Goal: Task Accomplishment & Management: Manage account settings

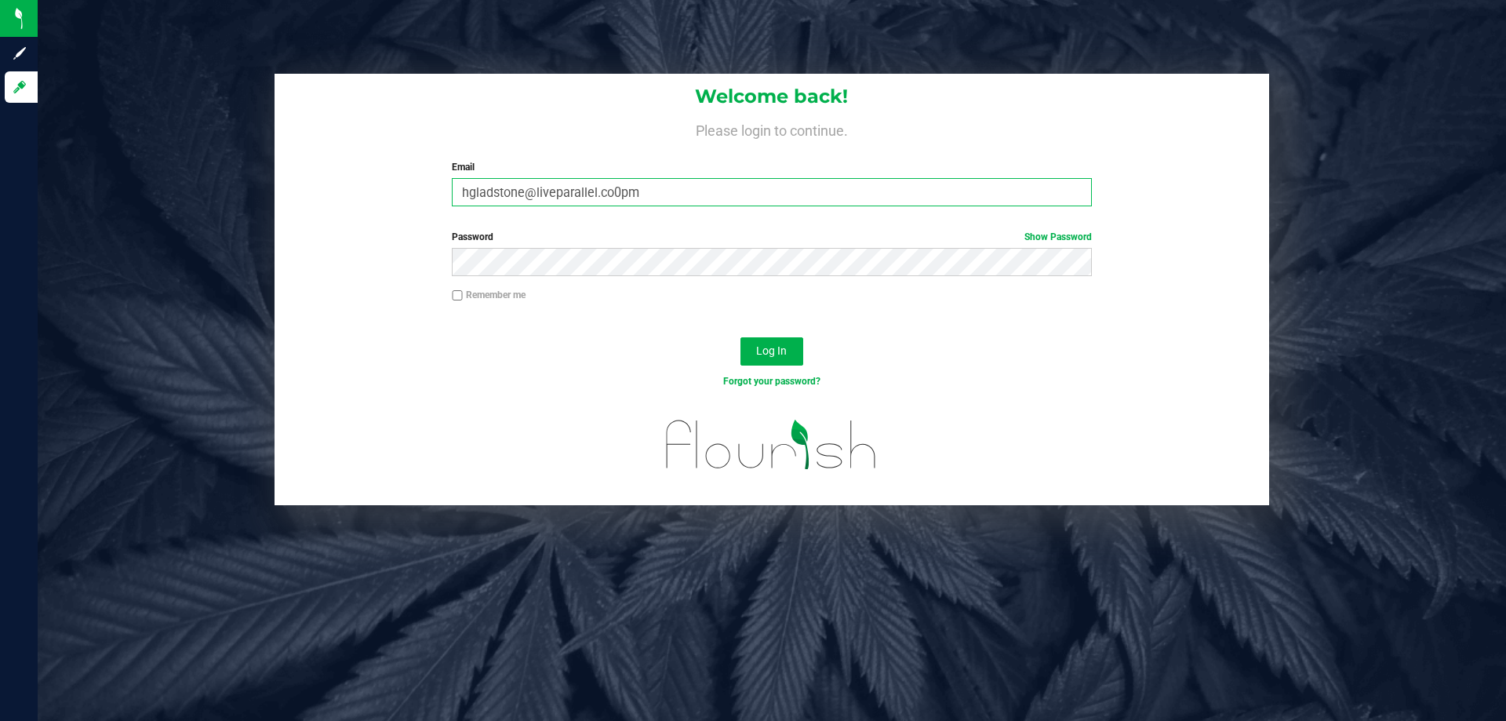
click at [744, 186] on input "hgladstone@liveparallel.co0pm" at bounding box center [771, 192] width 639 height 28
type input "[EMAIL_ADDRESS][DOMAIN_NAME]"
click at [740, 337] on button "Log In" at bounding box center [771, 351] width 63 height 28
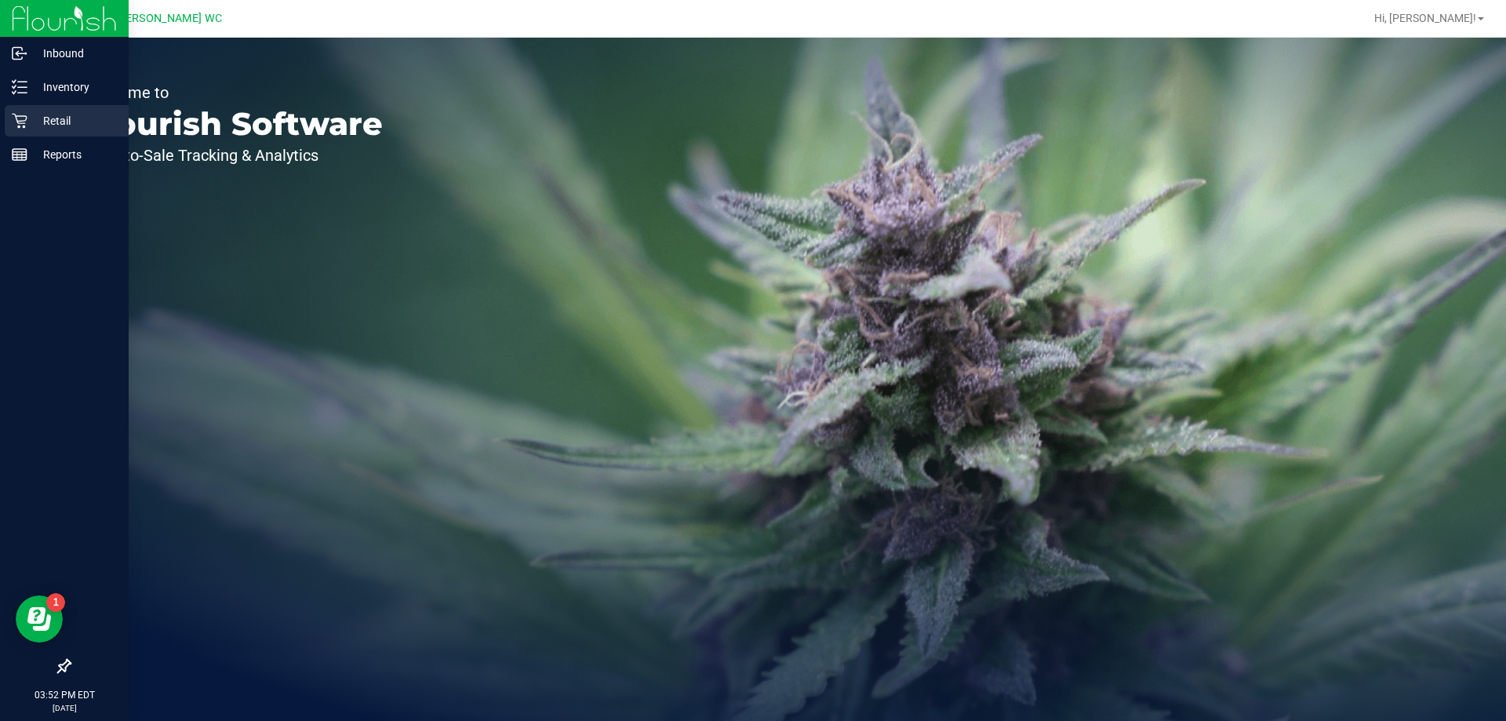
click at [41, 122] on p "Retail" at bounding box center [74, 120] width 94 height 19
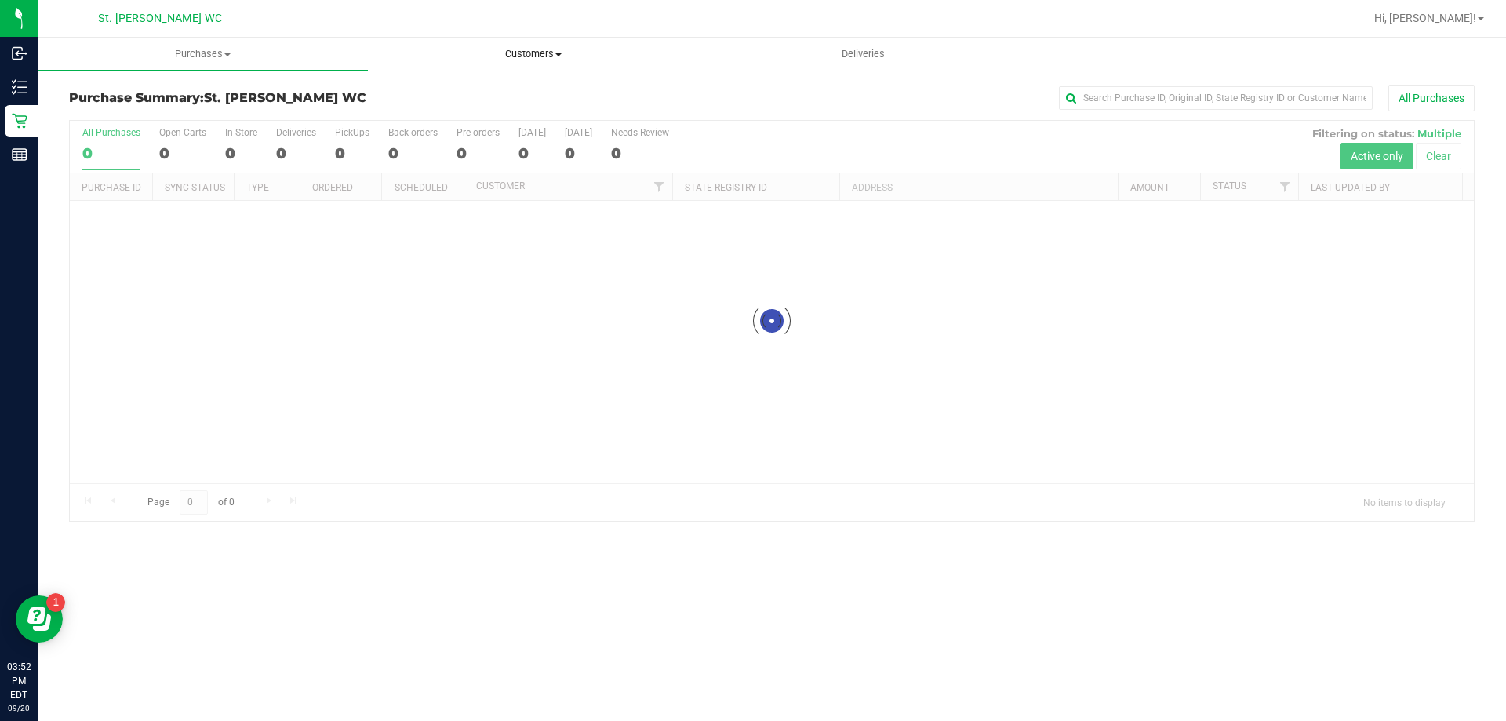
click at [504, 60] on span "Customers" at bounding box center [533, 54] width 329 height 14
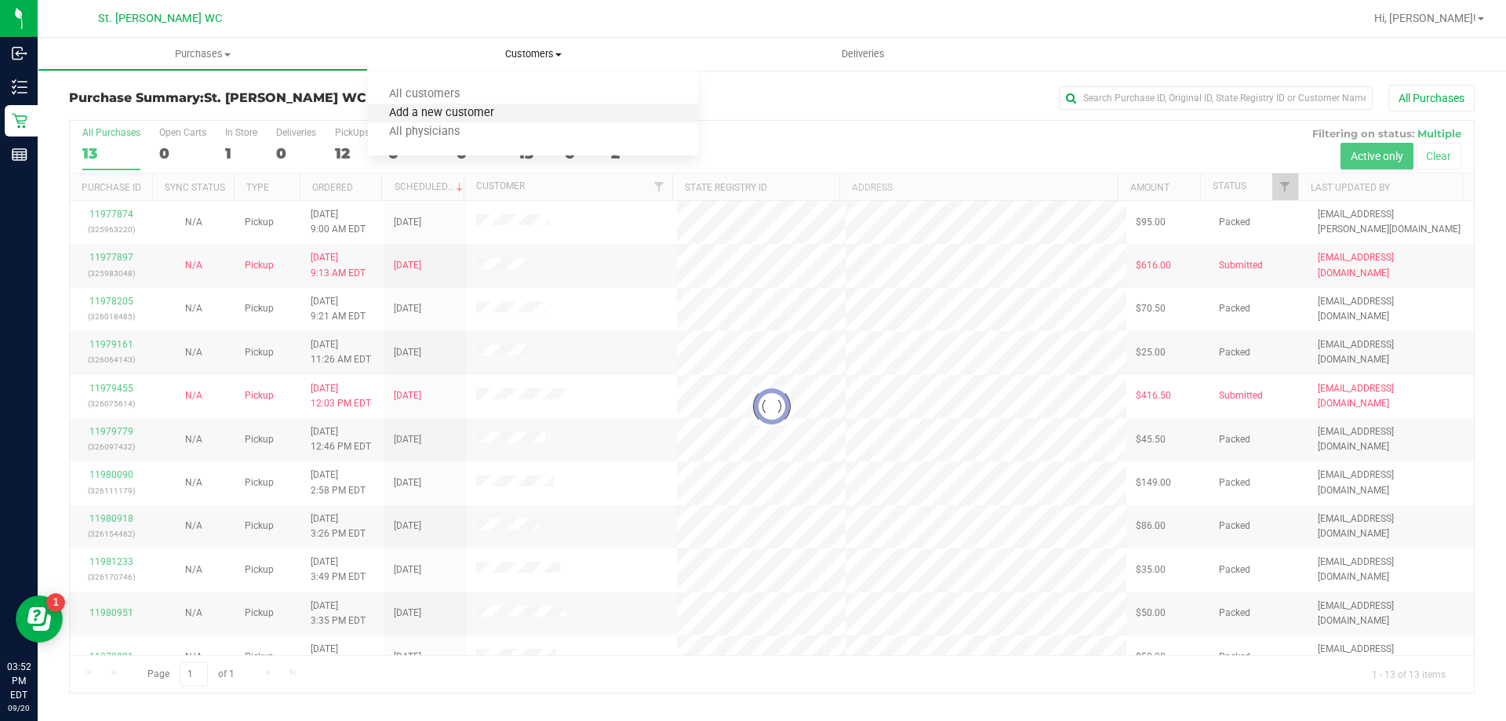
click at [489, 112] on span "Add a new customer" at bounding box center [441, 113] width 147 height 13
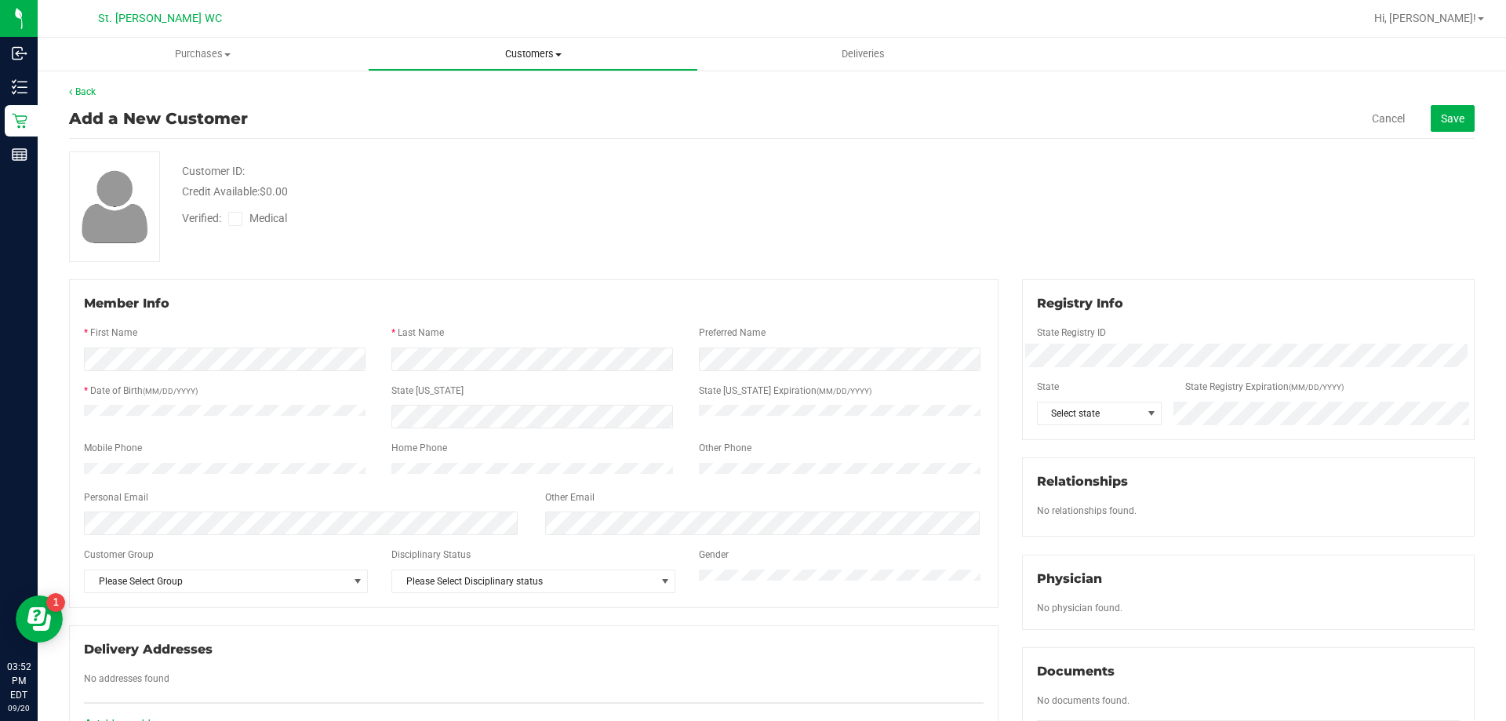
click at [515, 45] on uib-tab-heading "Customers All customers Add a new customer All physicians" at bounding box center [533, 53] width 329 height 31
click at [1431, 110] on button "Save" at bounding box center [1453, 118] width 44 height 27
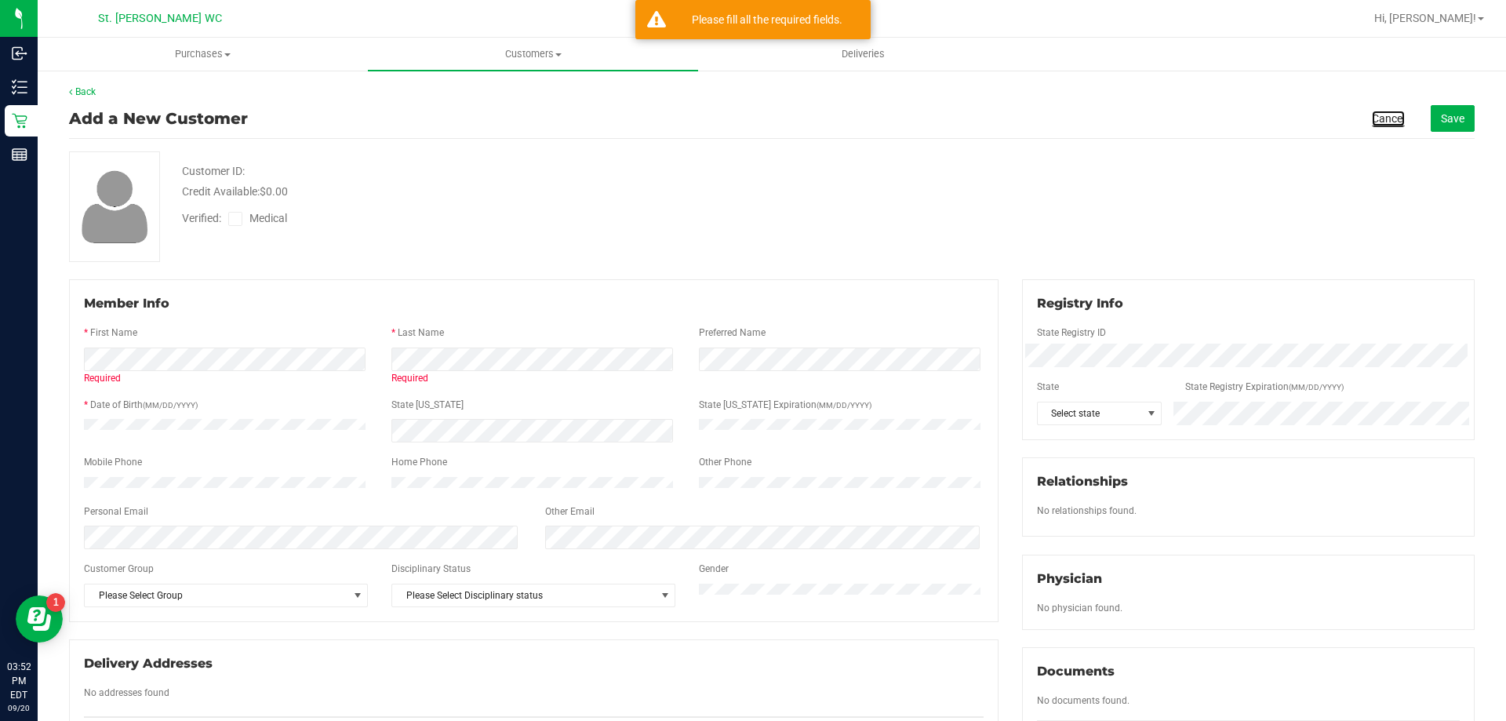
click at [1375, 114] on link "Cancel" at bounding box center [1388, 119] width 33 height 16
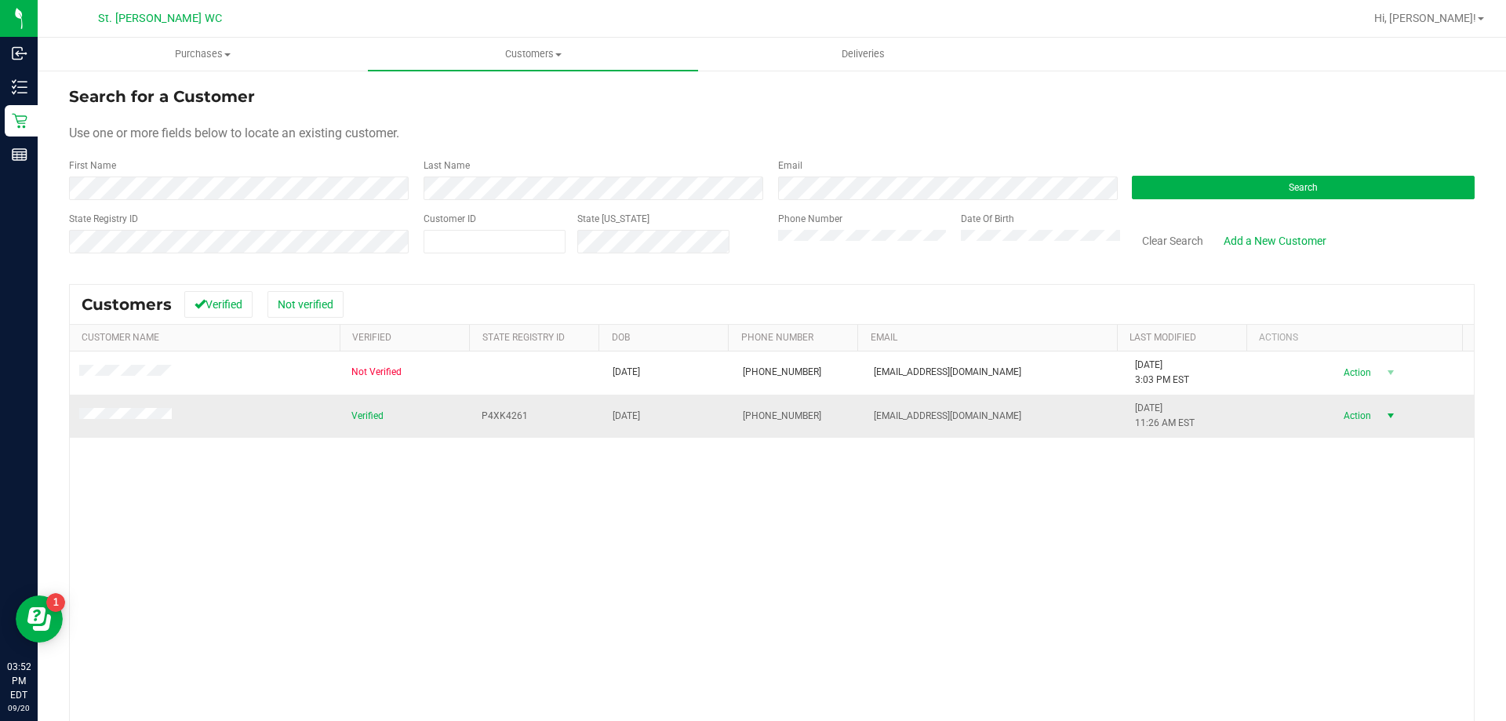
click at [1337, 411] on span "Action" at bounding box center [1355, 416] width 51 height 22
click at [1357, 484] on li "Create new purchase" at bounding box center [1362, 474] width 107 height 43
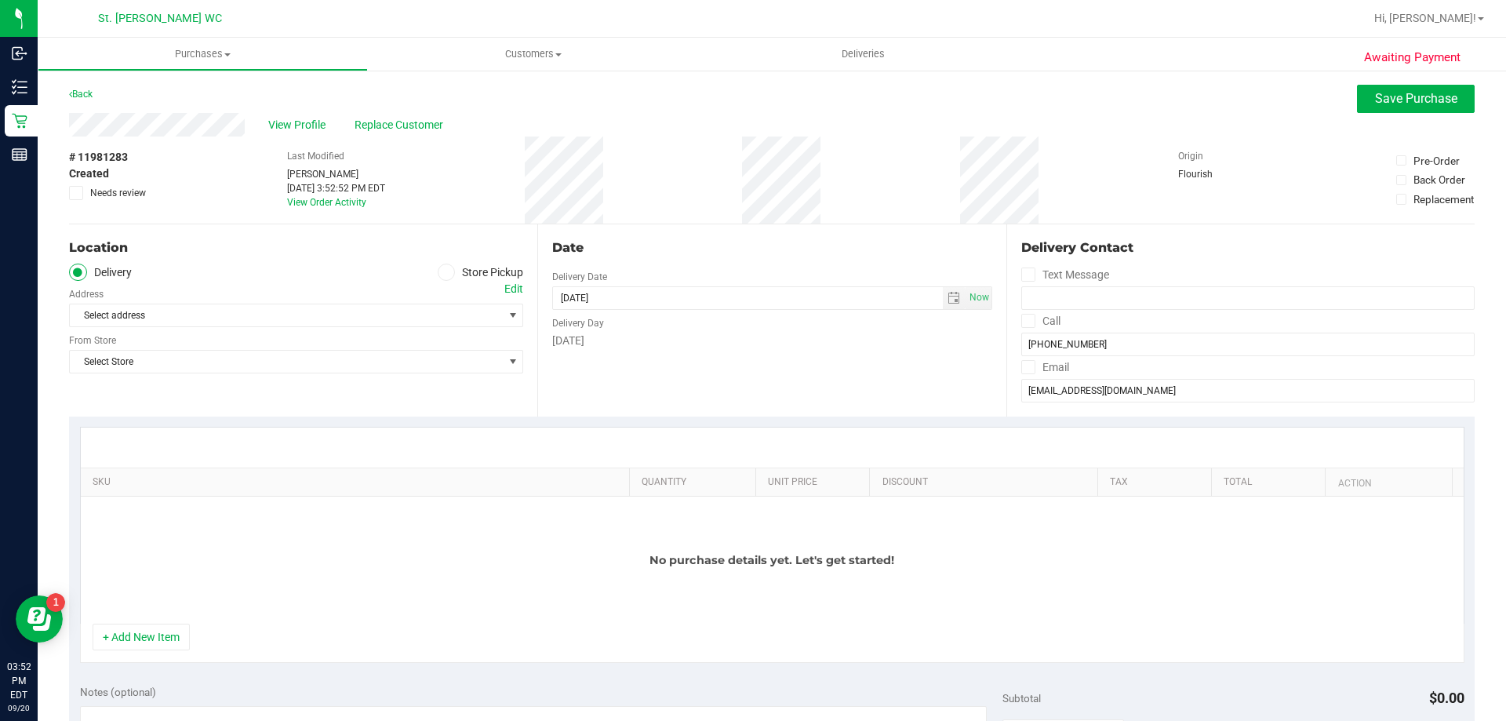
click at [442, 272] on icon at bounding box center [446, 272] width 9 height 0
click at [0, 0] on input "Store Pickup" at bounding box center [0, 0] width 0 height 0
click at [398, 311] on span "Select Store" at bounding box center [286, 315] width 433 height 22
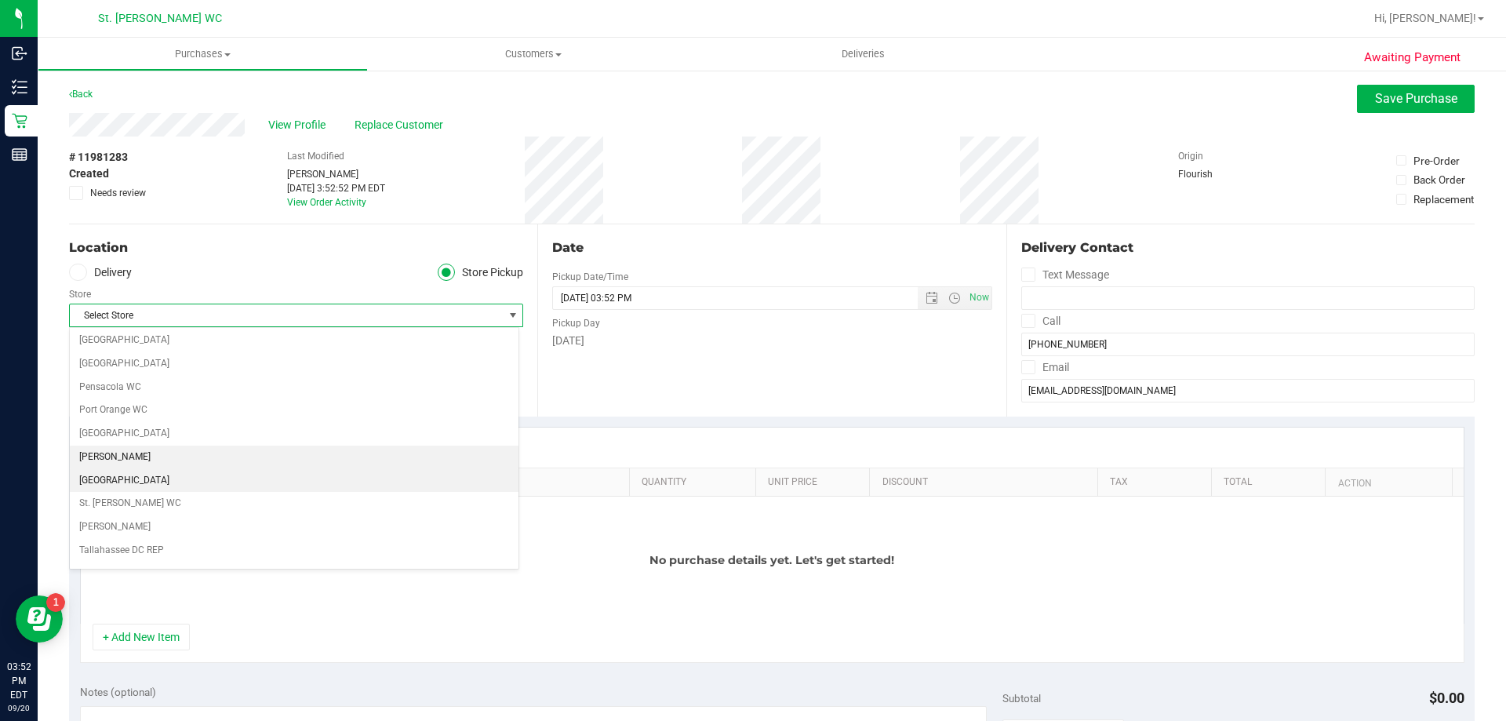
scroll to position [941, 0]
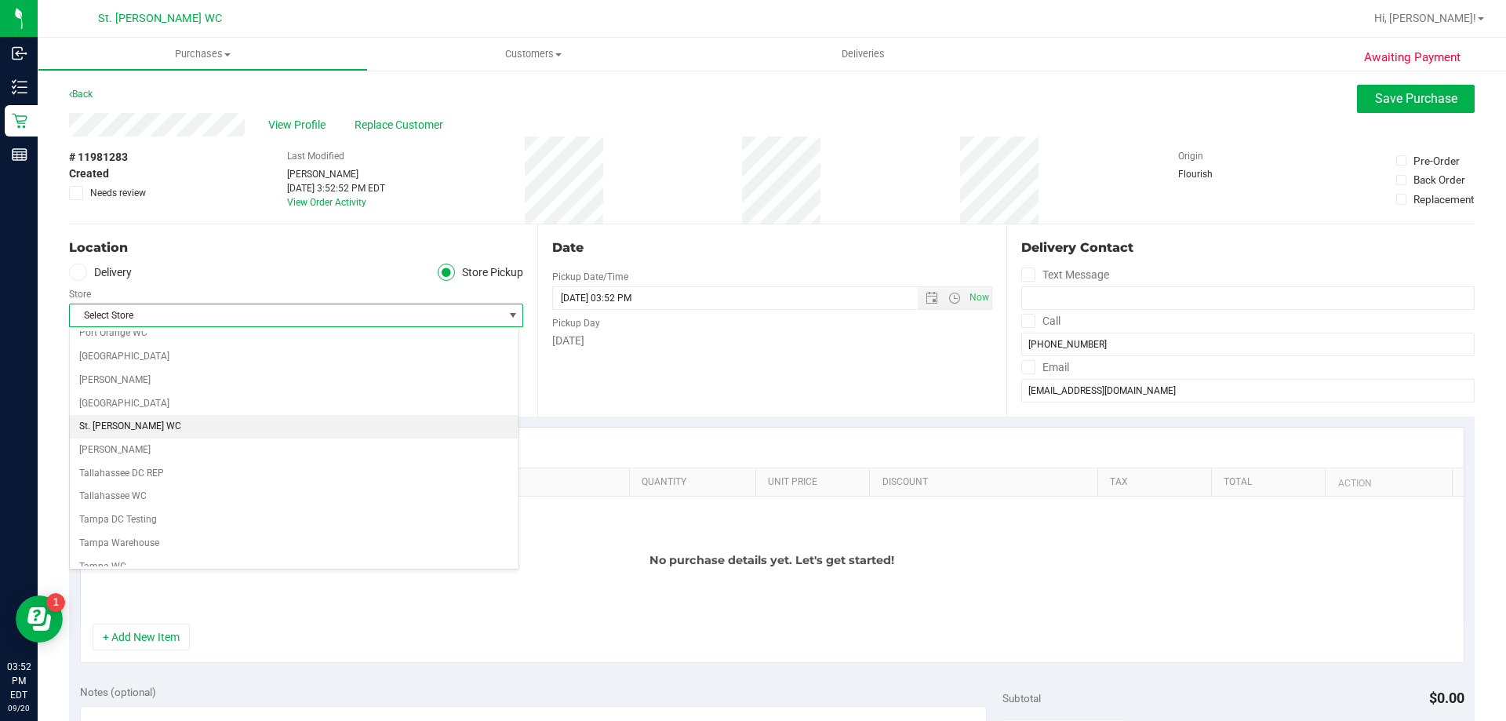
click at [112, 429] on li "St. [PERSON_NAME] WC" at bounding box center [294, 427] width 449 height 24
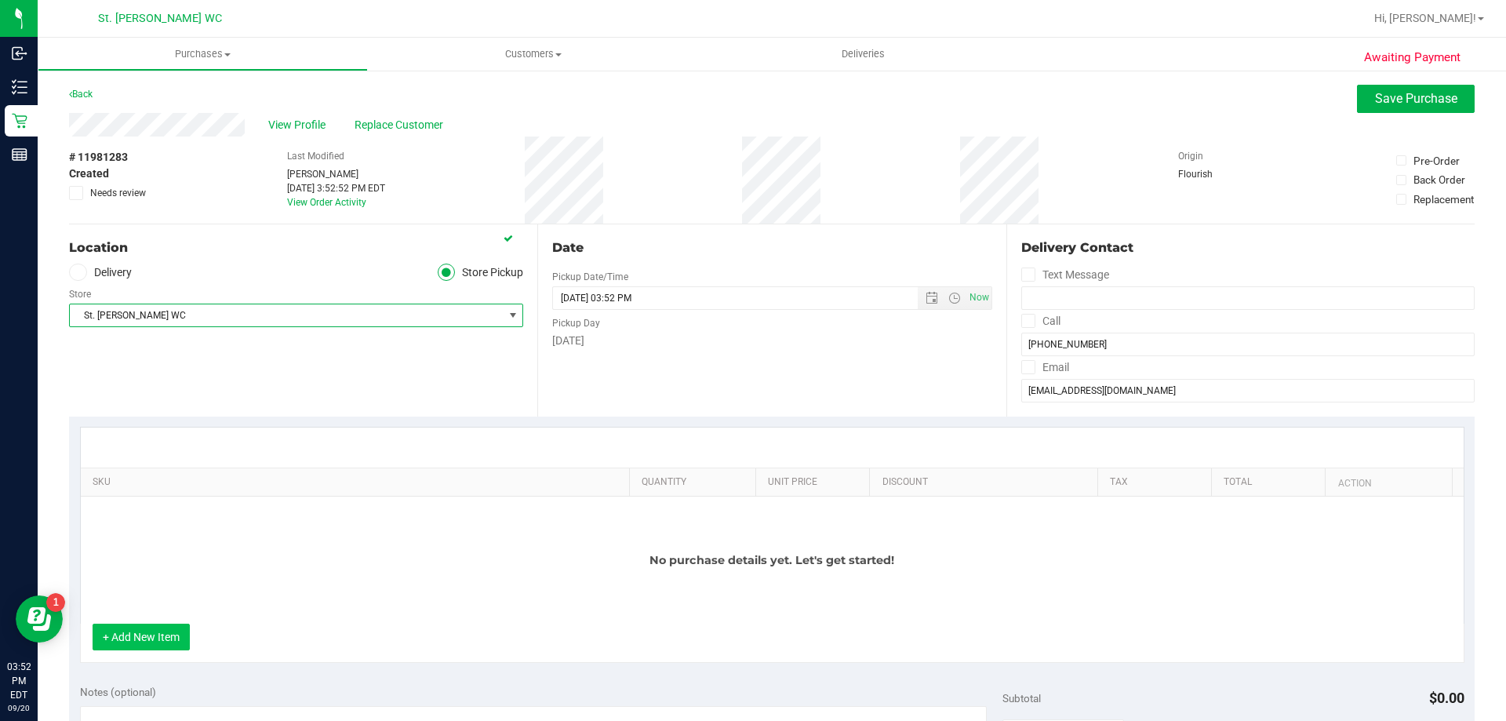
click at [151, 637] on button "+ Add New Item" at bounding box center [141, 637] width 97 height 27
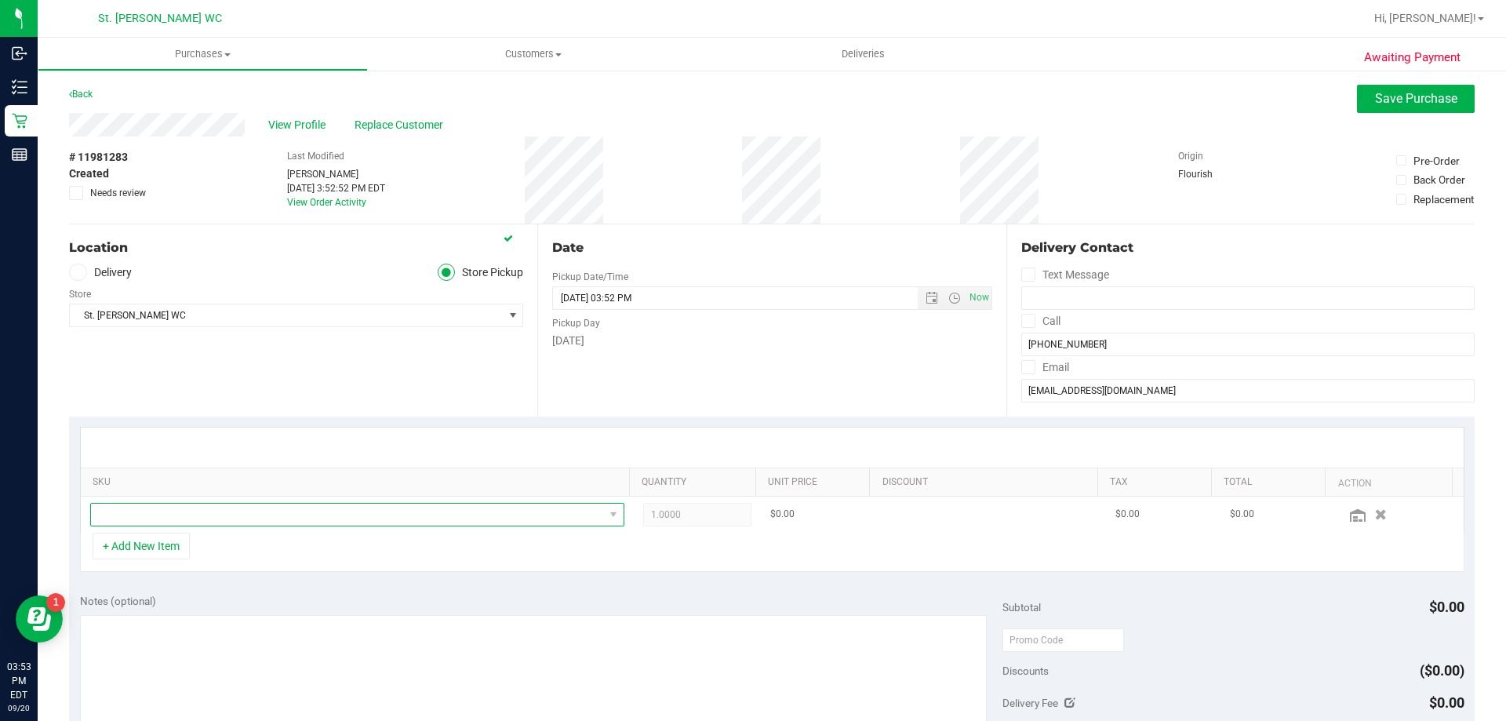
click at [319, 505] on span "NO DATA FOUND" at bounding box center [347, 515] width 513 height 22
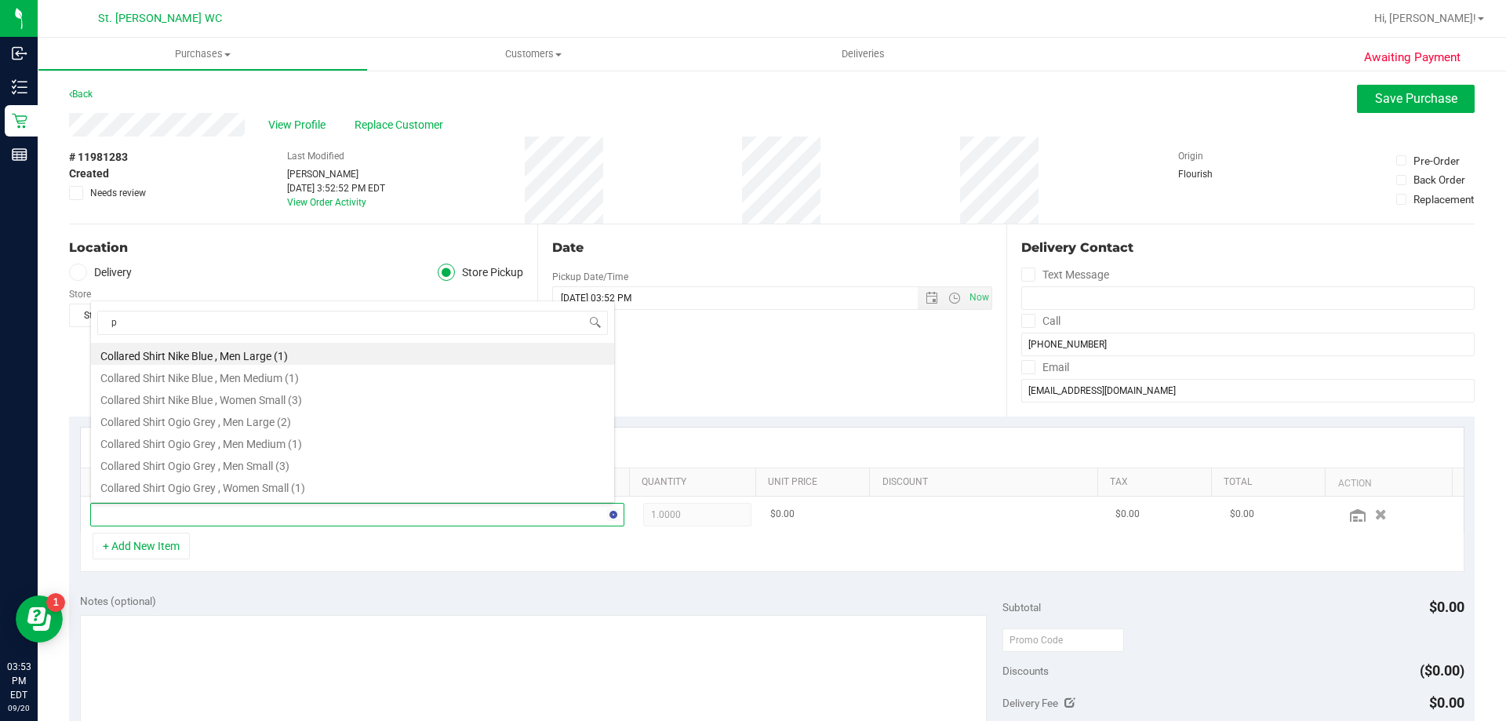
scroll to position [24, 520]
type input "peach"
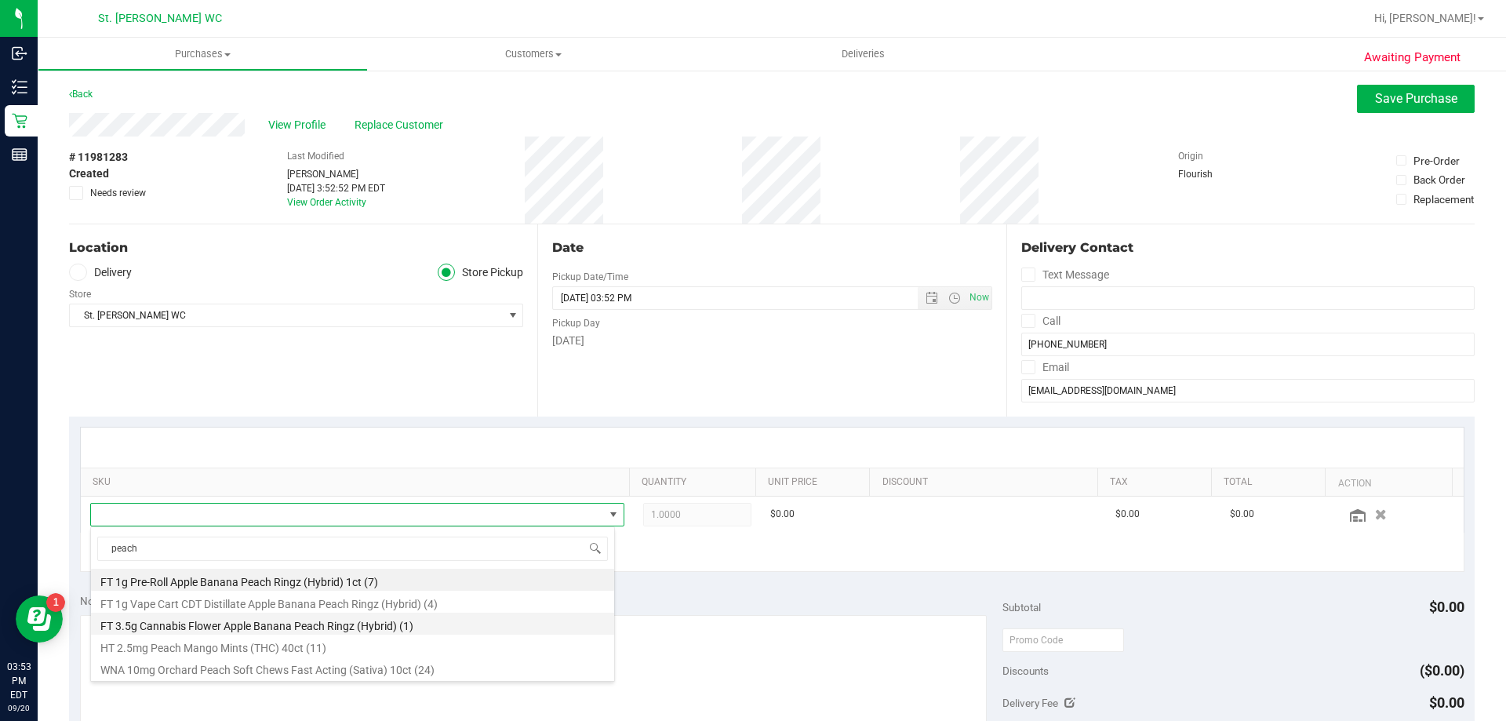
click at [331, 631] on li "FT 3.5g Cannabis Flower Apple Banana Peach Ringz (Hybrid) (1)" at bounding box center [352, 624] width 523 height 22
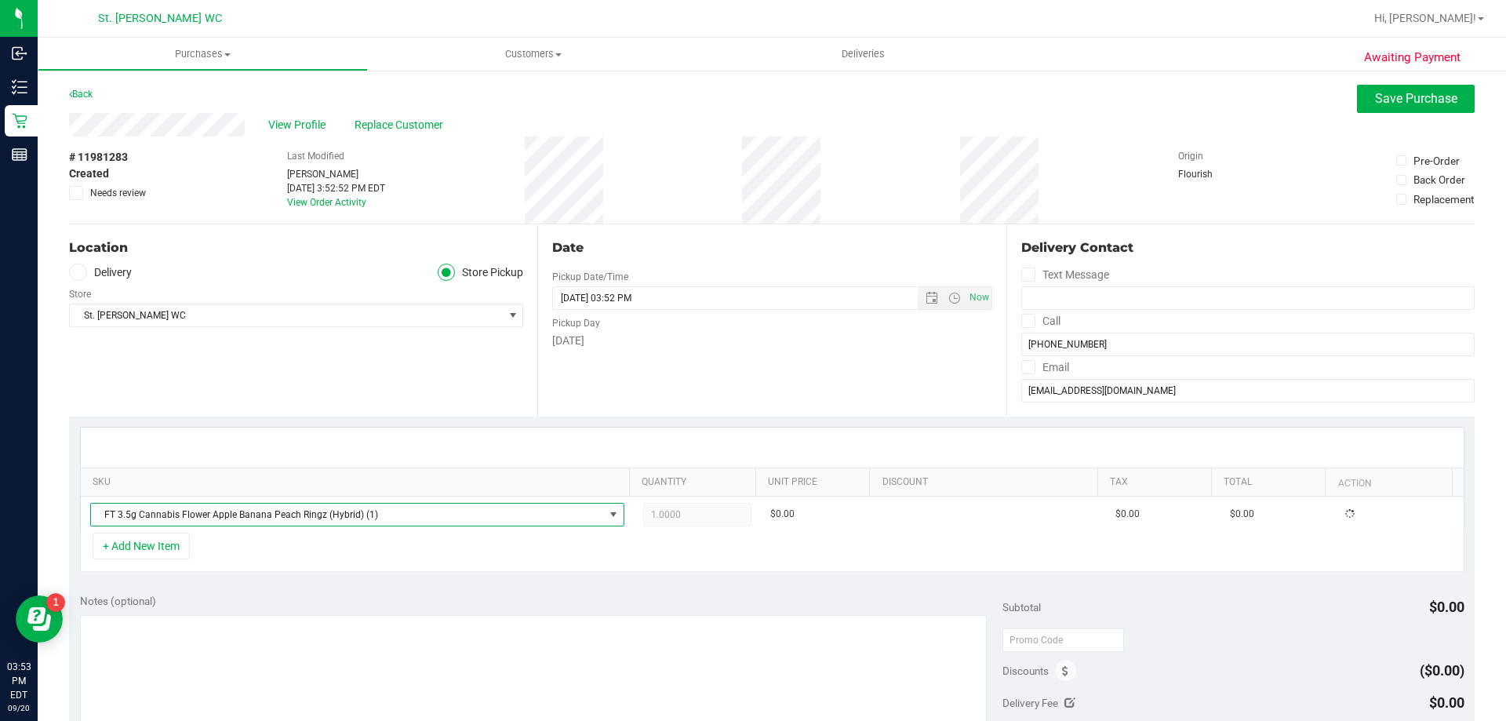
click at [338, 552] on div "+ Add New Item" at bounding box center [772, 552] width 1384 height 39
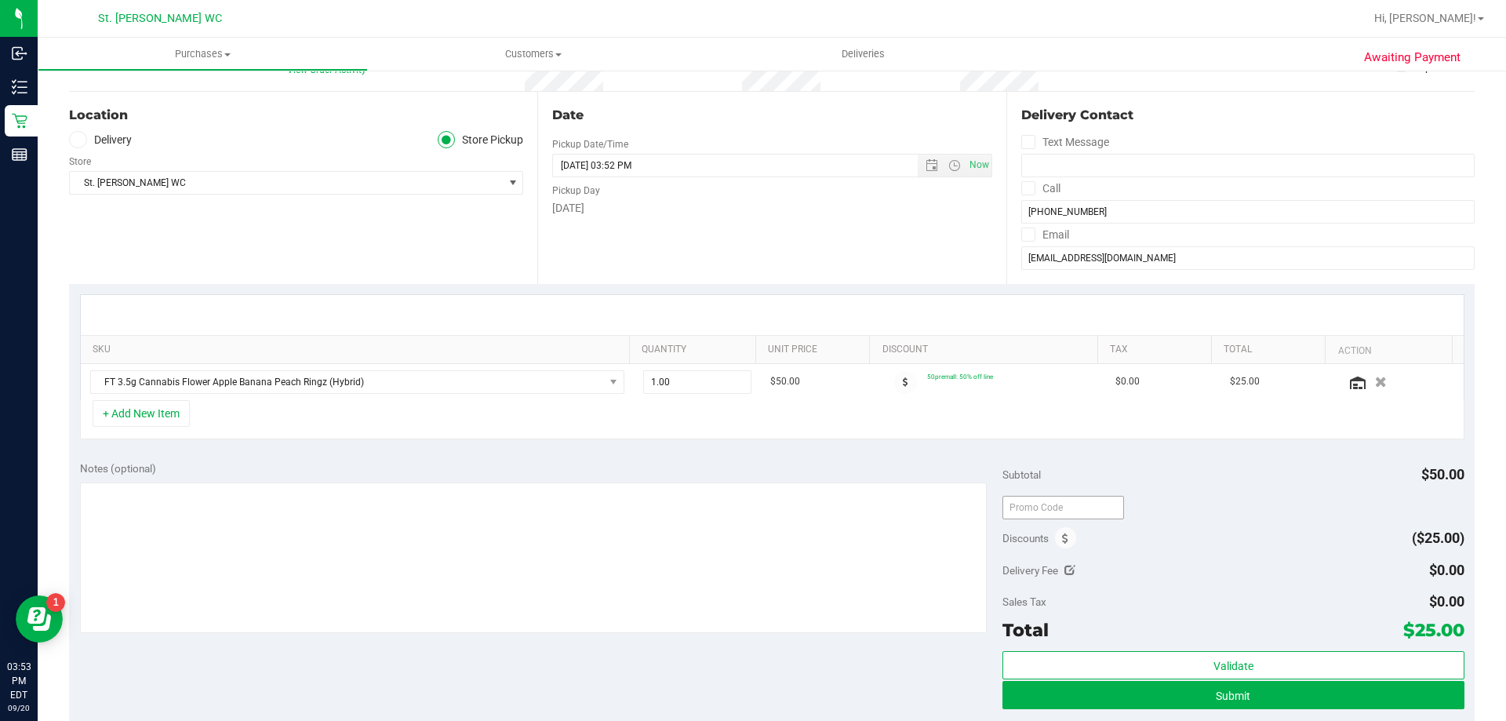
scroll to position [157, 0]
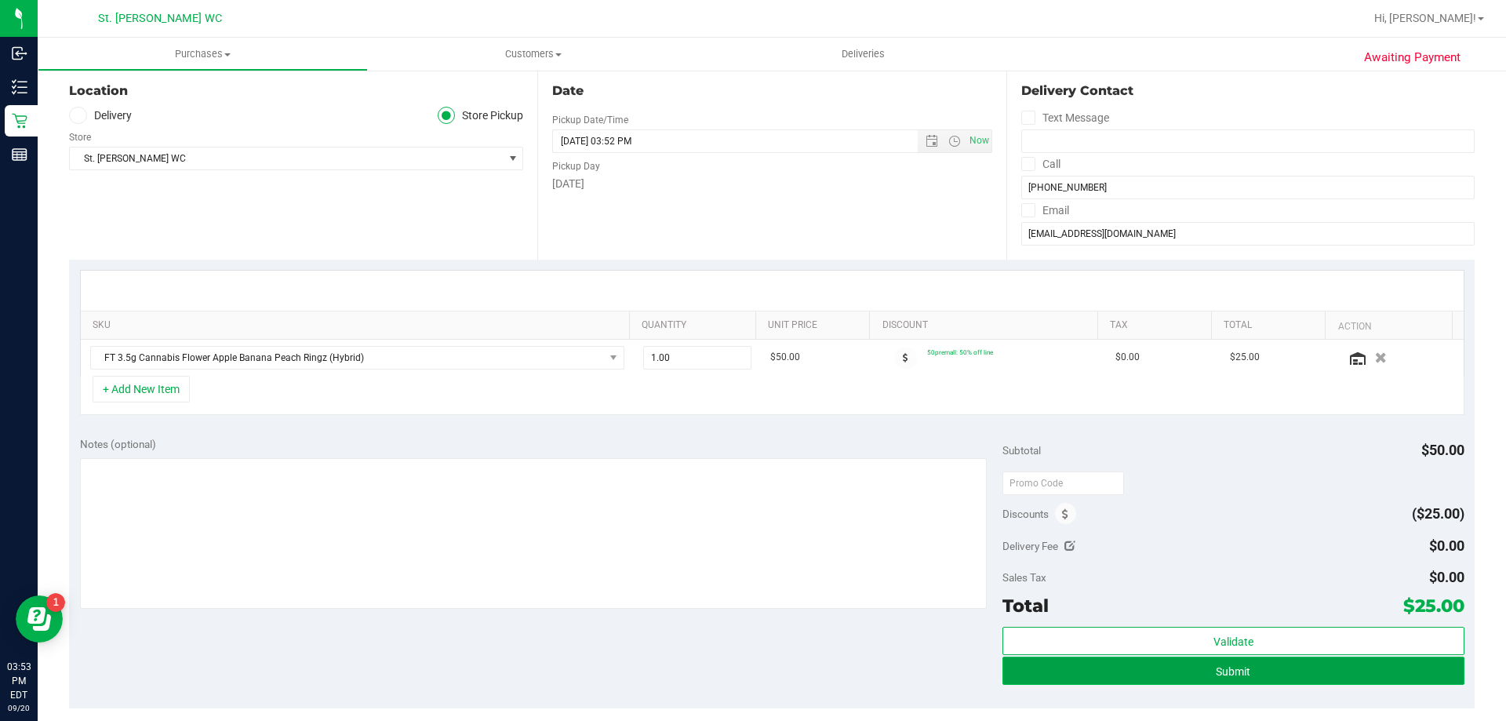
click at [1082, 662] on button "Submit" at bounding box center [1232, 671] width 461 height 28
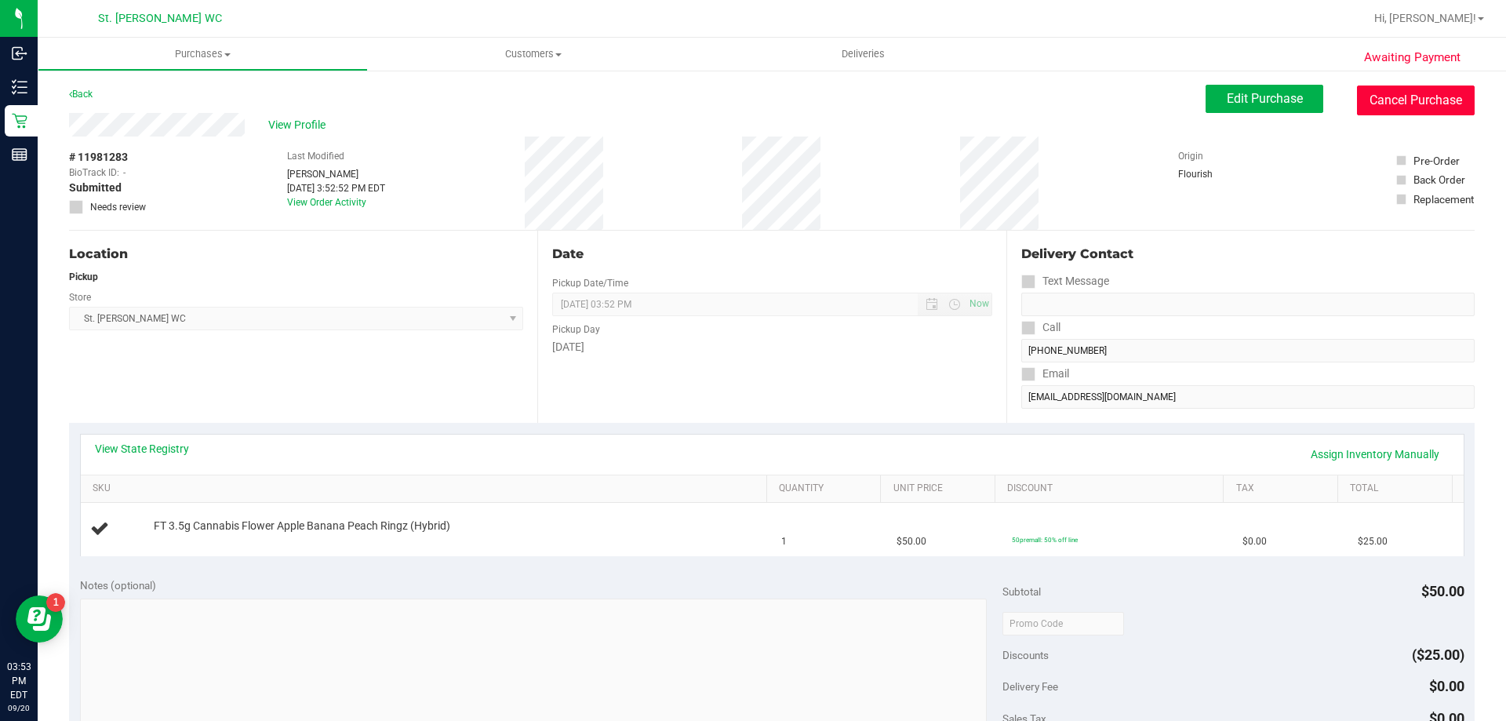
click at [1370, 103] on button "Cancel Purchase" at bounding box center [1416, 100] width 118 height 30
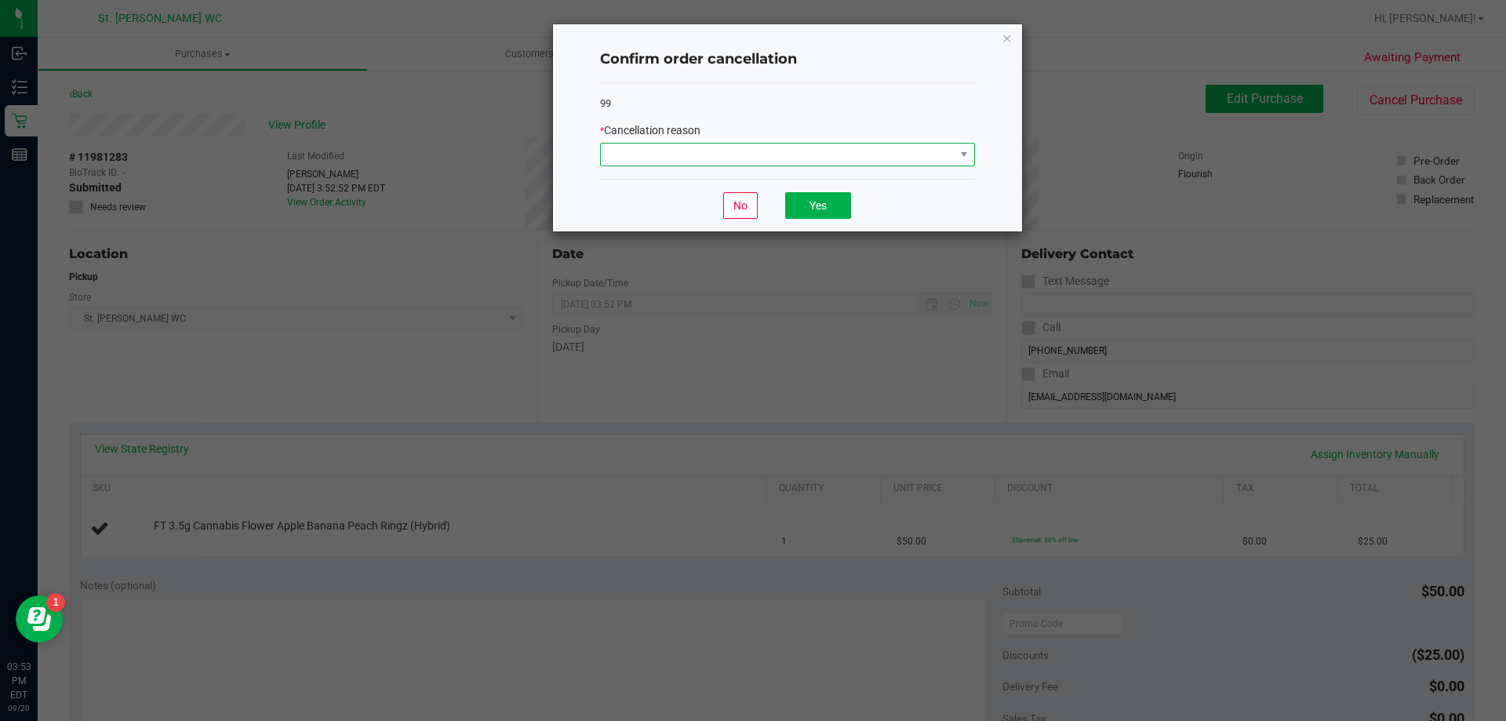
click at [853, 159] on span at bounding box center [778, 155] width 354 height 22
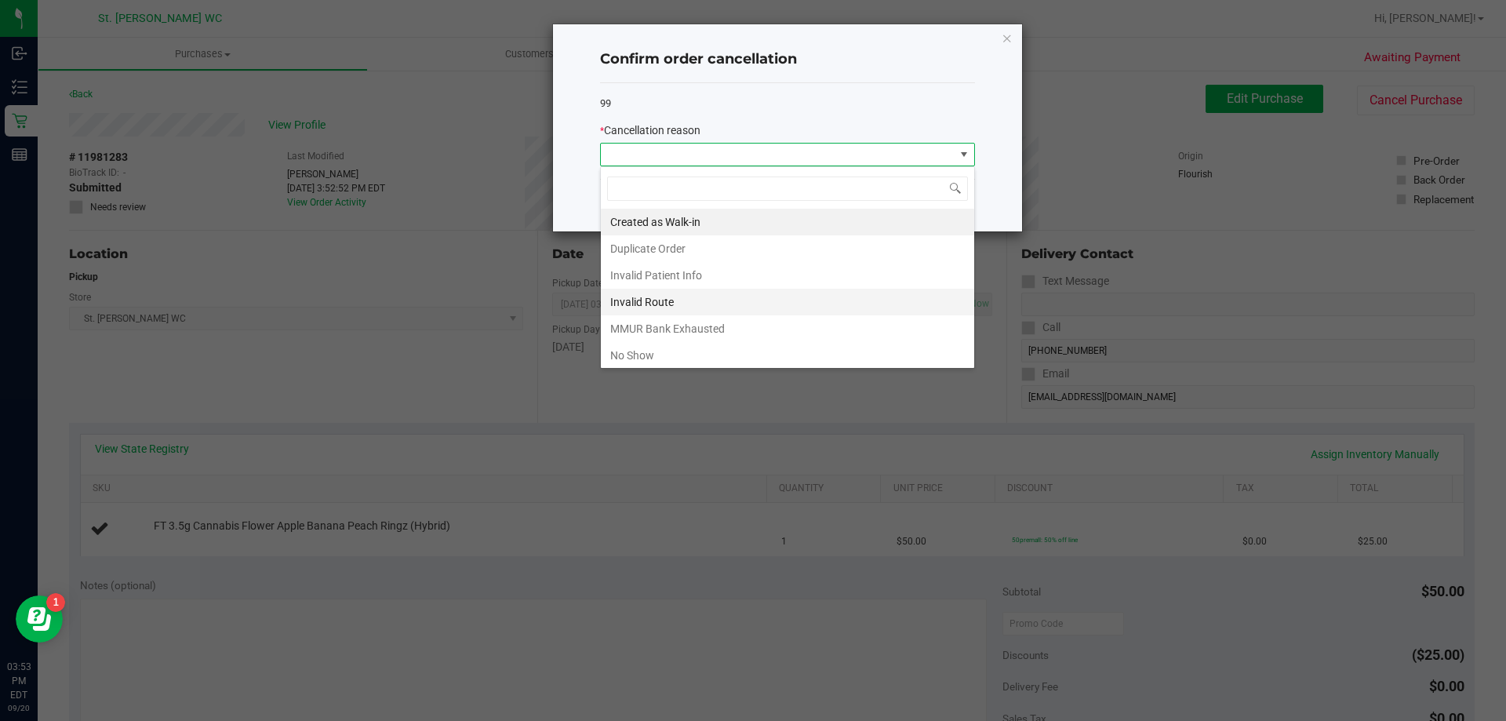
scroll to position [78, 0]
click at [687, 295] on li "Other" at bounding box center [787, 303] width 373 height 27
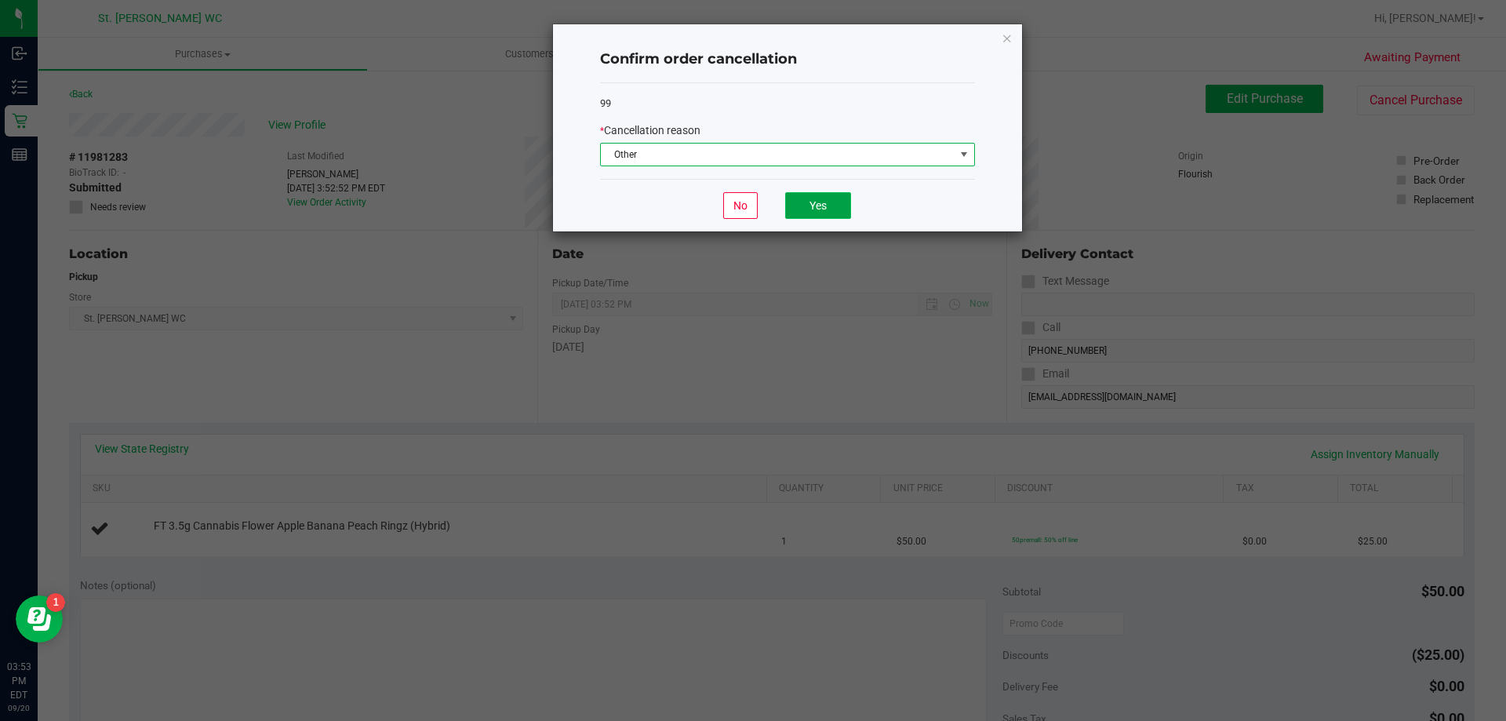
click at [809, 199] on button "Yes" at bounding box center [818, 205] width 66 height 27
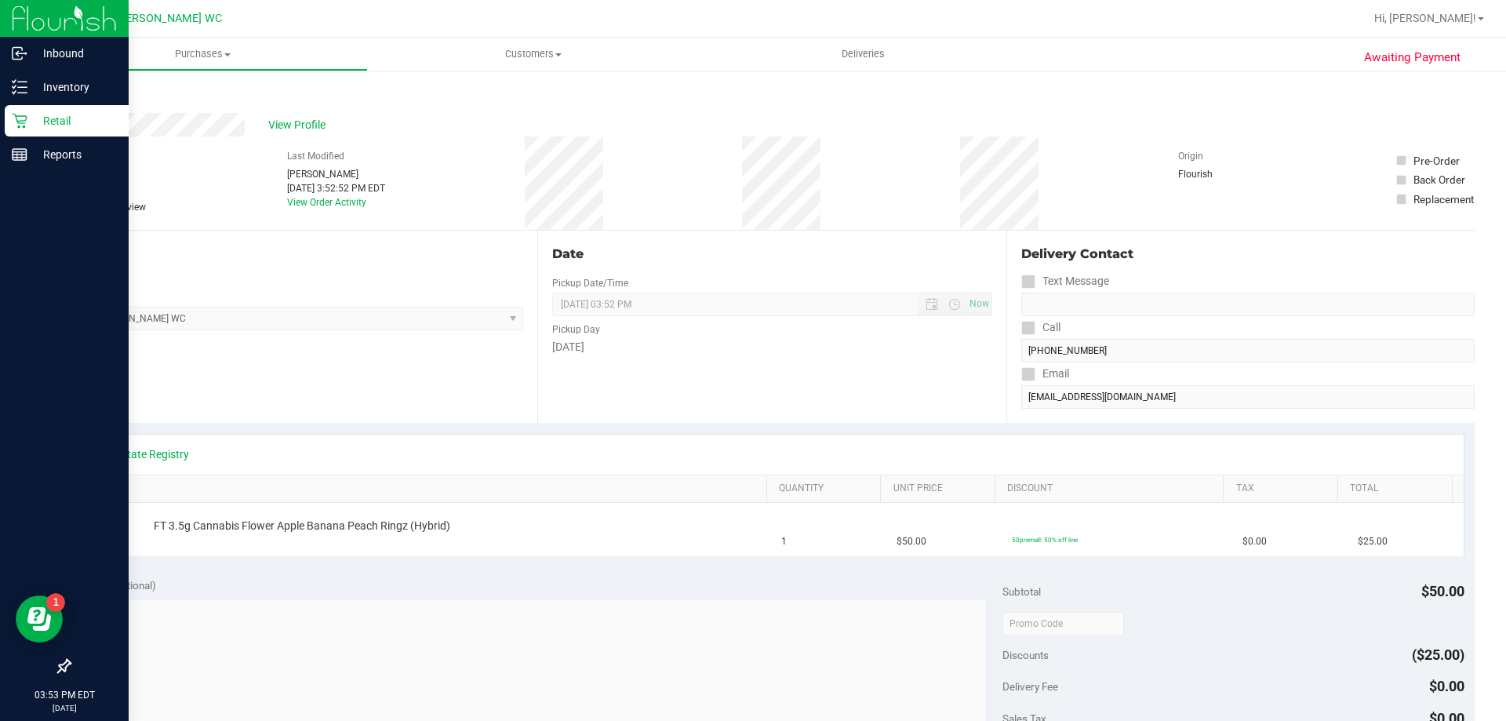
click at [25, 117] on icon at bounding box center [20, 121] width 16 height 16
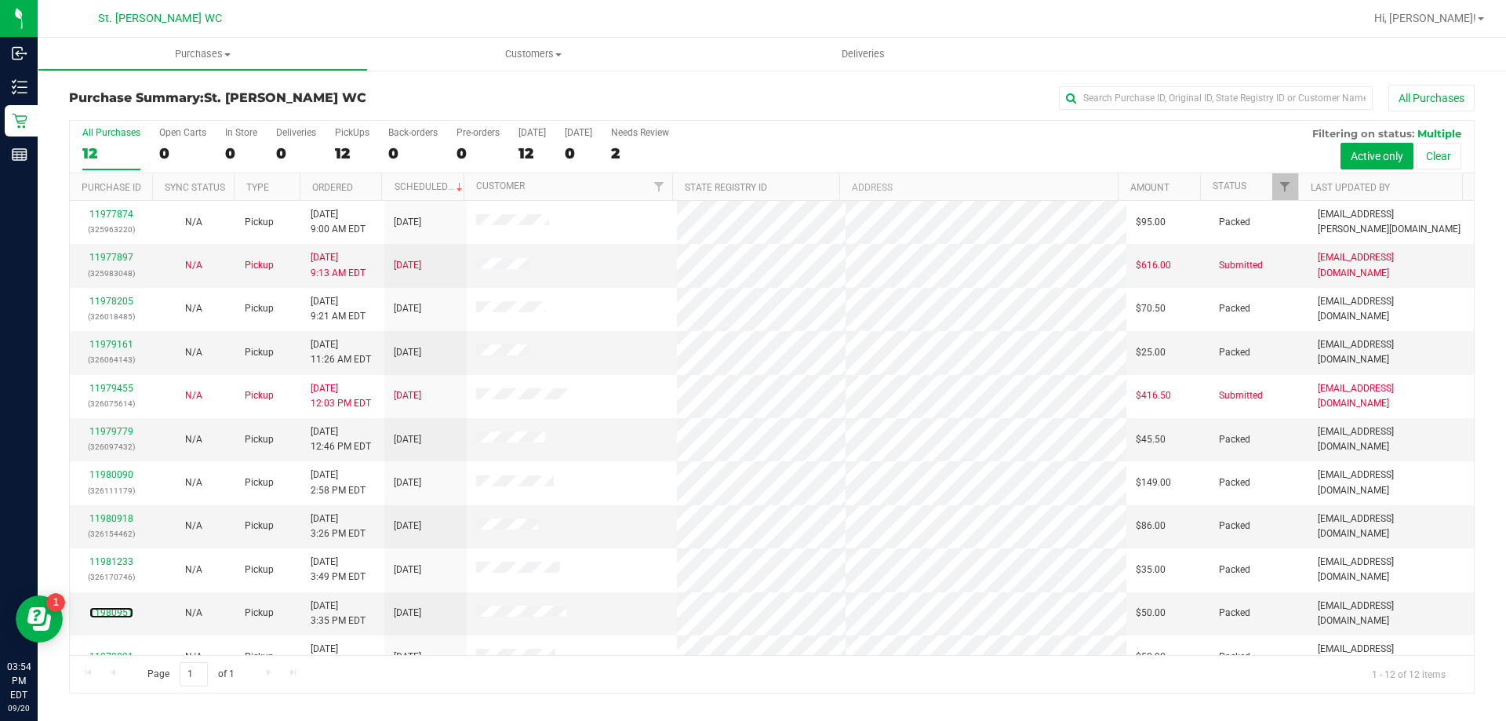
click at [111, 610] on link "11980951" at bounding box center [111, 612] width 44 height 11
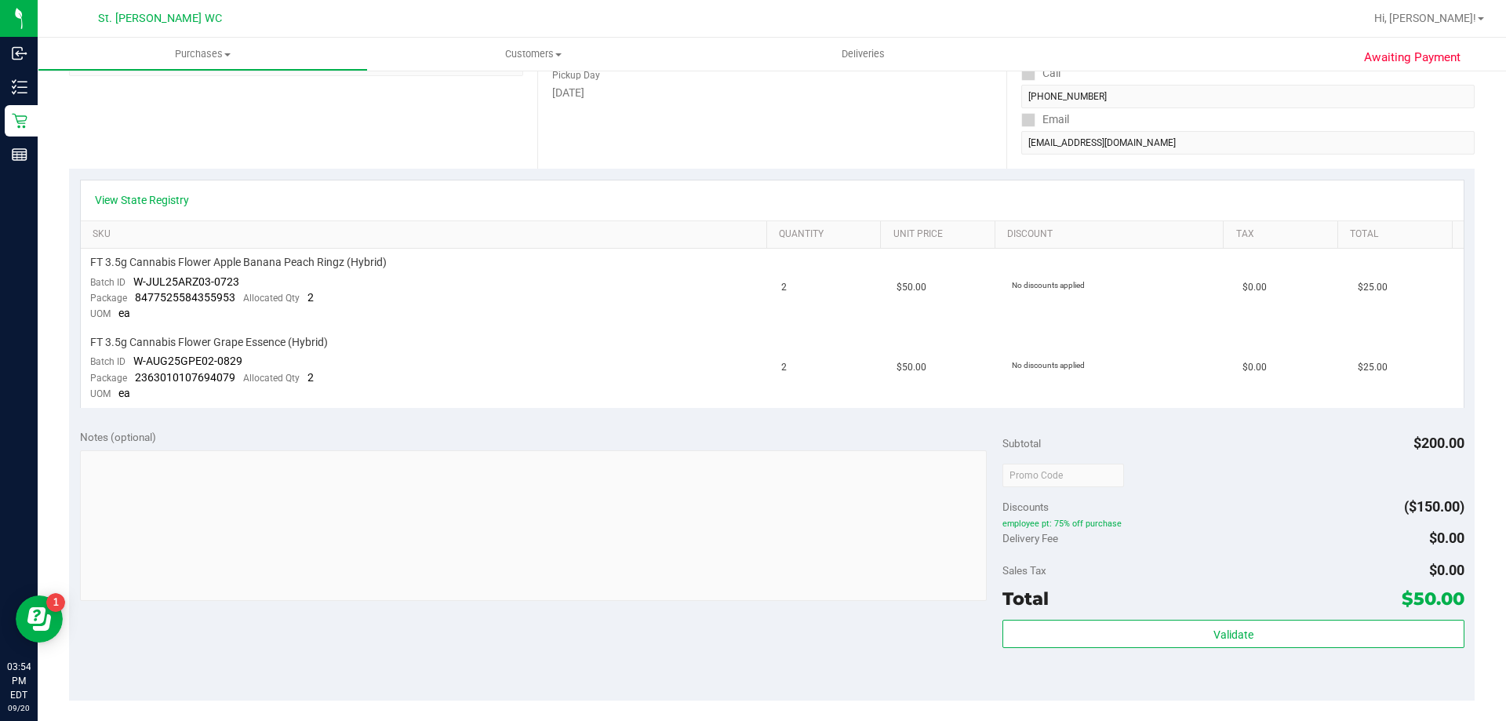
scroll to position [235, 0]
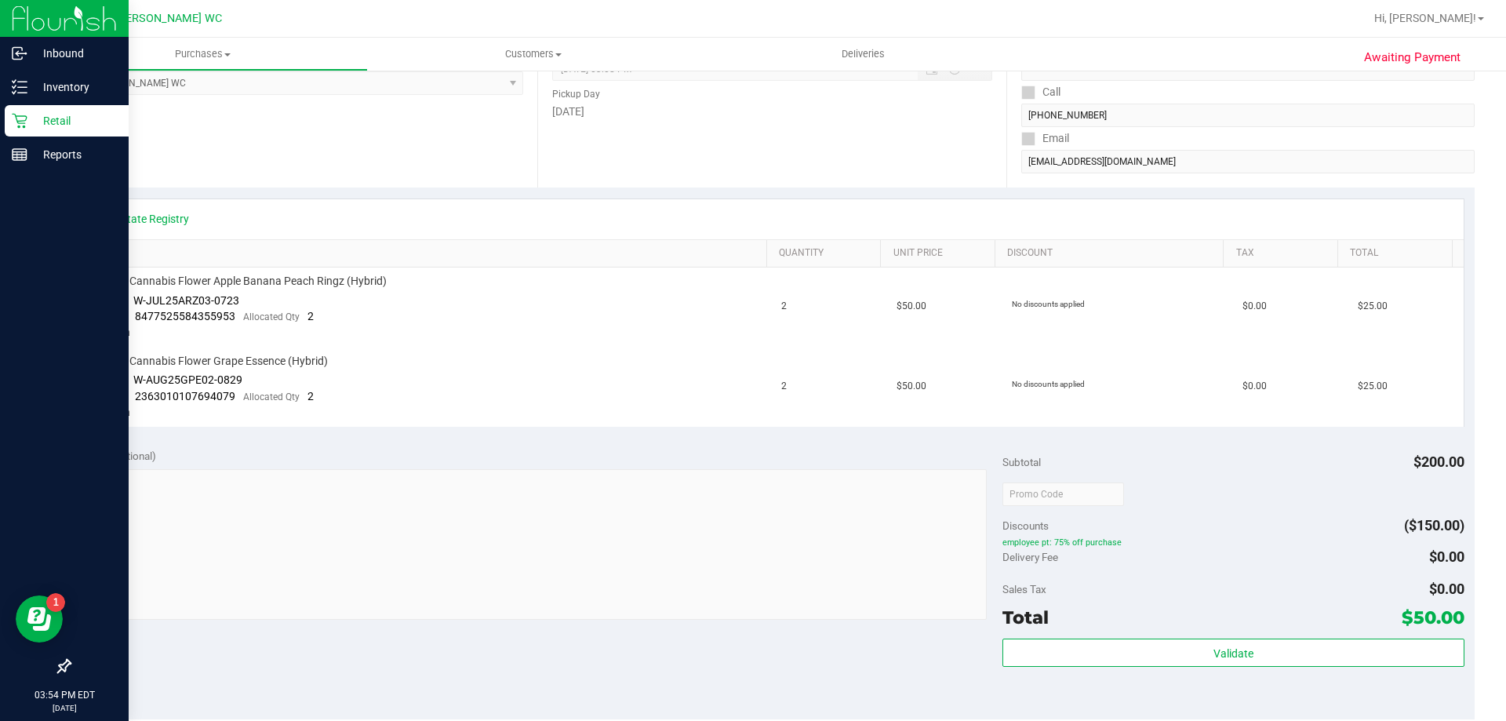
click at [83, 132] on div "Retail" at bounding box center [67, 120] width 124 height 31
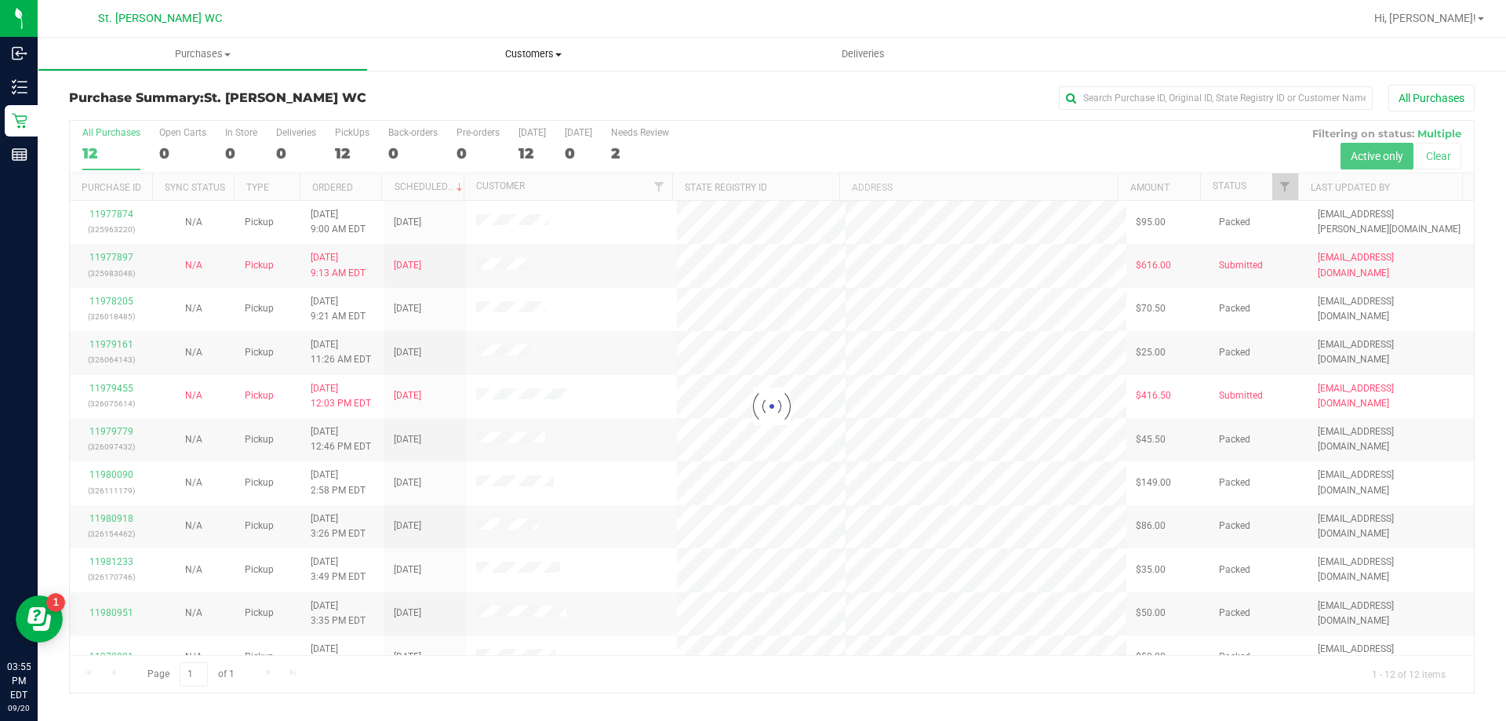
click at [495, 60] on span "Customers" at bounding box center [533, 54] width 330 height 14
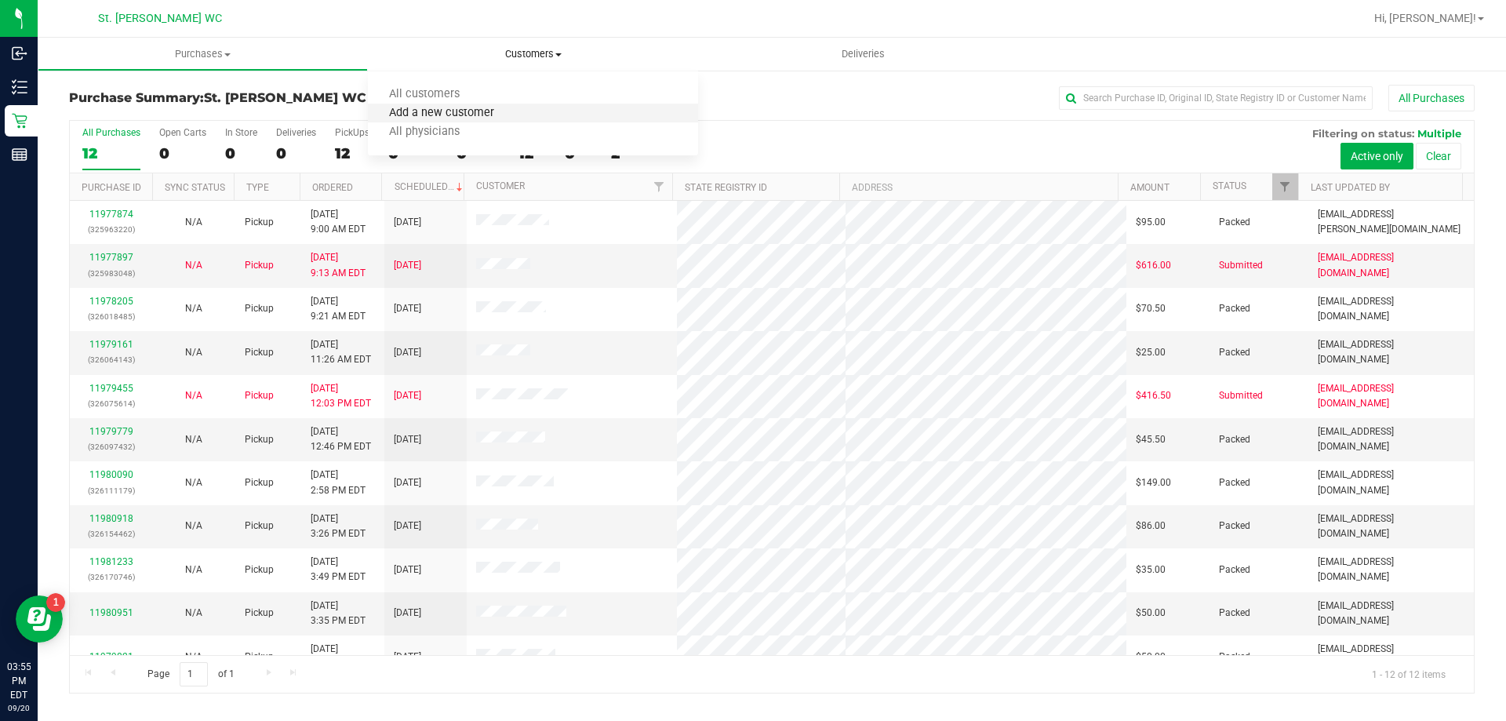
click at [431, 115] on span "Add a new customer" at bounding box center [441, 113] width 147 height 13
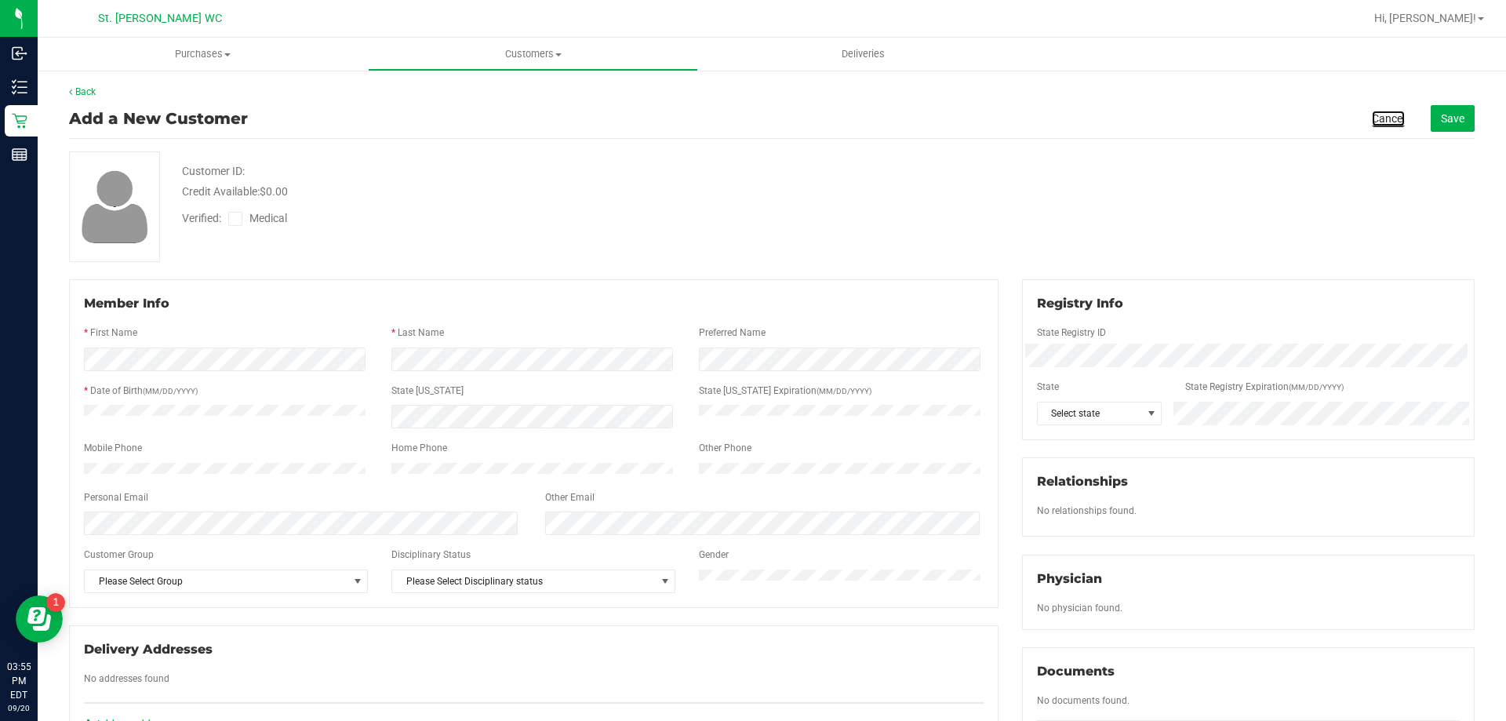
click at [1372, 115] on link "Cancel" at bounding box center [1388, 119] width 33 height 16
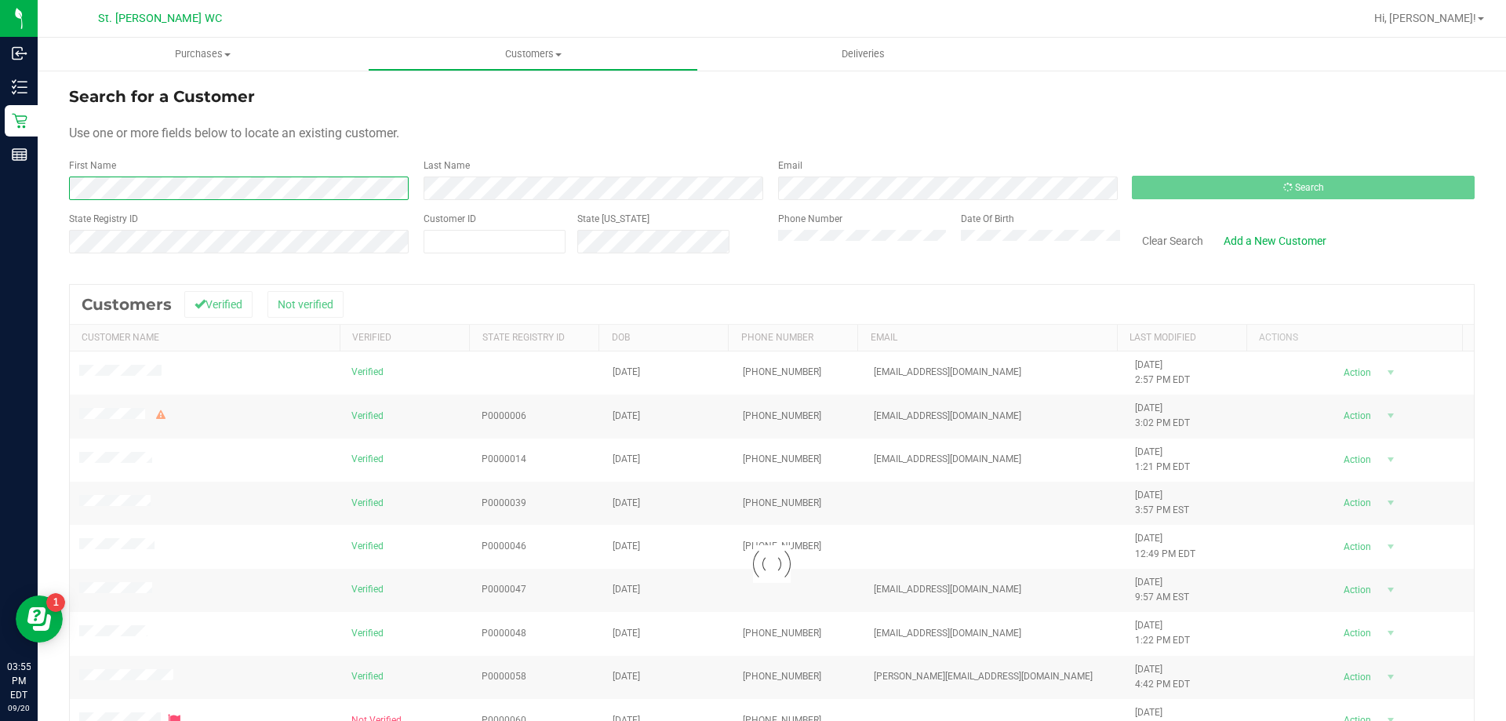
scroll to position [78, 0]
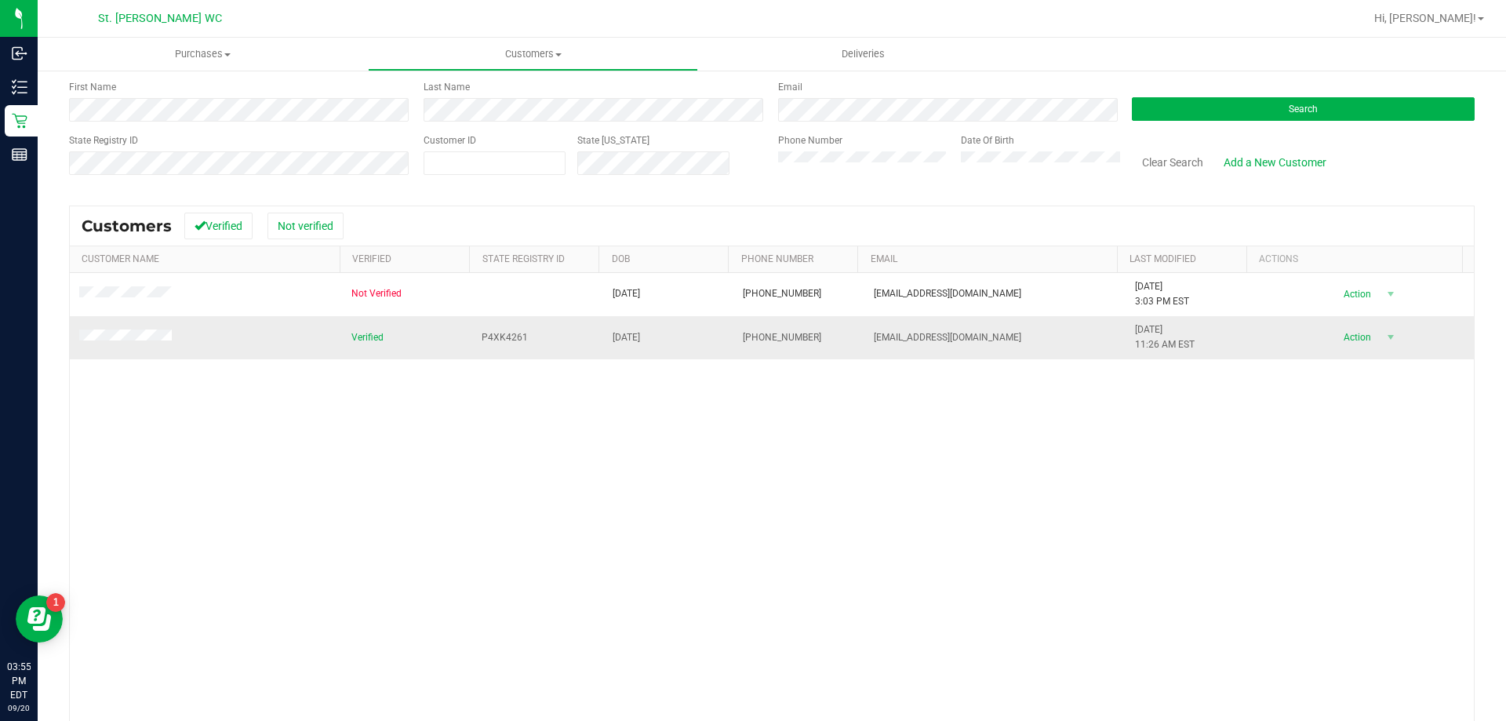
click at [1330, 326] on td "Action Action Add to queue Create new purchase View profile View purchases" at bounding box center [1365, 337] width 218 height 42
click at [1333, 337] on span "Action" at bounding box center [1355, 337] width 51 height 22
click at [1337, 413] on li "Create new purchase" at bounding box center [1362, 396] width 107 height 43
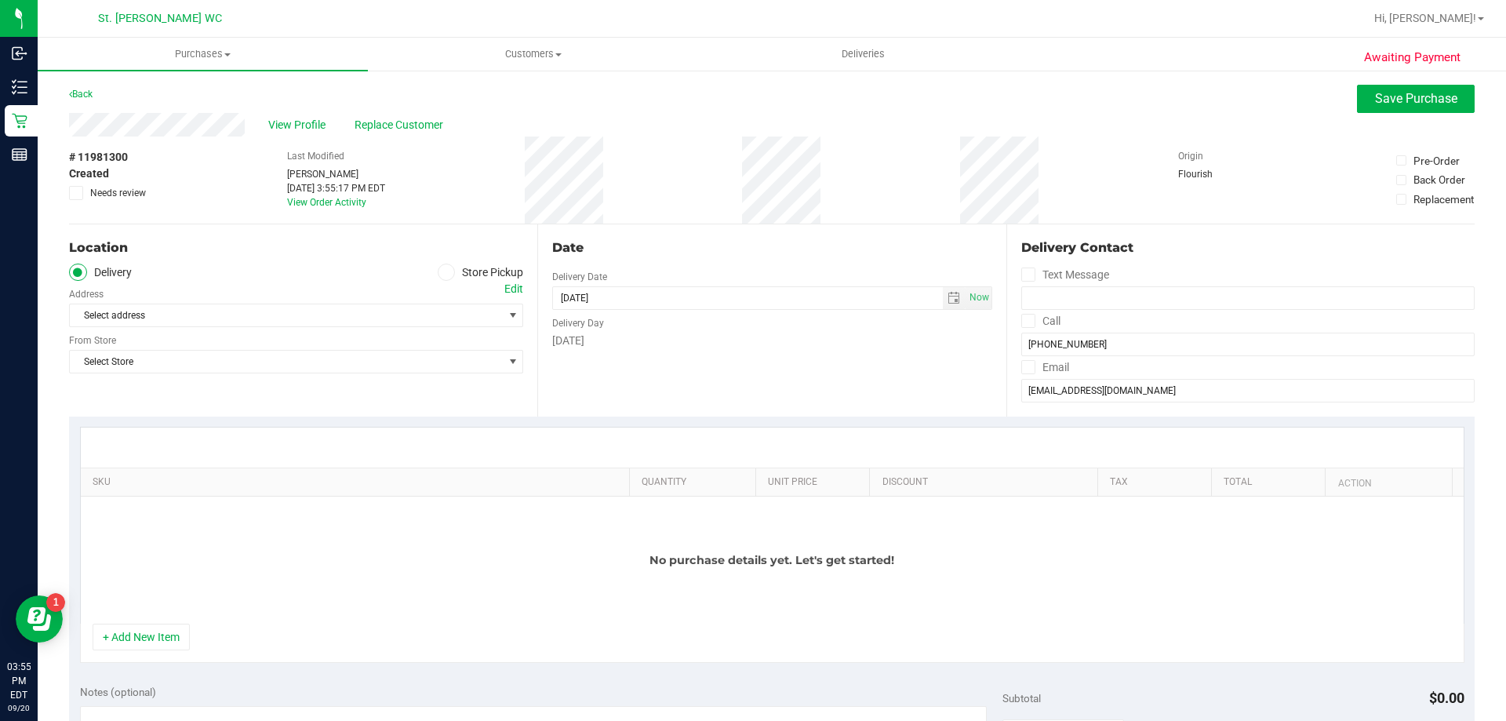
click at [444, 272] on icon at bounding box center [446, 272] width 9 height 0
click at [0, 0] on input "Store Pickup" at bounding box center [0, 0] width 0 height 0
click at [131, 320] on span "Select Store" at bounding box center [286, 315] width 433 height 22
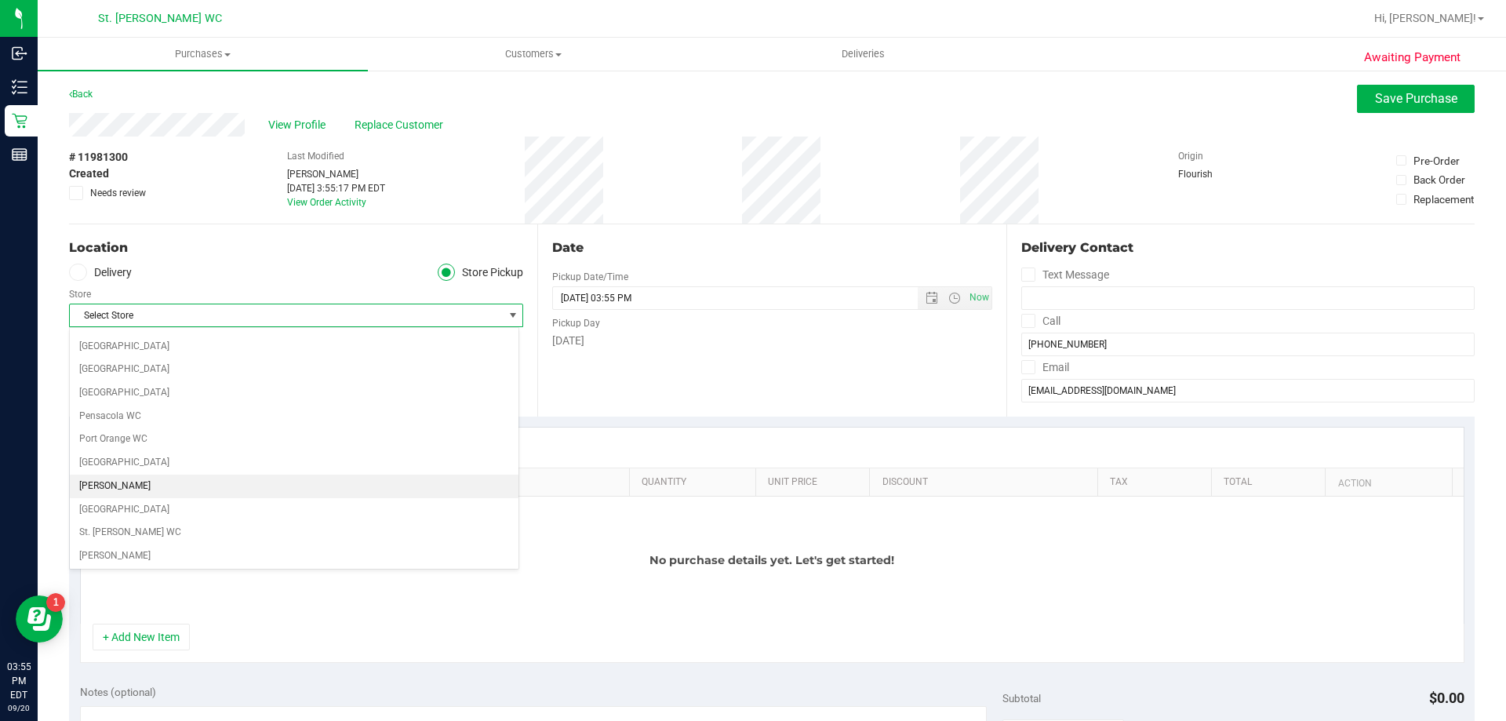
scroll to position [863, 0]
click at [127, 501] on li "St. [PERSON_NAME] WC" at bounding box center [294, 505] width 449 height 24
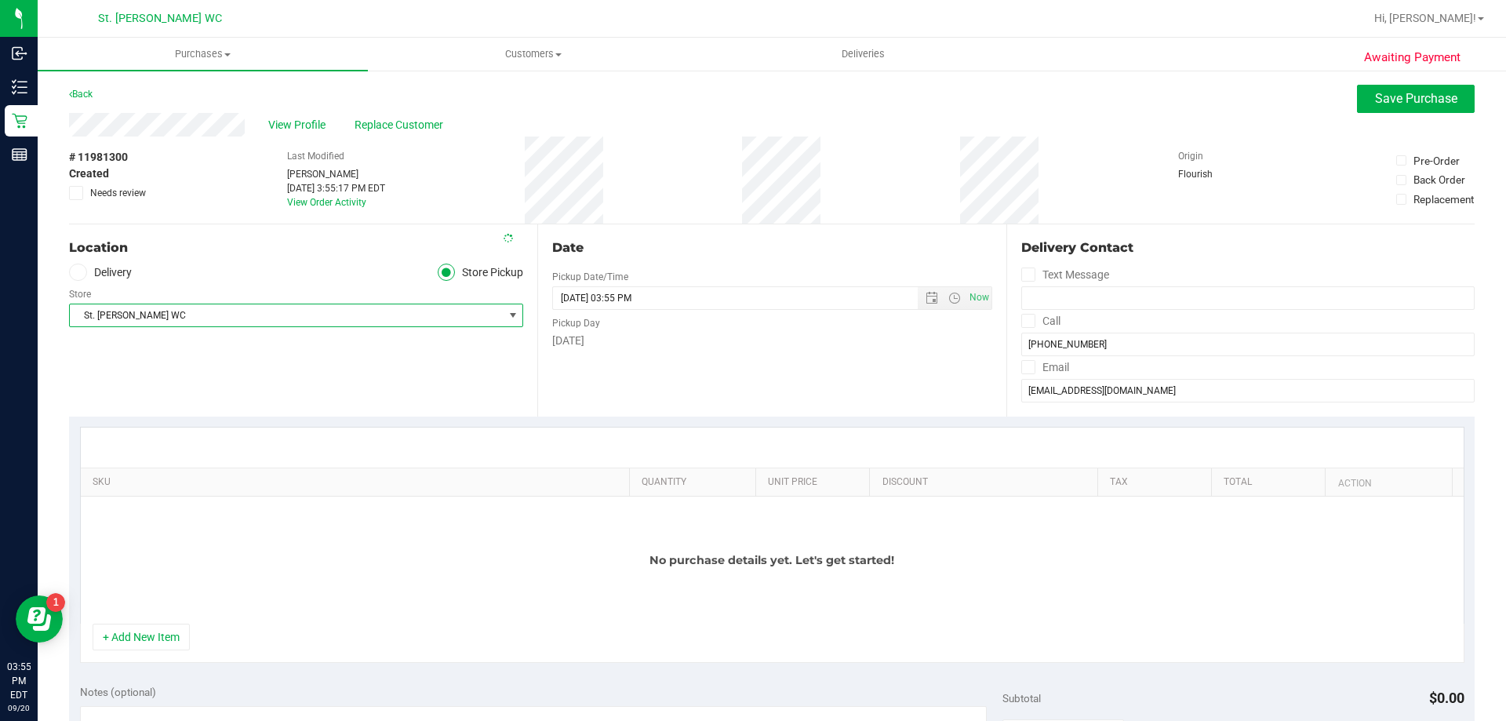
click at [123, 377] on div "Location Delivery Store Pickup Store St. Pete WC Select Store Bonita Springs WC…" at bounding box center [303, 320] width 468 height 192
click at [181, 639] on button "+ Add New Item" at bounding box center [141, 637] width 97 height 27
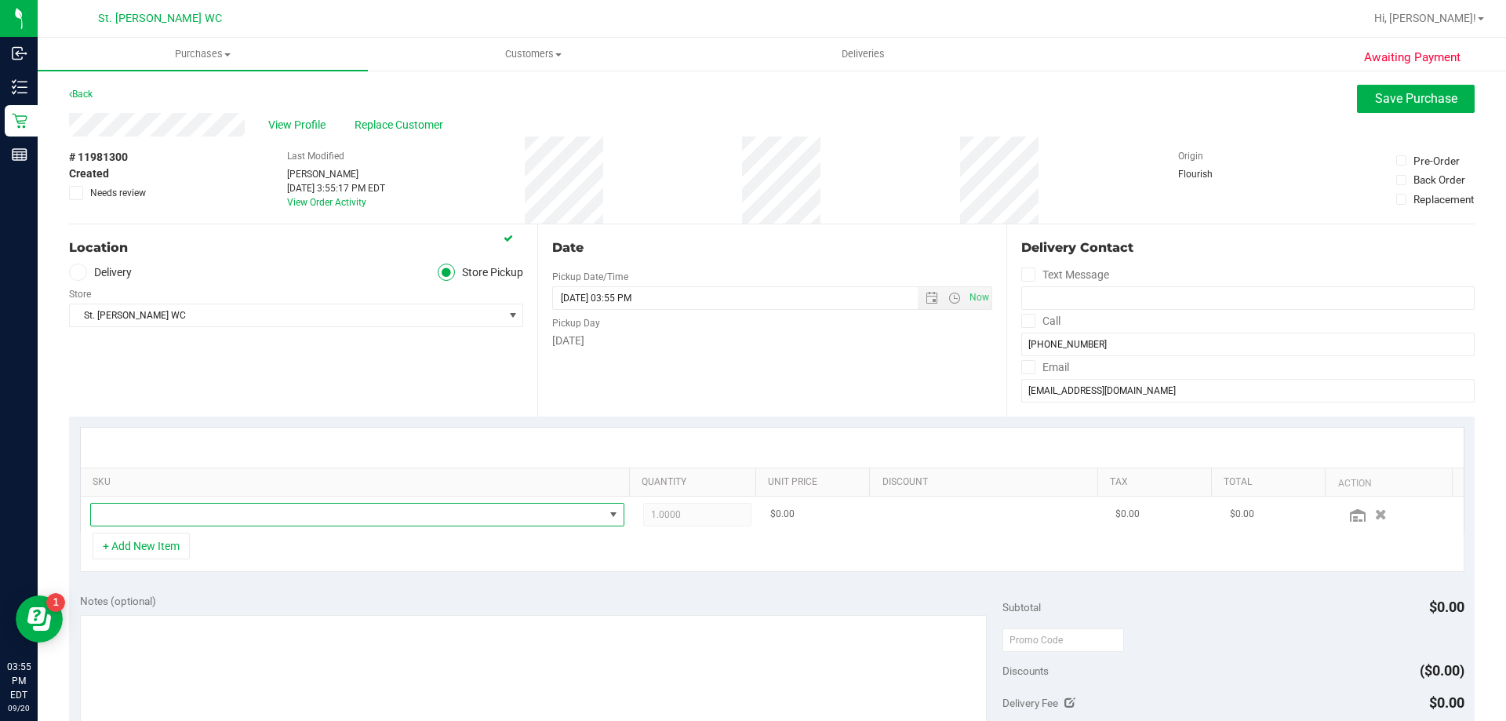
click at [198, 522] on span "NO DATA FOUND" at bounding box center [347, 515] width 513 height 22
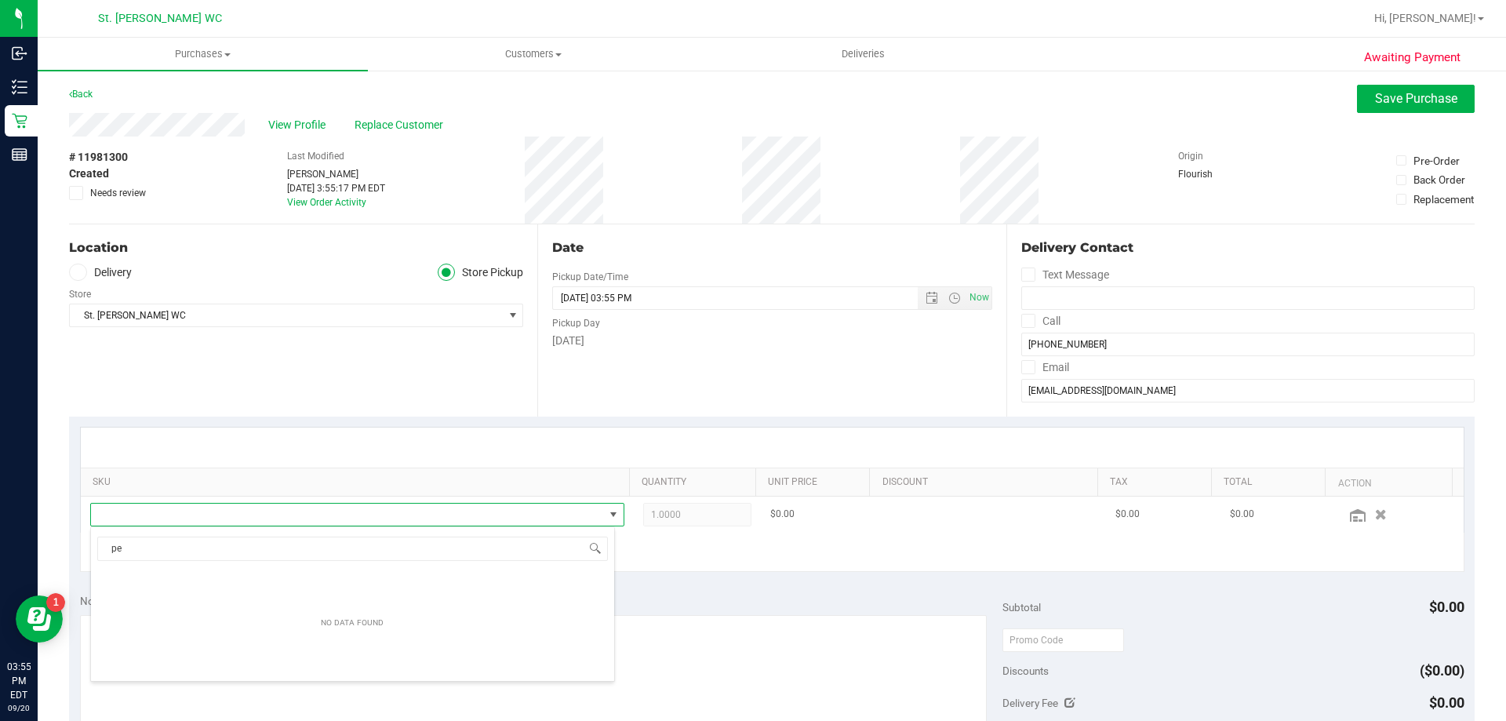
scroll to position [0, 0]
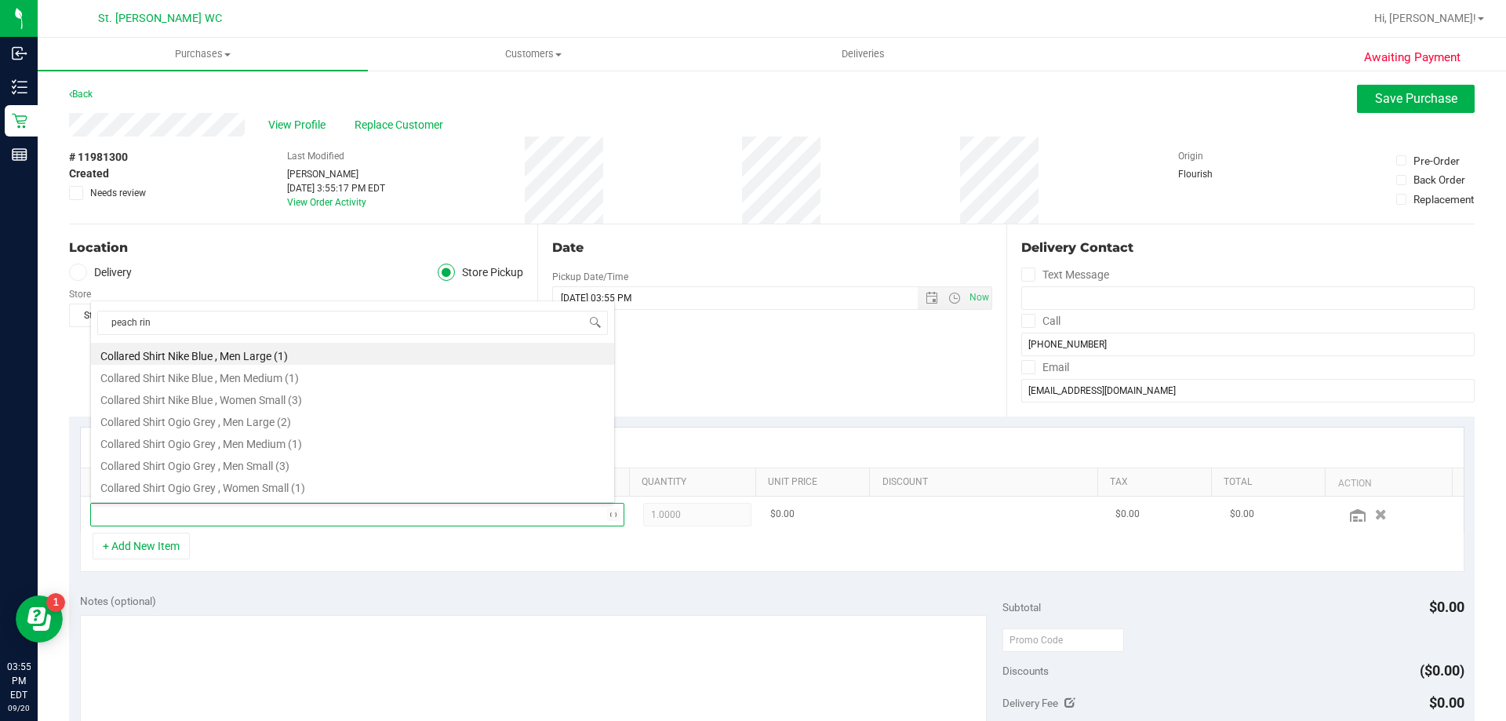
type input "peach ring"
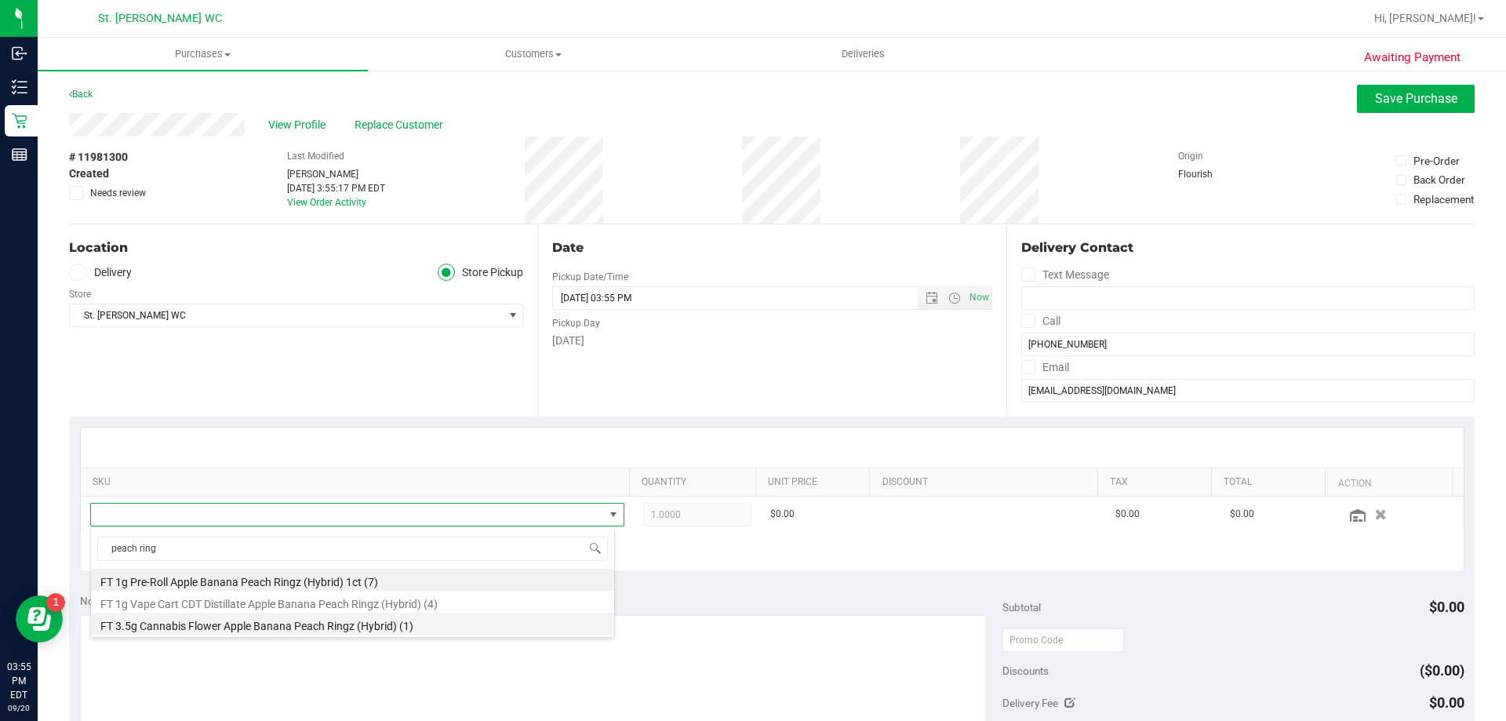
click at [289, 626] on li "FT 3.5g Cannabis Flower Apple Banana Peach Ringz (Hybrid) (1)" at bounding box center [352, 624] width 523 height 22
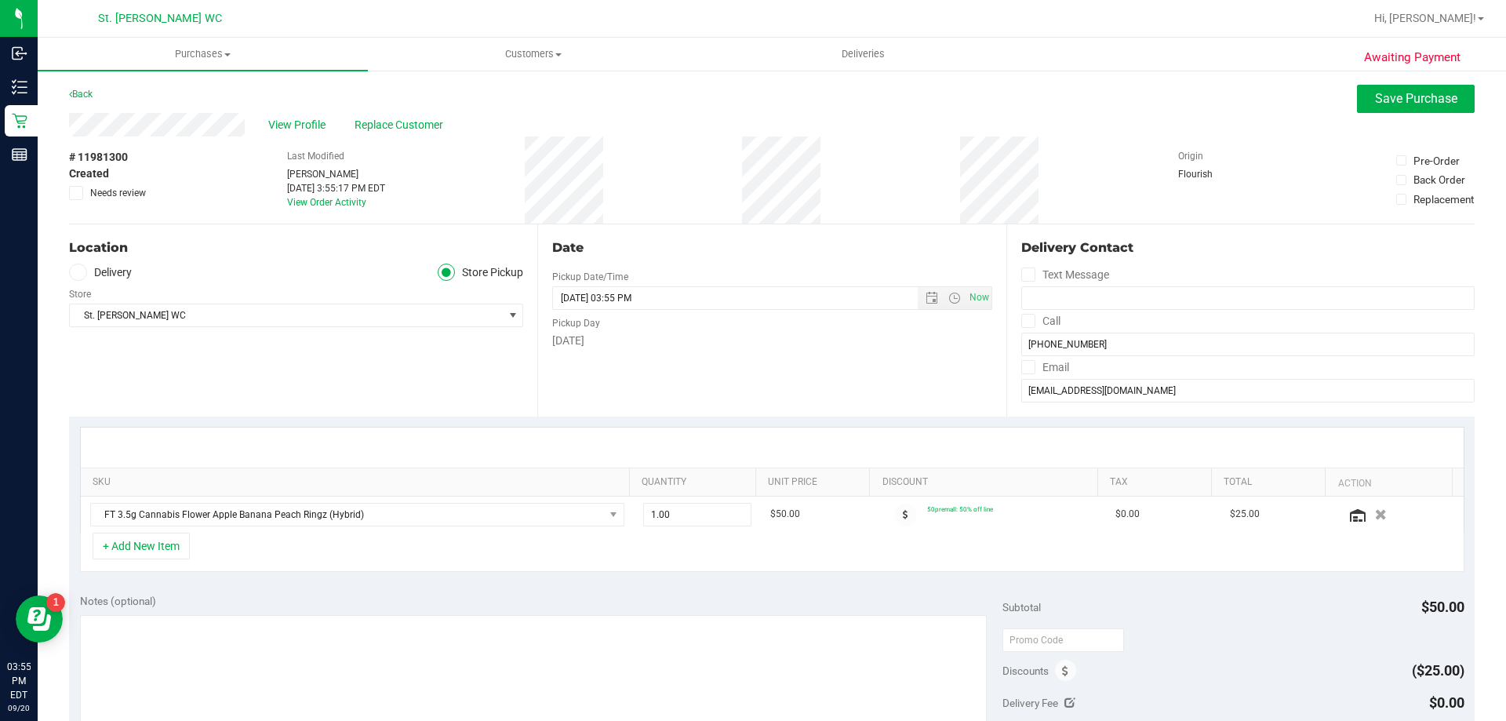
click at [686, 417] on div "SKU Quantity Unit Price Discount Tax Total Action FT 3.5g Cannabis Flower Apple…" at bounding box center [772, 500] width 1406 height 166
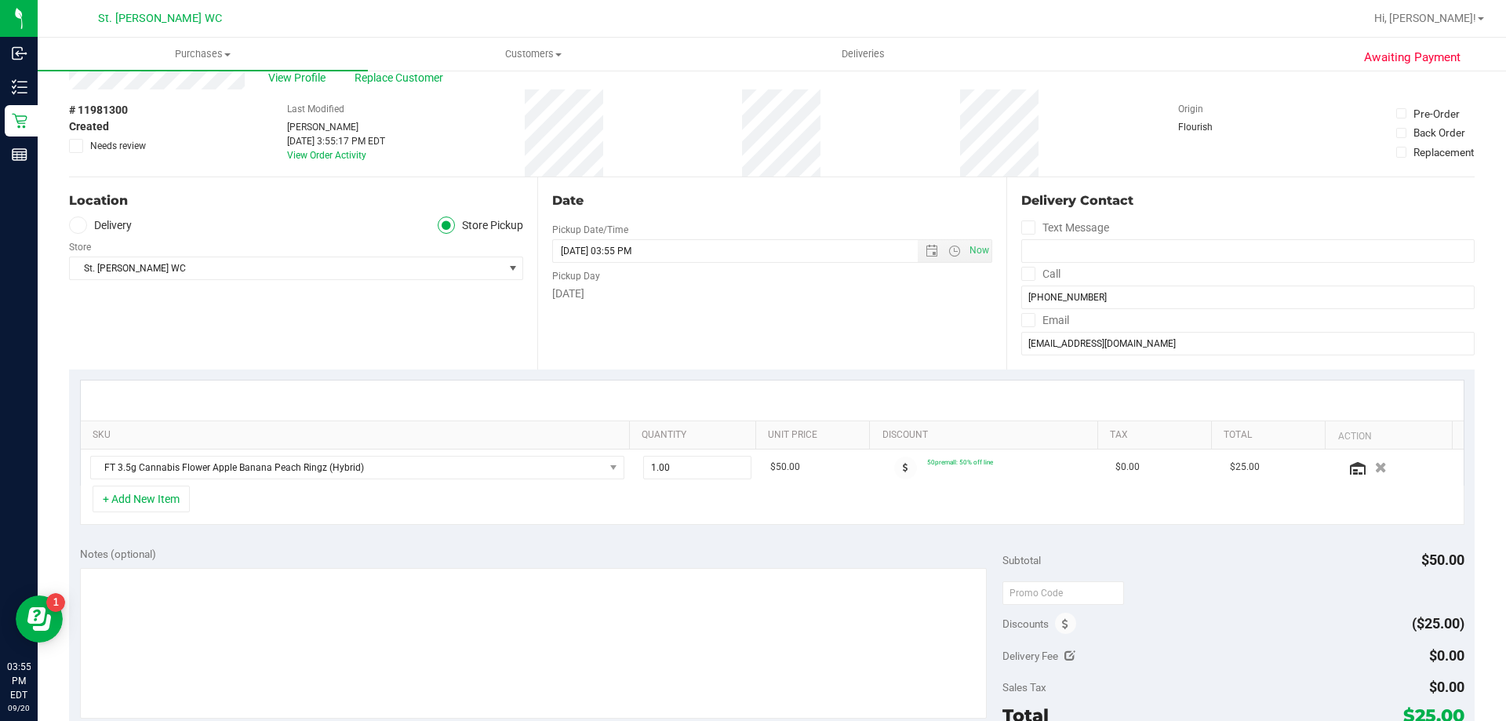
scroll to position [235, 0]
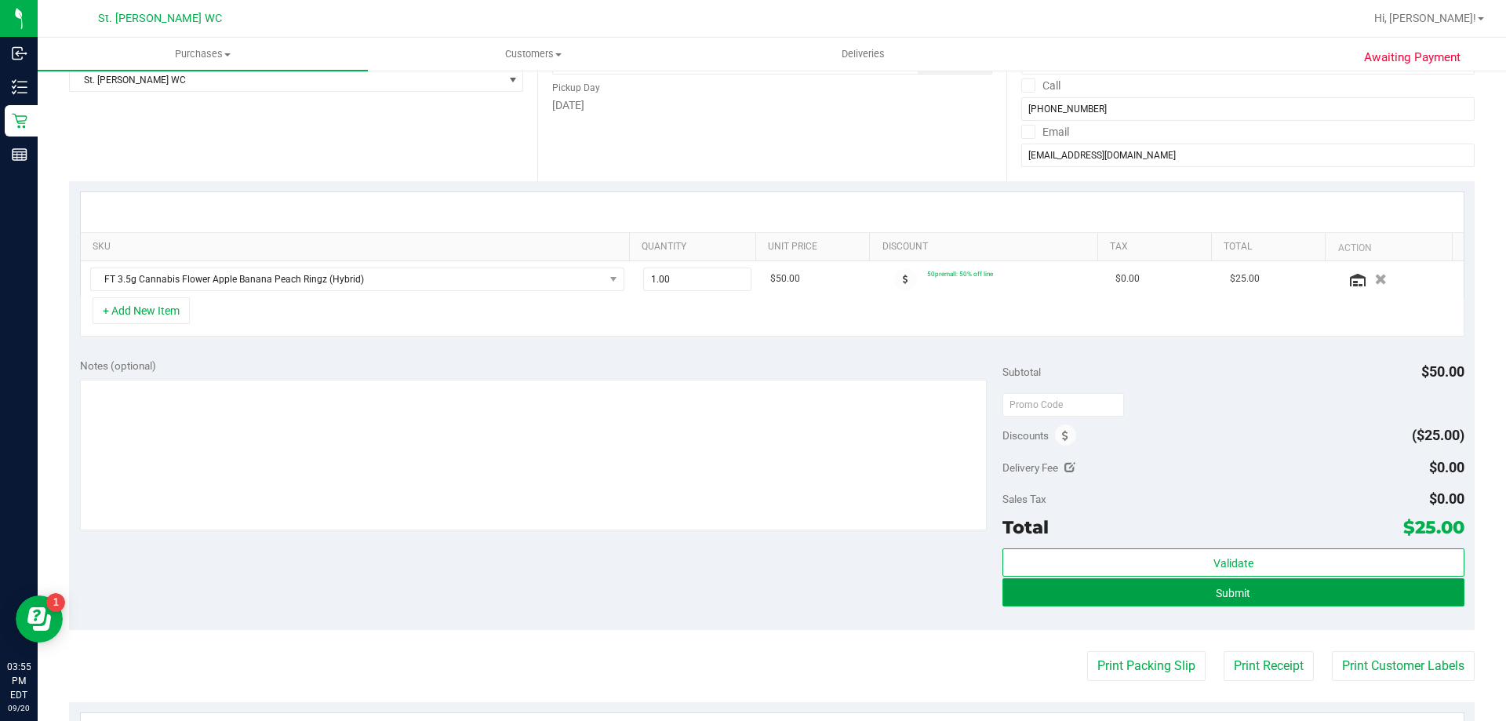
click at [1152, 591] on button "Submit" at bounding box center [1232, 592] width 461 height 28
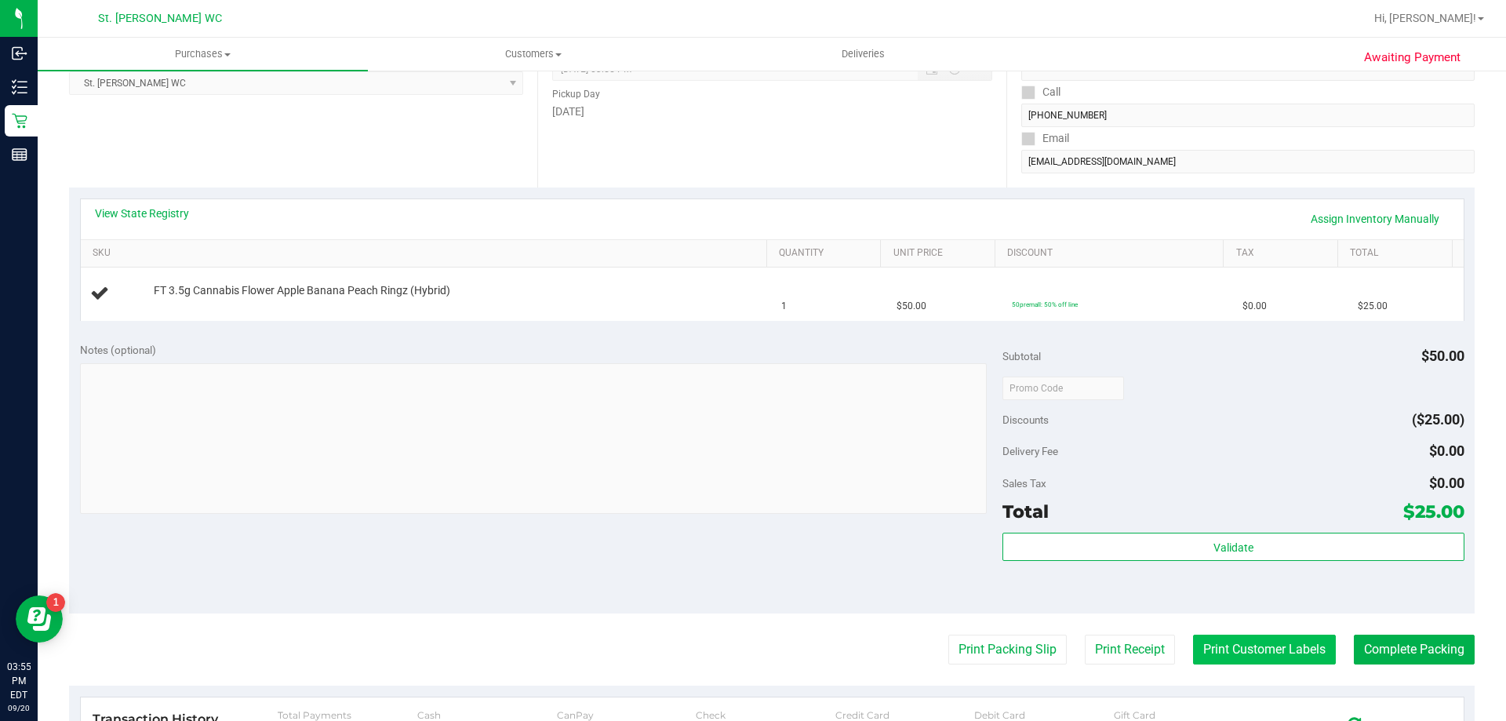
click at [1275, 660] on button "Print Customer Labels" at bounding box center [1264, 650] width 143 height 30
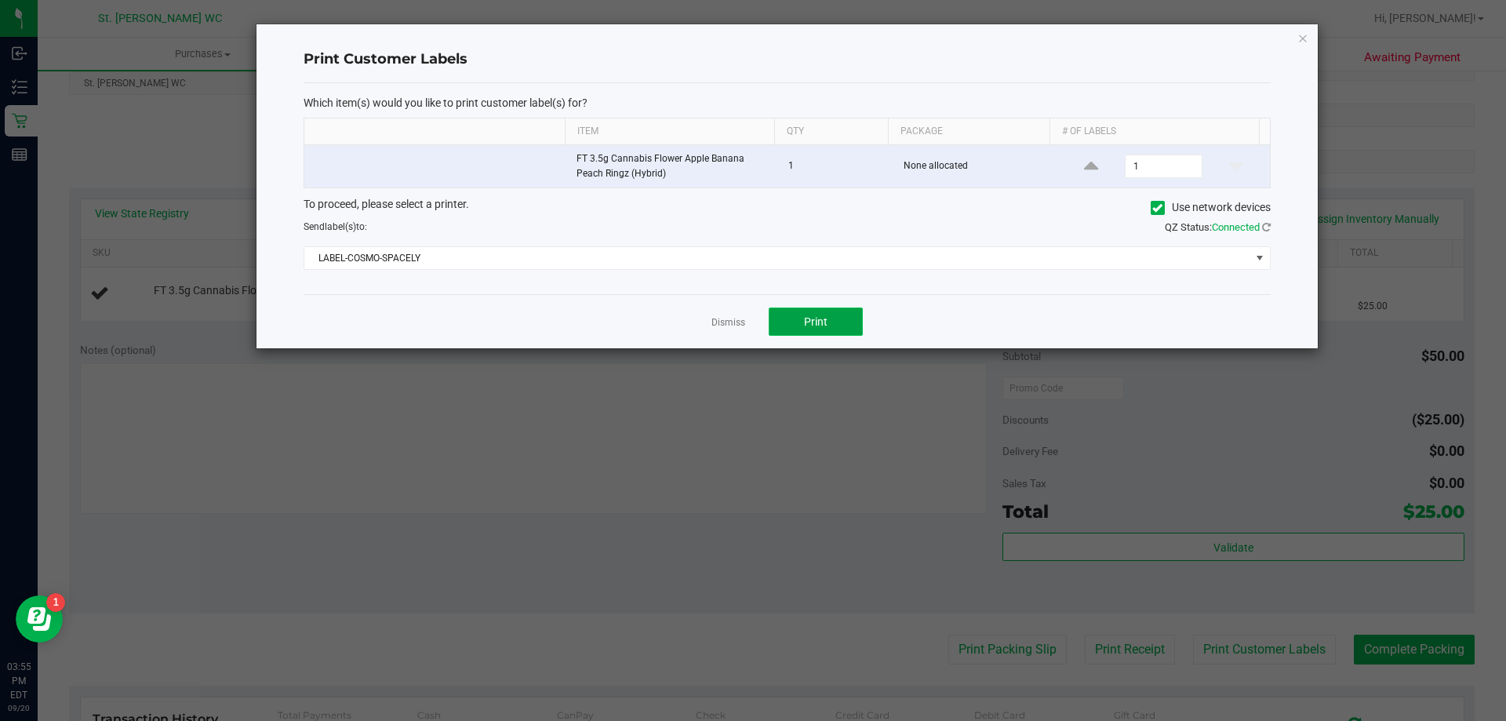
click at [809, 322] on span "Print" at bounding box center [816, 321] width 24 height 13
click at [711, 317] on link "Dismiss" at bounding box center [728, 322] width 34 height 13
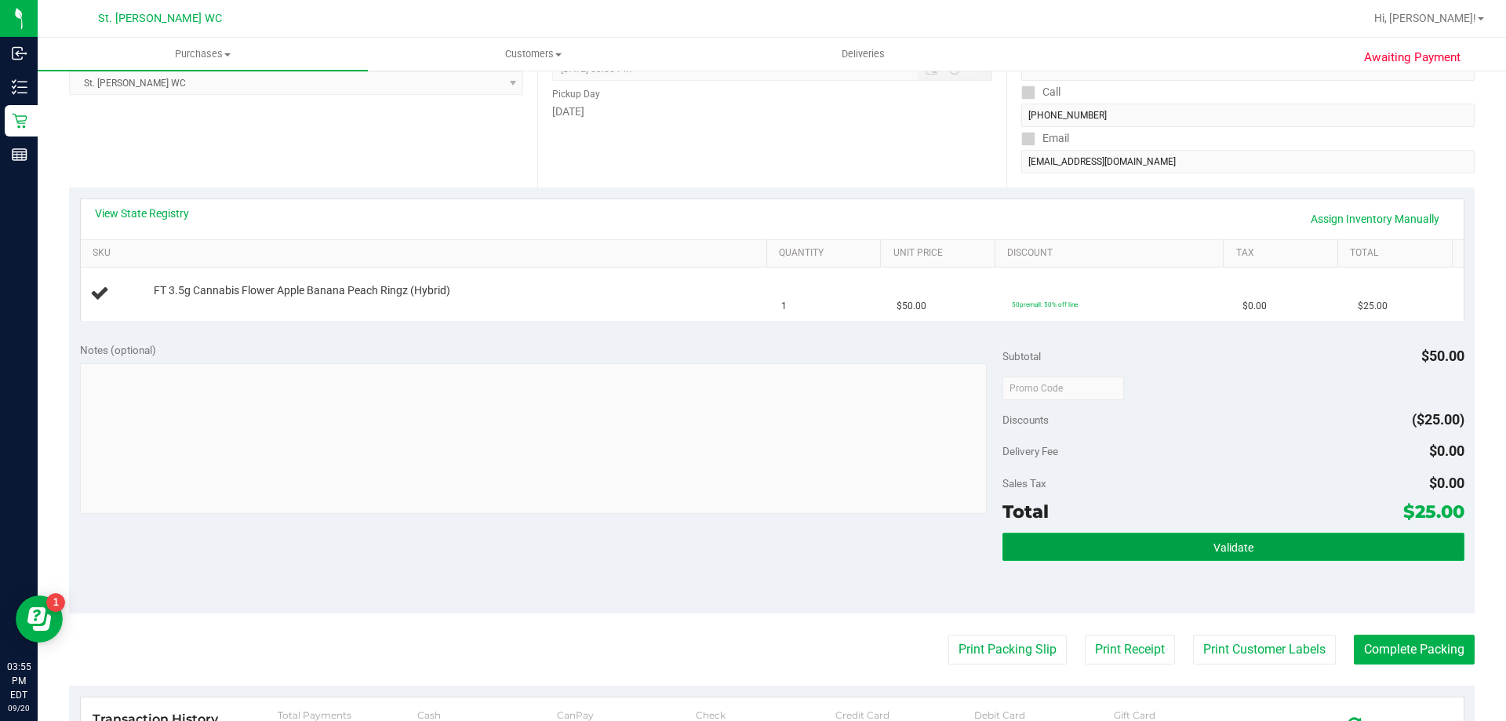
click at [1326, 558] on button "Validate" at bounding box center [1232, 547] width 461 height 28
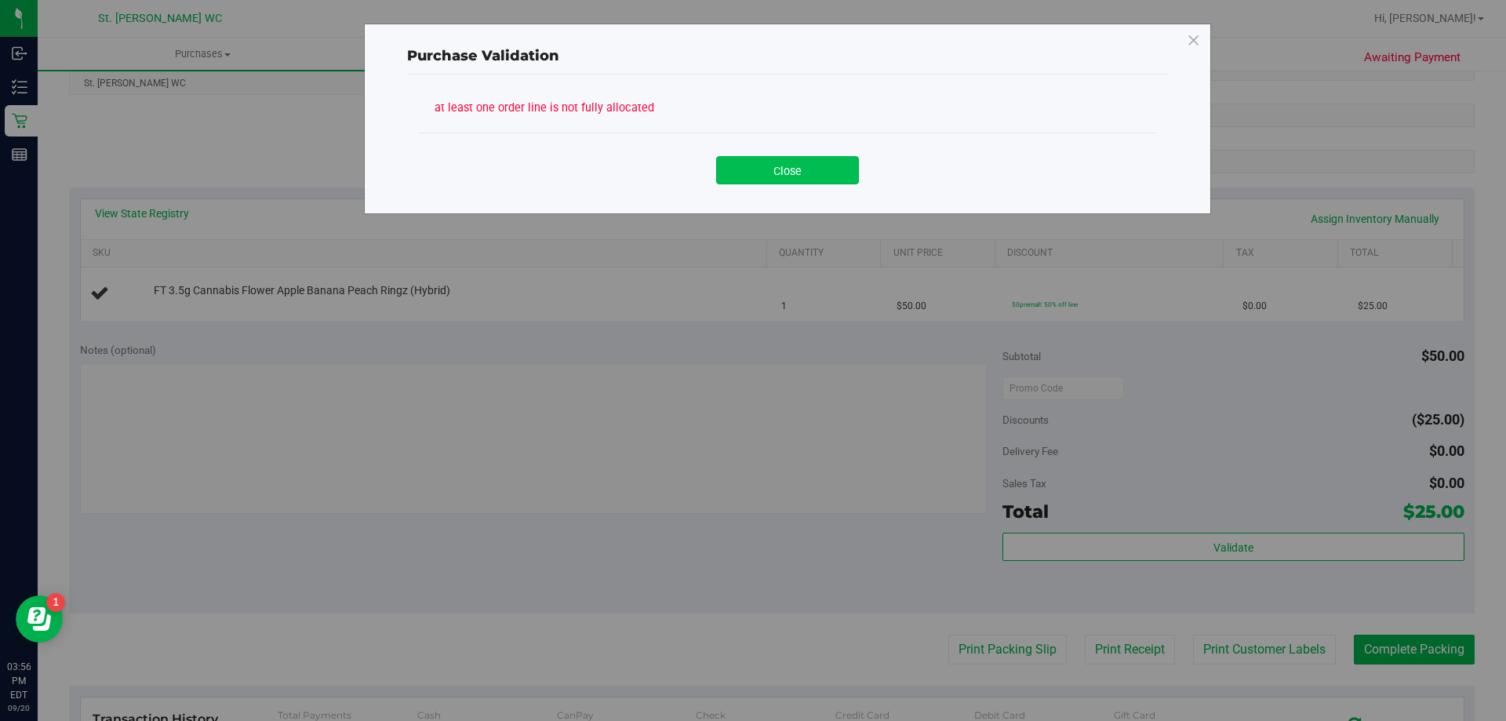
click at [804, 162] on button "Close" at bounding box center [787, 170] width 143 height 28
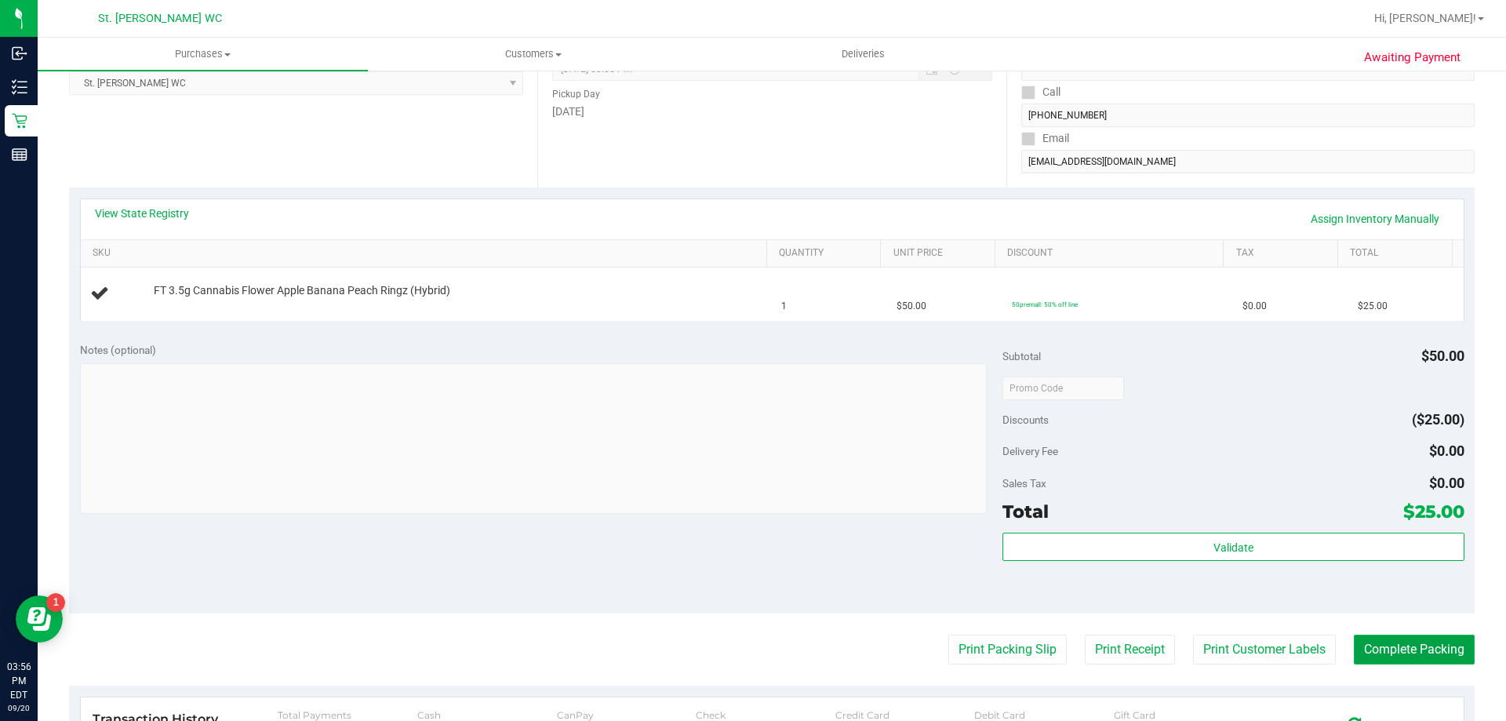
click at [1399, 655] on button "Complete Packing" at bounding box center [1414, 650] width 121 height 30
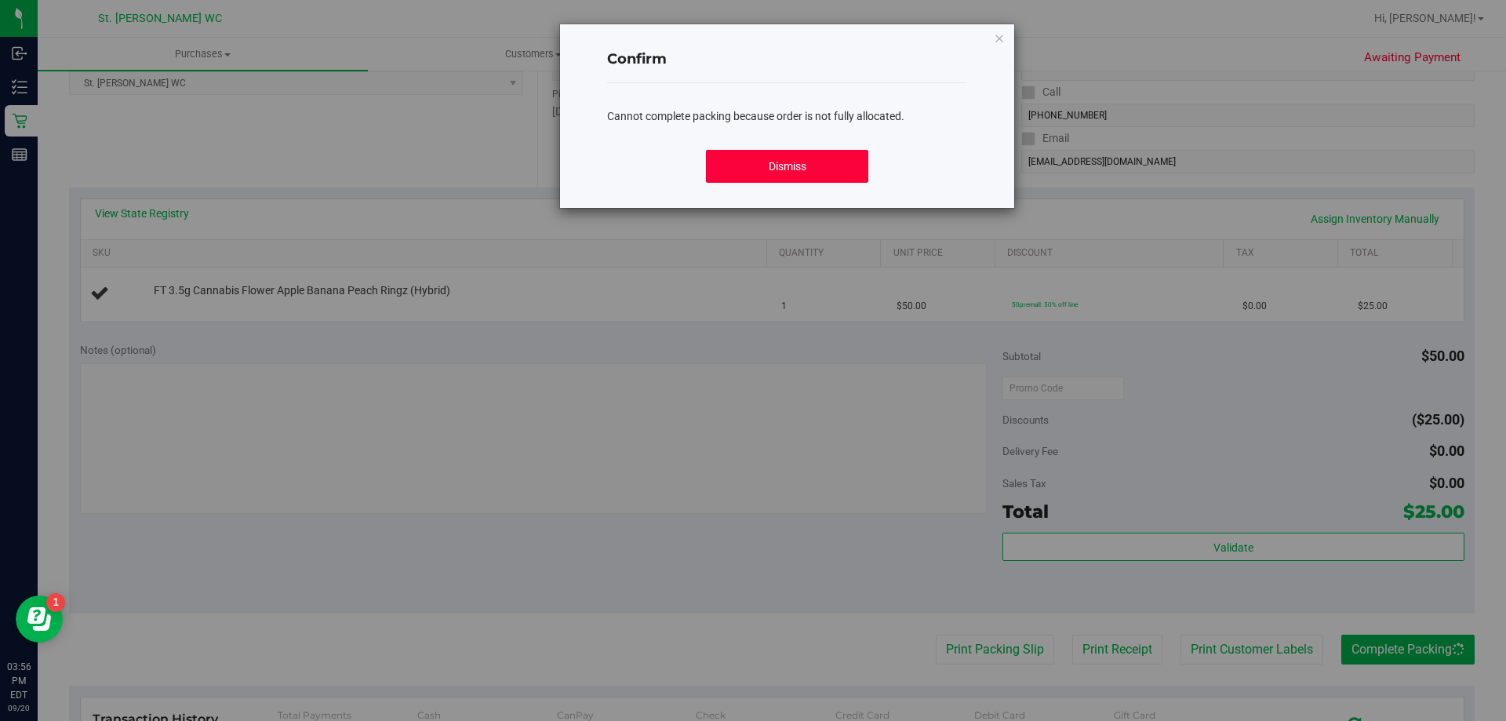
click at [748, 176] on button "Dismiss" at bounding box center [787, 166] width 162 height 33
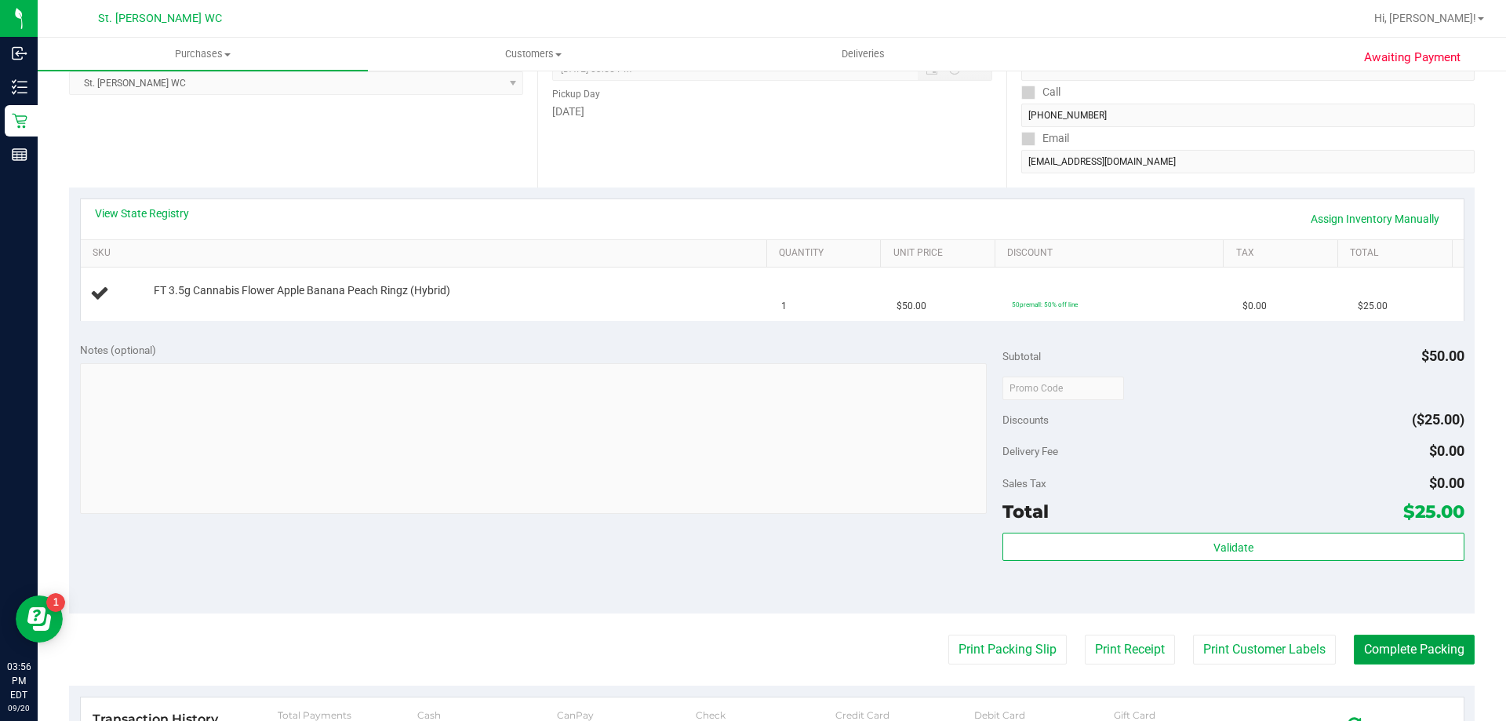
click at [1354, 635] on button "Complete Packing" at bounding box center [1414, 650] width 121 height 30
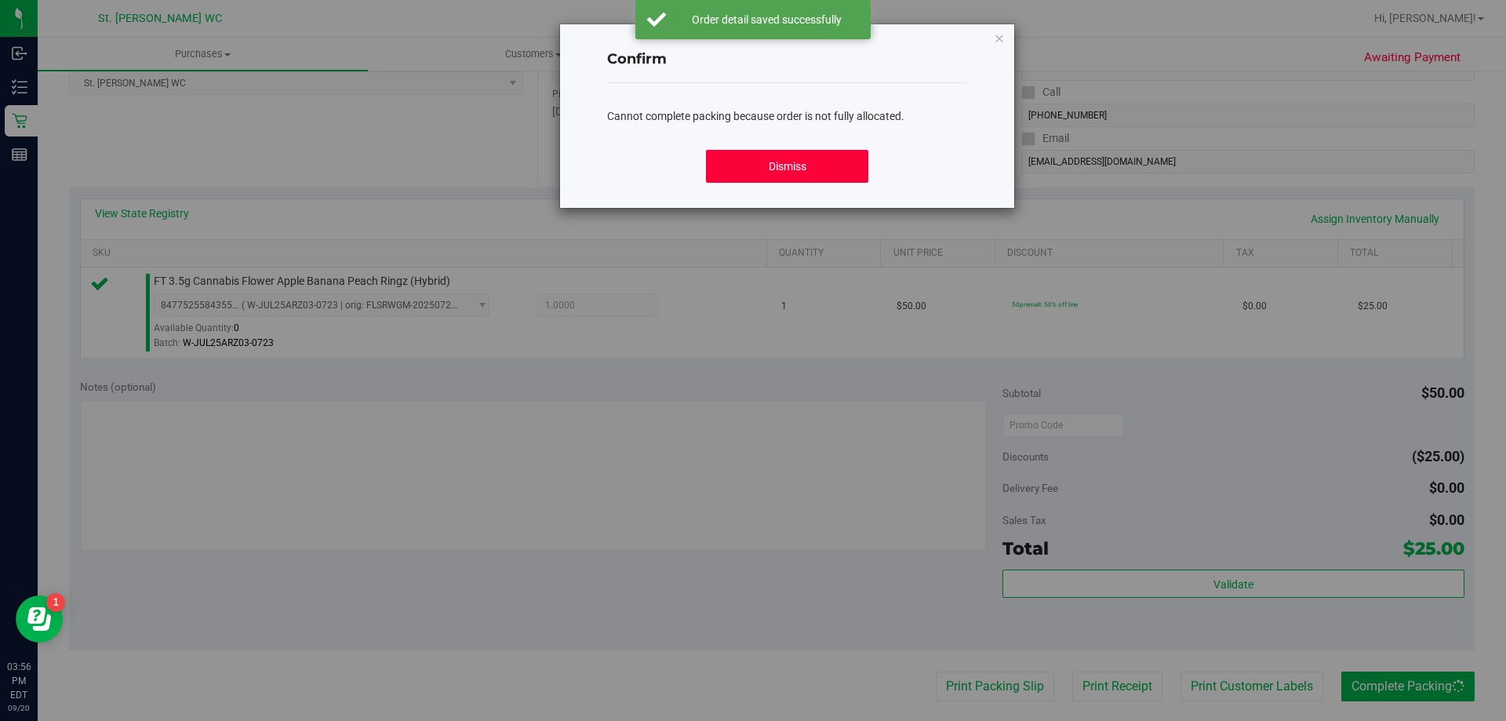
click at [788, 150] on button "Dismiss" at bounding box center [787, 166] width 162 height 33
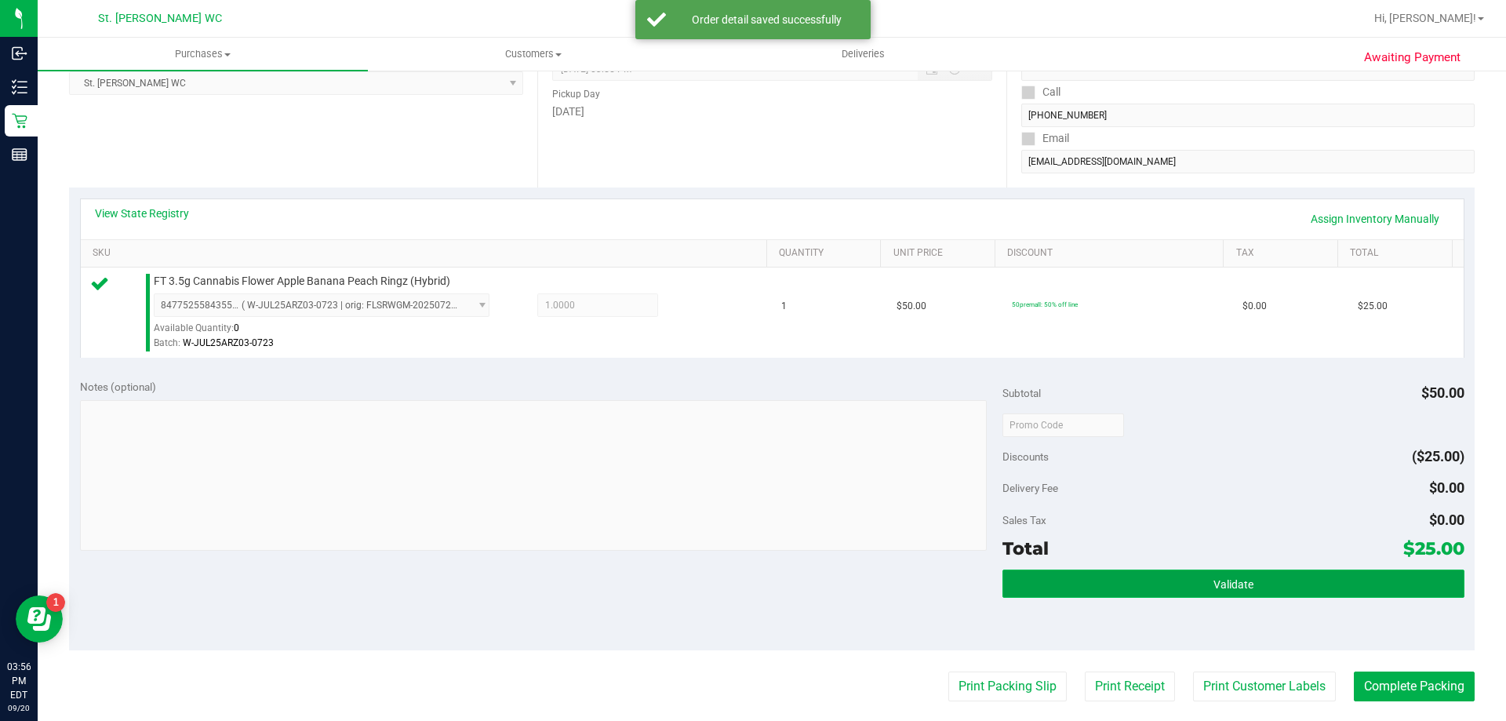
click at [1202, 597] on button "Validate" at bounding box center [1232, 583] width 461 height 28
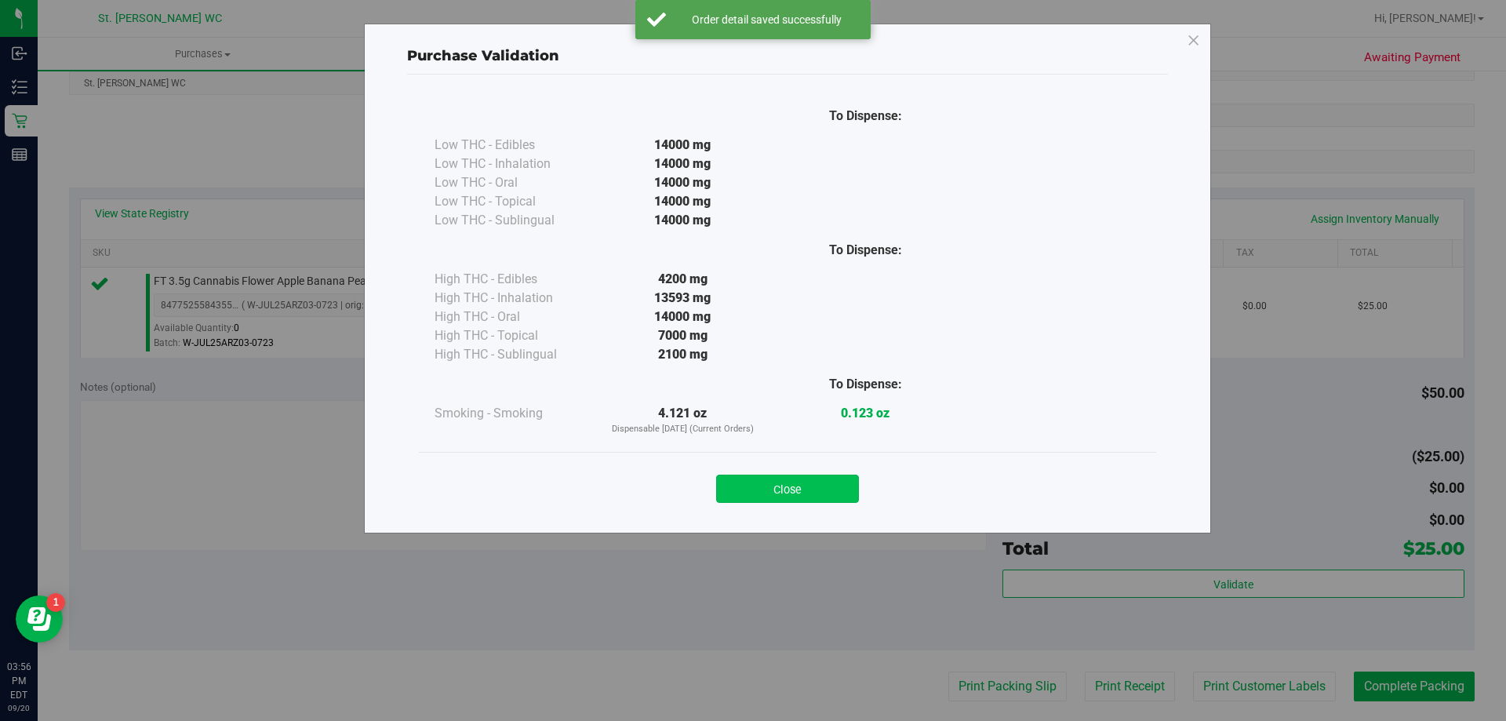
click at [826, 487] on button "Close" at bounding box center [787, 489] width 143 height 28
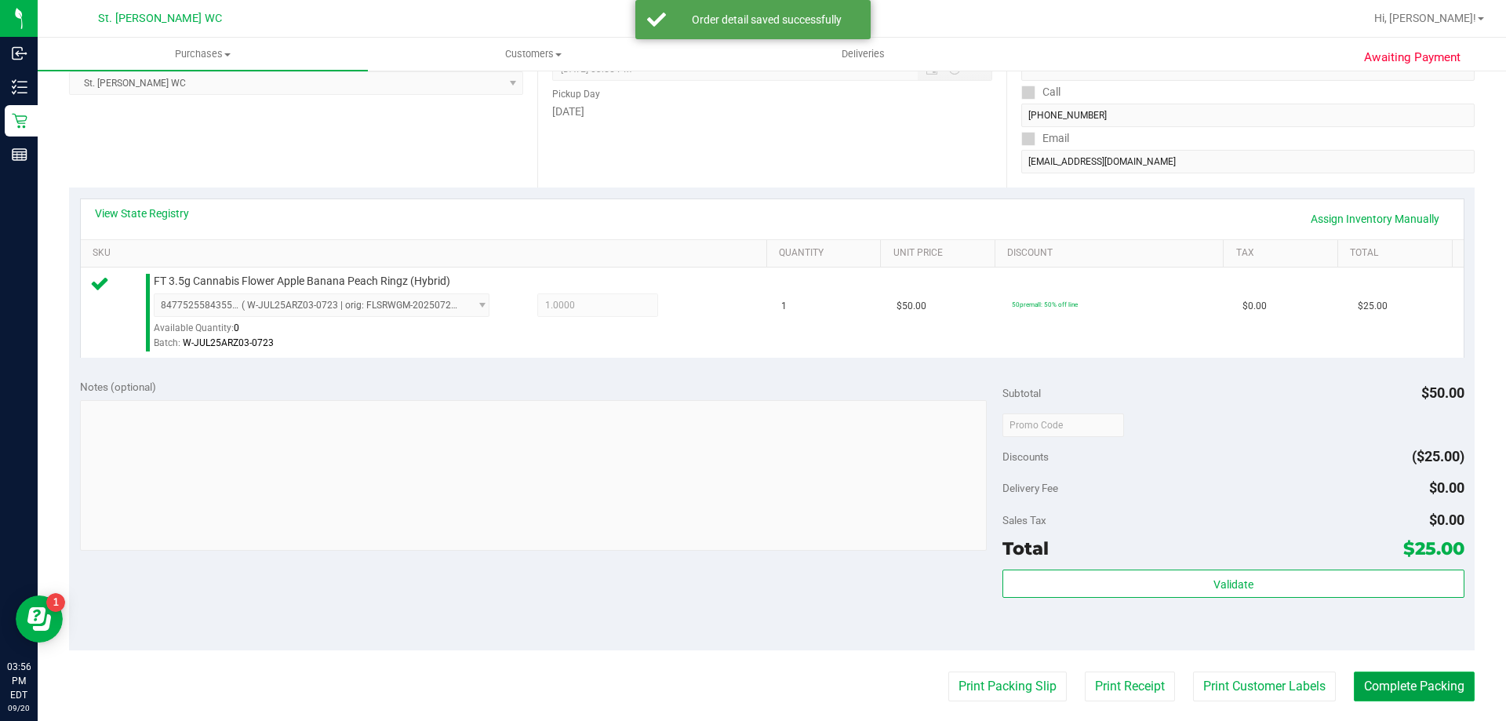
click at [1392, 687] on button "Complete Packing" at bounding box center [1414, 686] width 121 height 30
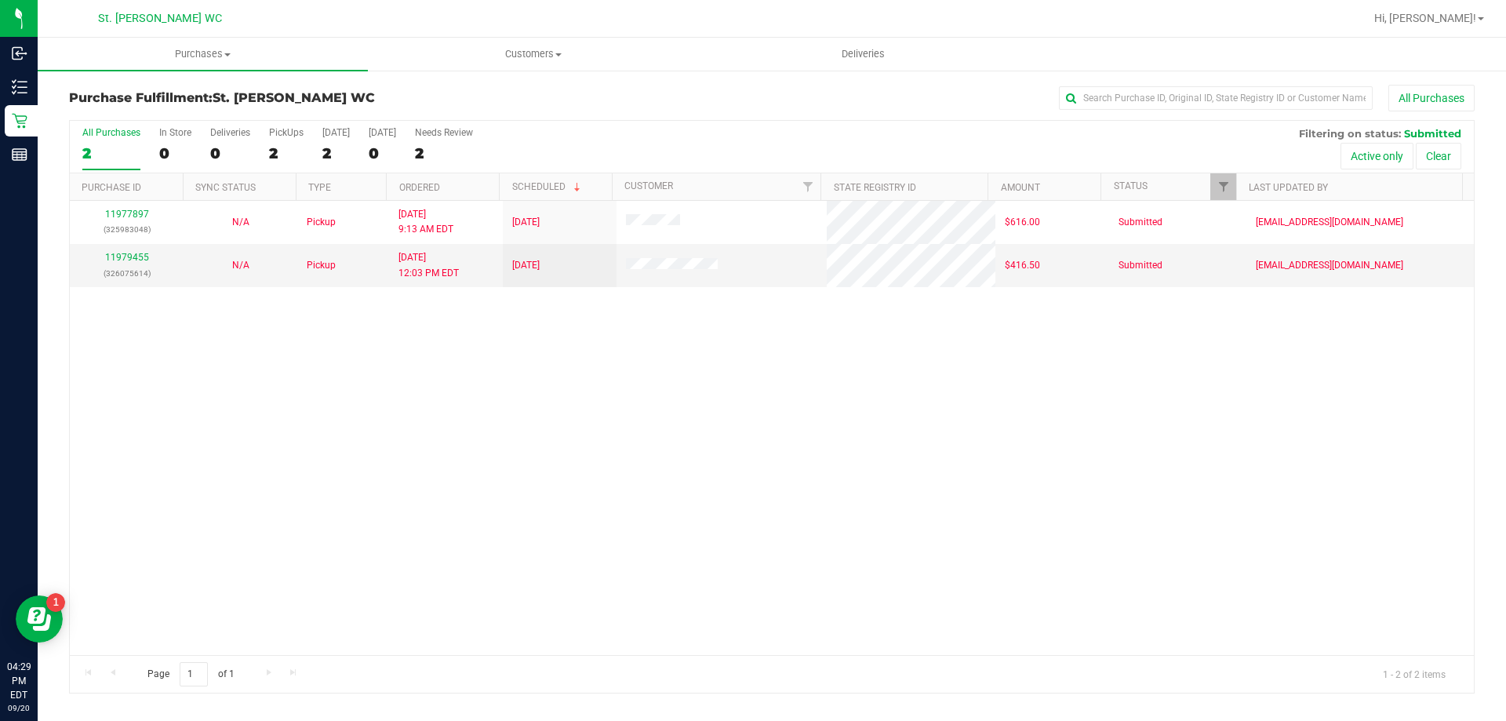
click at [638, 438] on div "11977897 (325983048) N/A Pickup 9/20/2025 9:13 AM EDT 9/20/2025 $616.00 Submitt…" at bounding box center [772, 428] width 1404 height 454
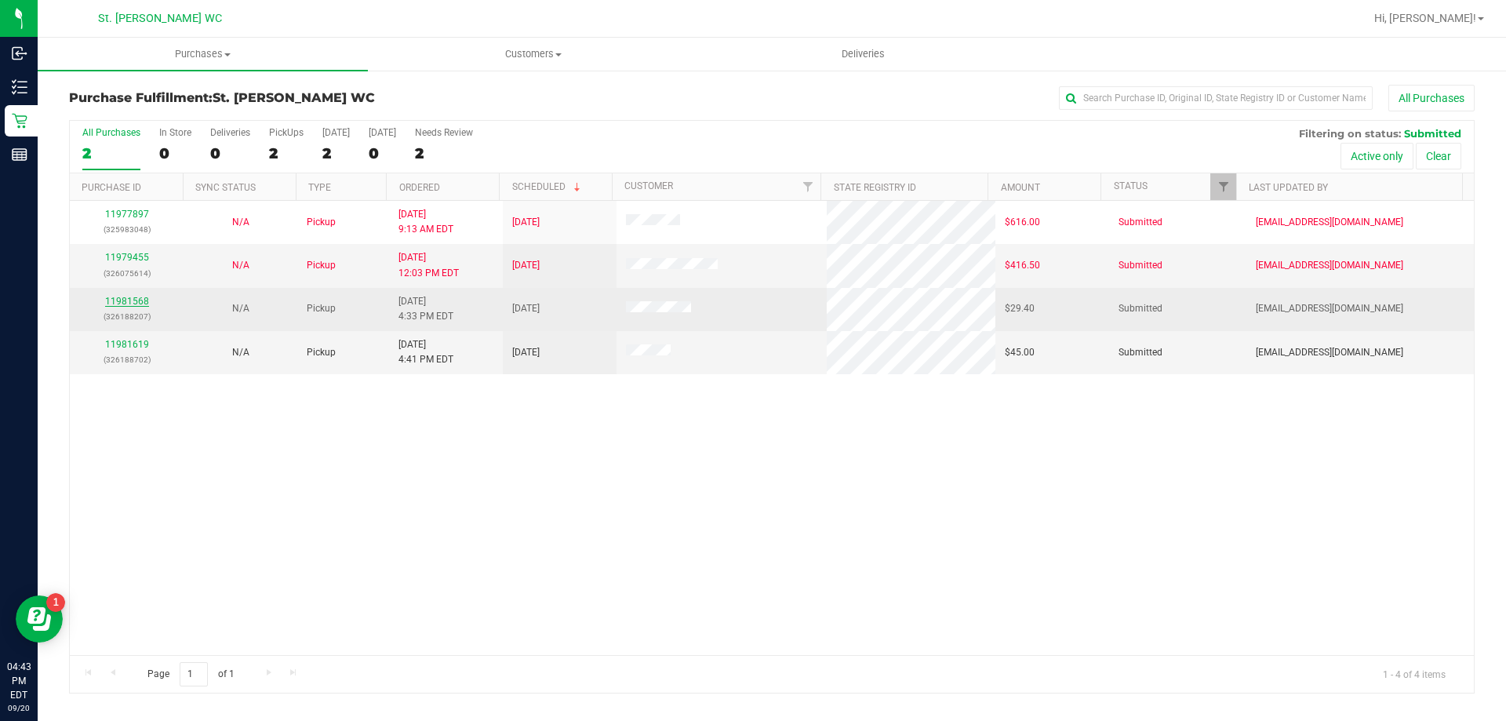
click at [140, 300] on link "11981568" at bounding box center [127, 301] width 44 height 11
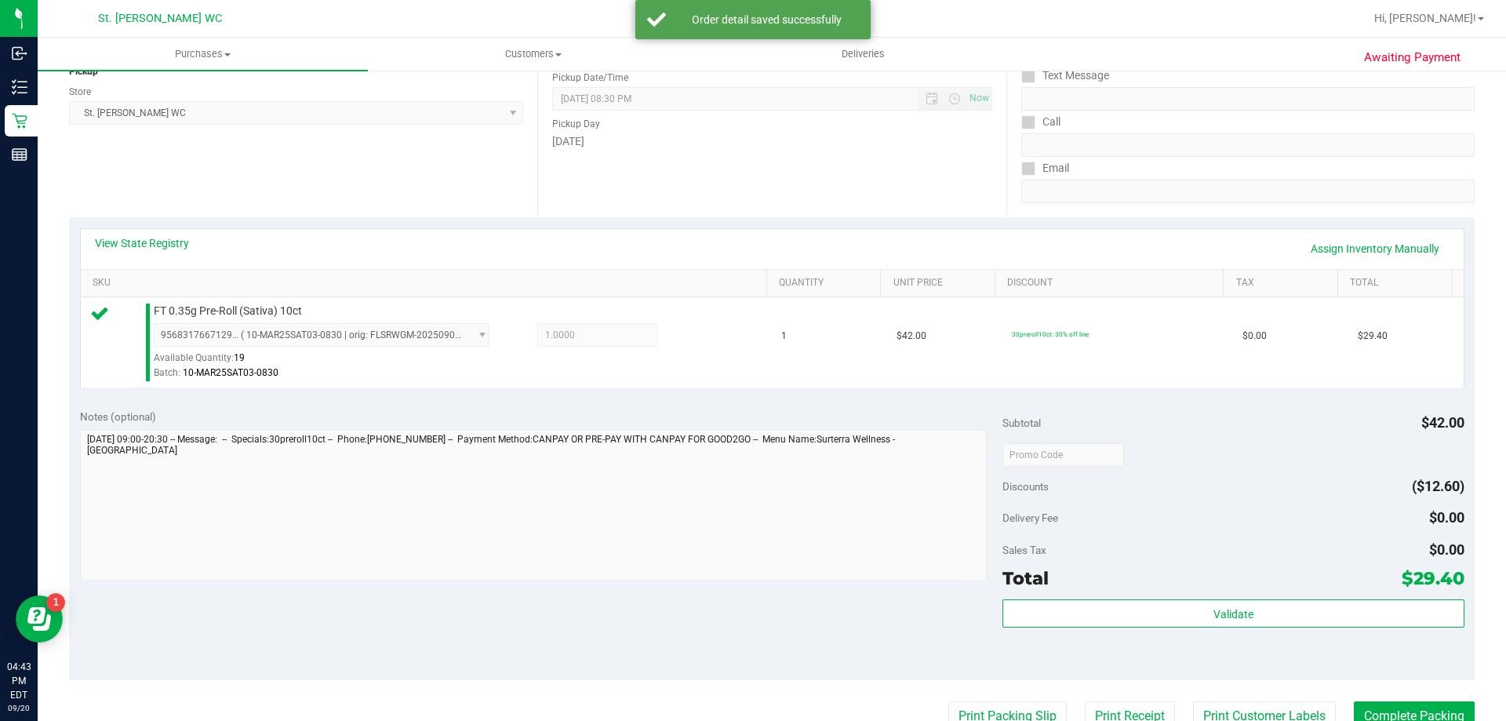
scroll to position [235, 0]
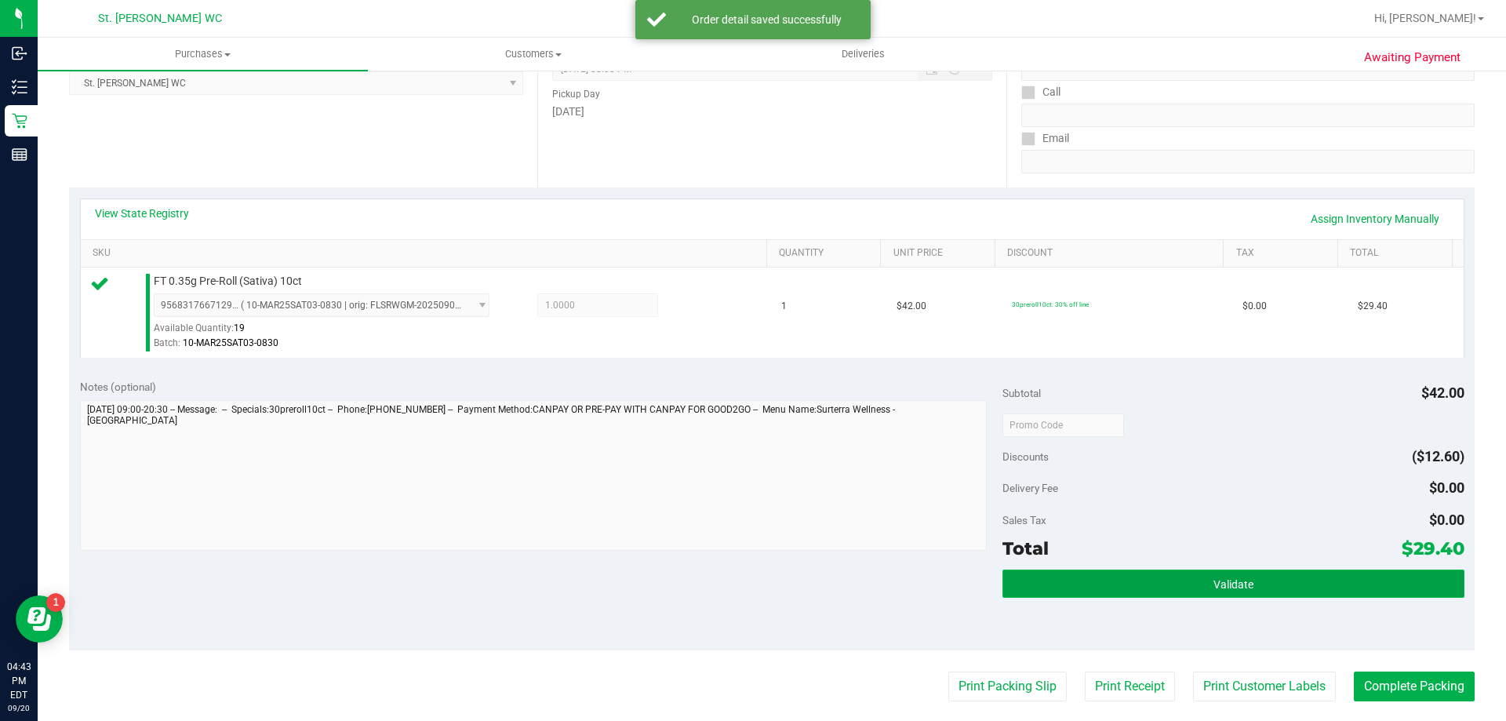
click at [1159, 573] on button "Validate" at bounding box center [1232, 583] width 461 height 28
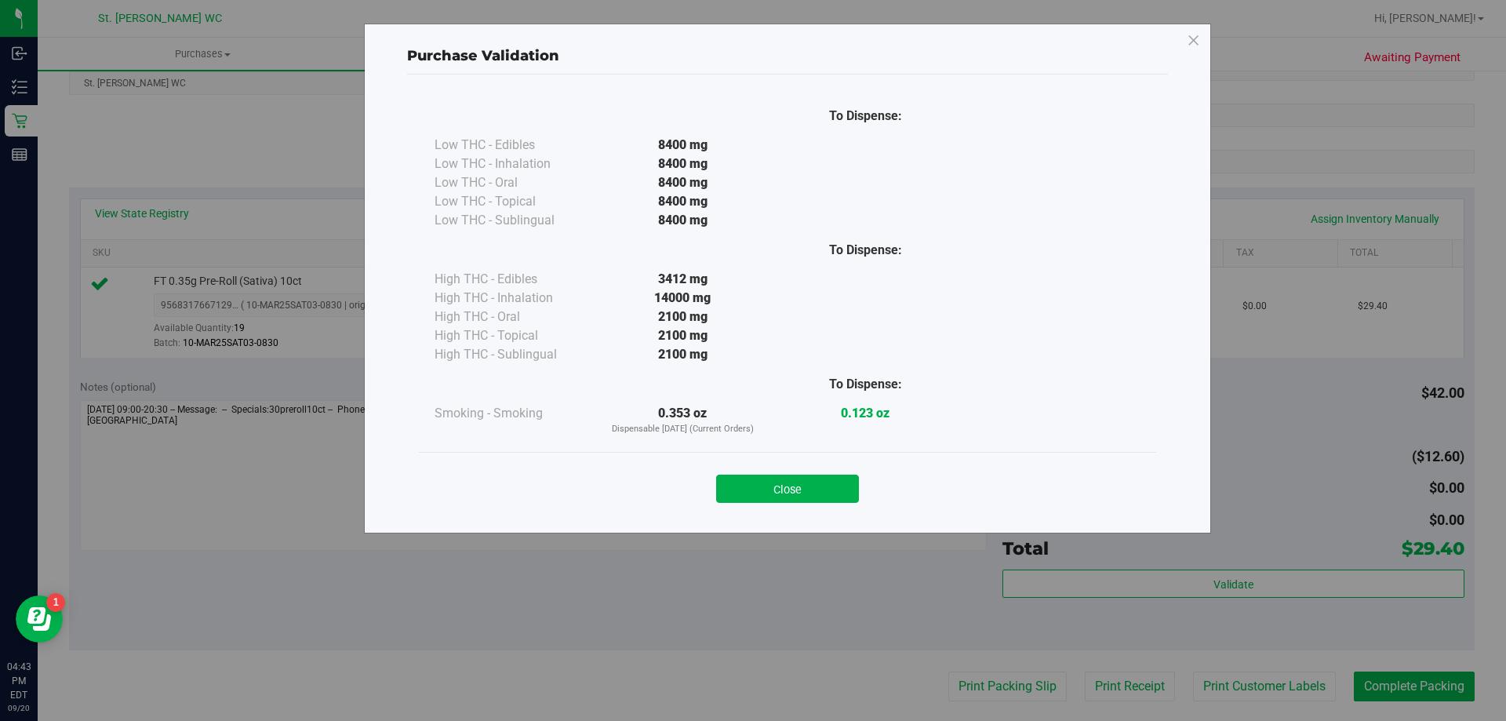
click at [823, 508] on div "Close" at bounding box center [787, 484] width 737 height 64
click at [822, 500] on button "Close" at bounding box center [787, 489] width 143 height 28
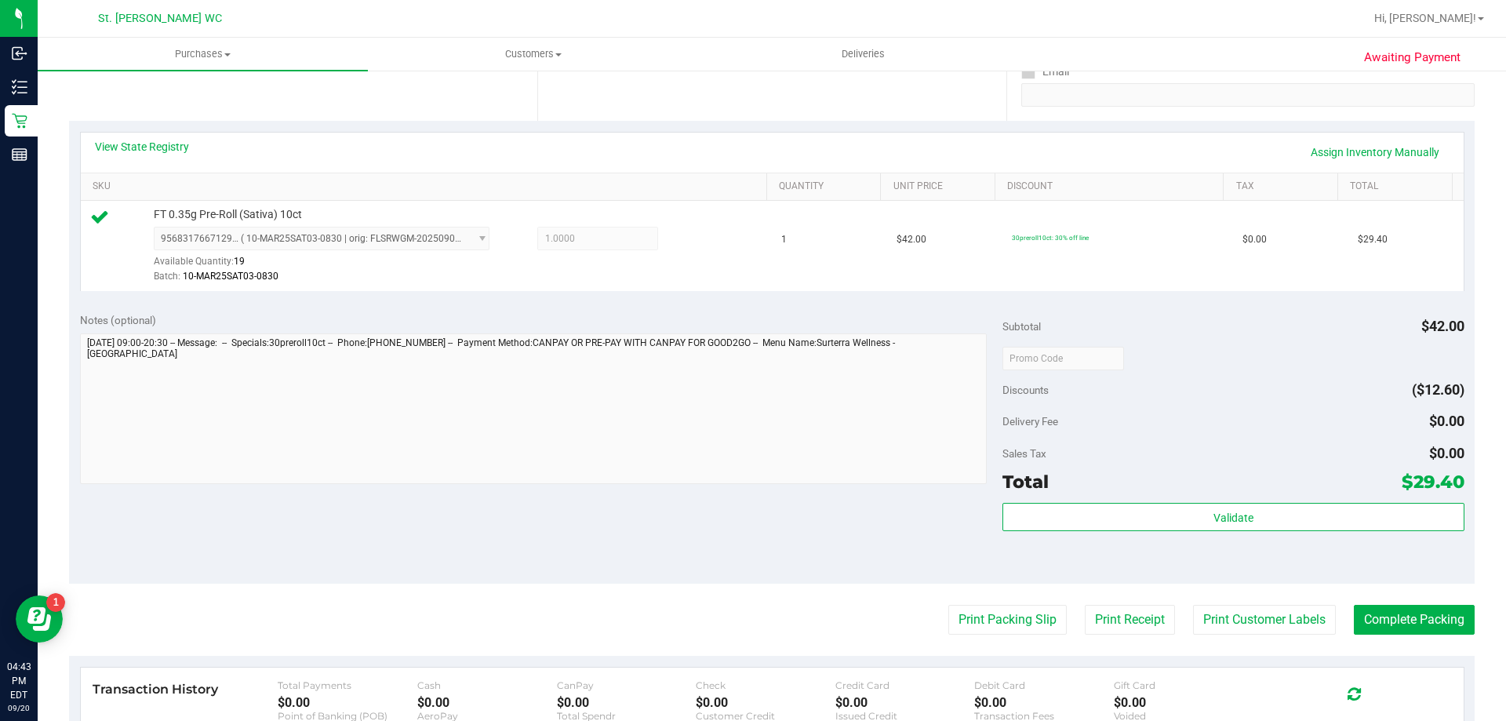
scroll to position [392, 0]
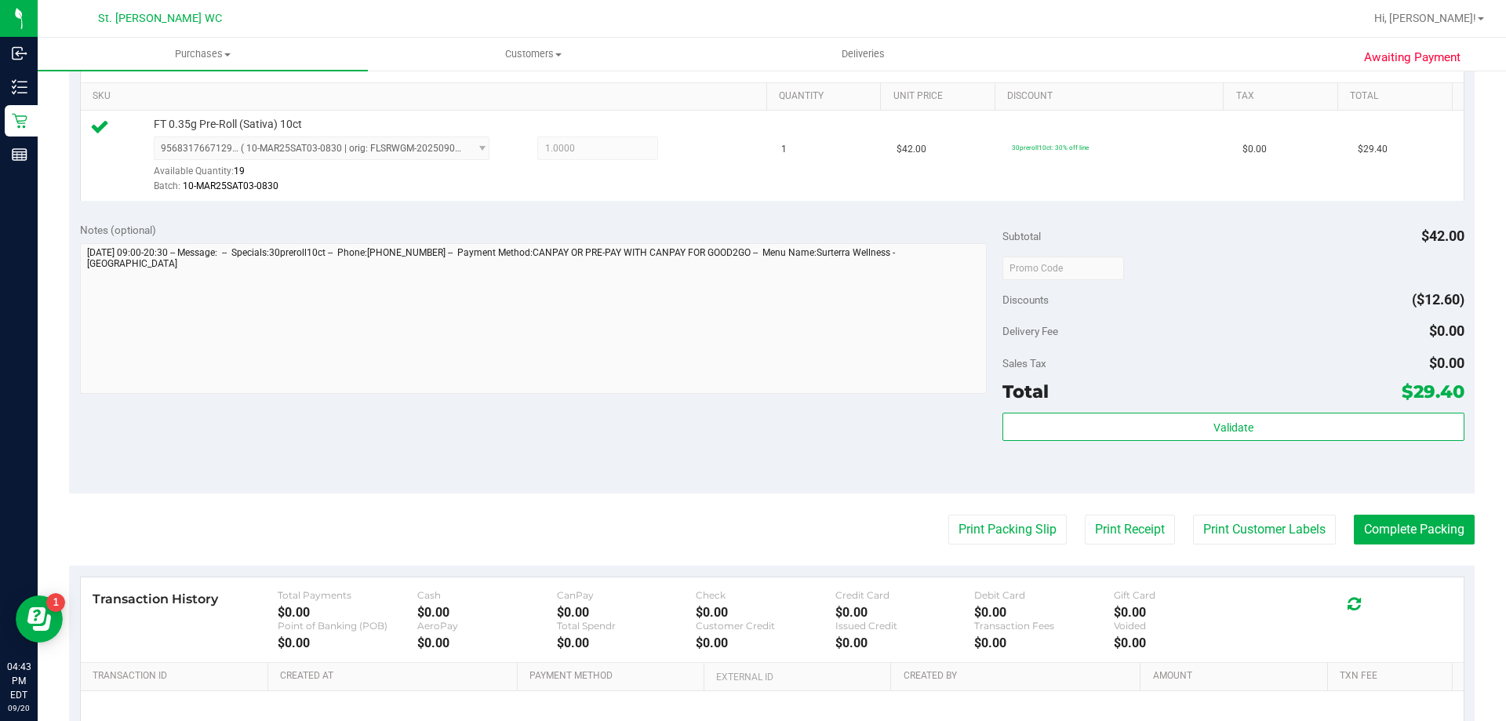
click at [1208, 549] on purchase-details "Back Edit Purchase Cancel Purchase View Profile # 11981568 BioTrack ID: - Submi…" at bounding box center [772, 276] width 1406 height 1166
click at [1208, 537] on button "Print Customer Labels" at bounding box center [1264, 530] width 143 height 30
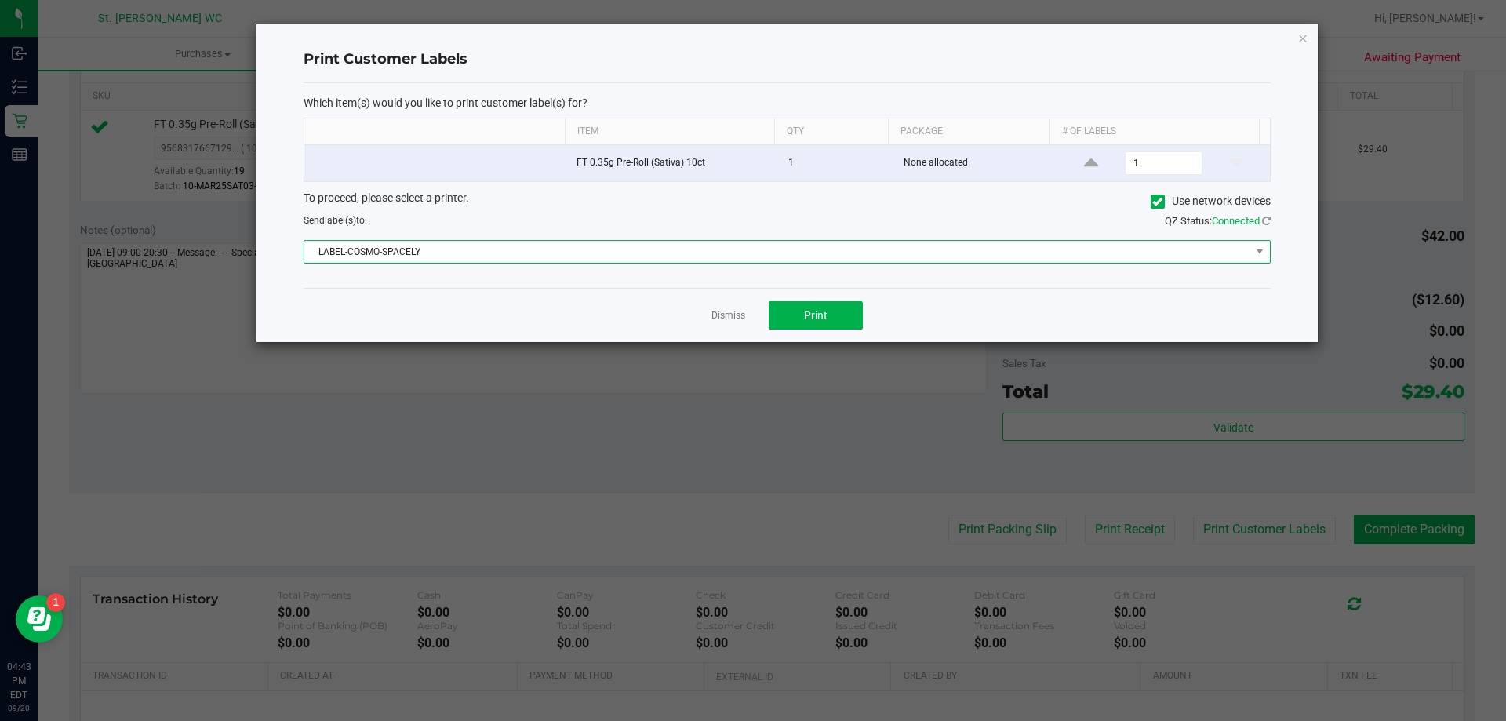
click at [551, 247] on span "LABEL-COSMO-SPACELY" at bounding box center [777, 252] width 946 height 22
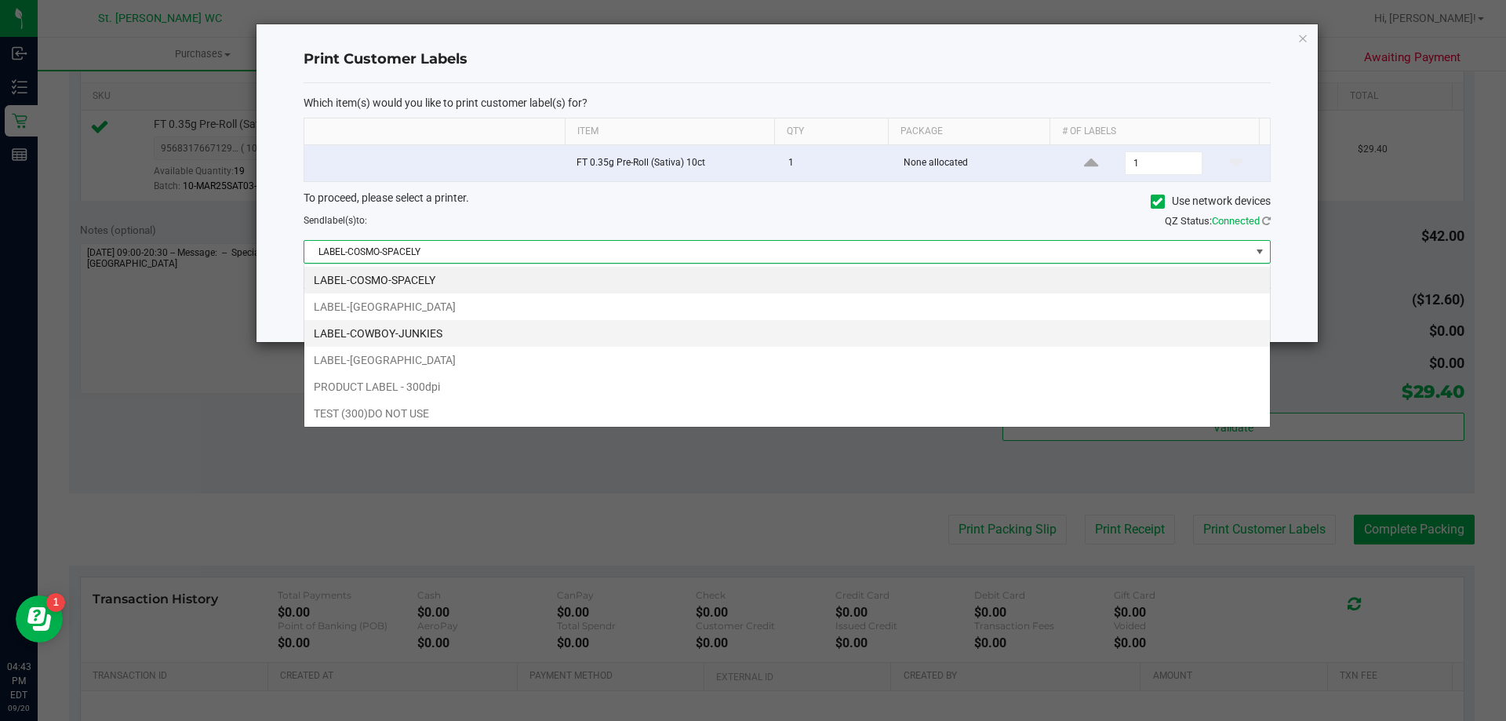
scroll to position [24, 966]
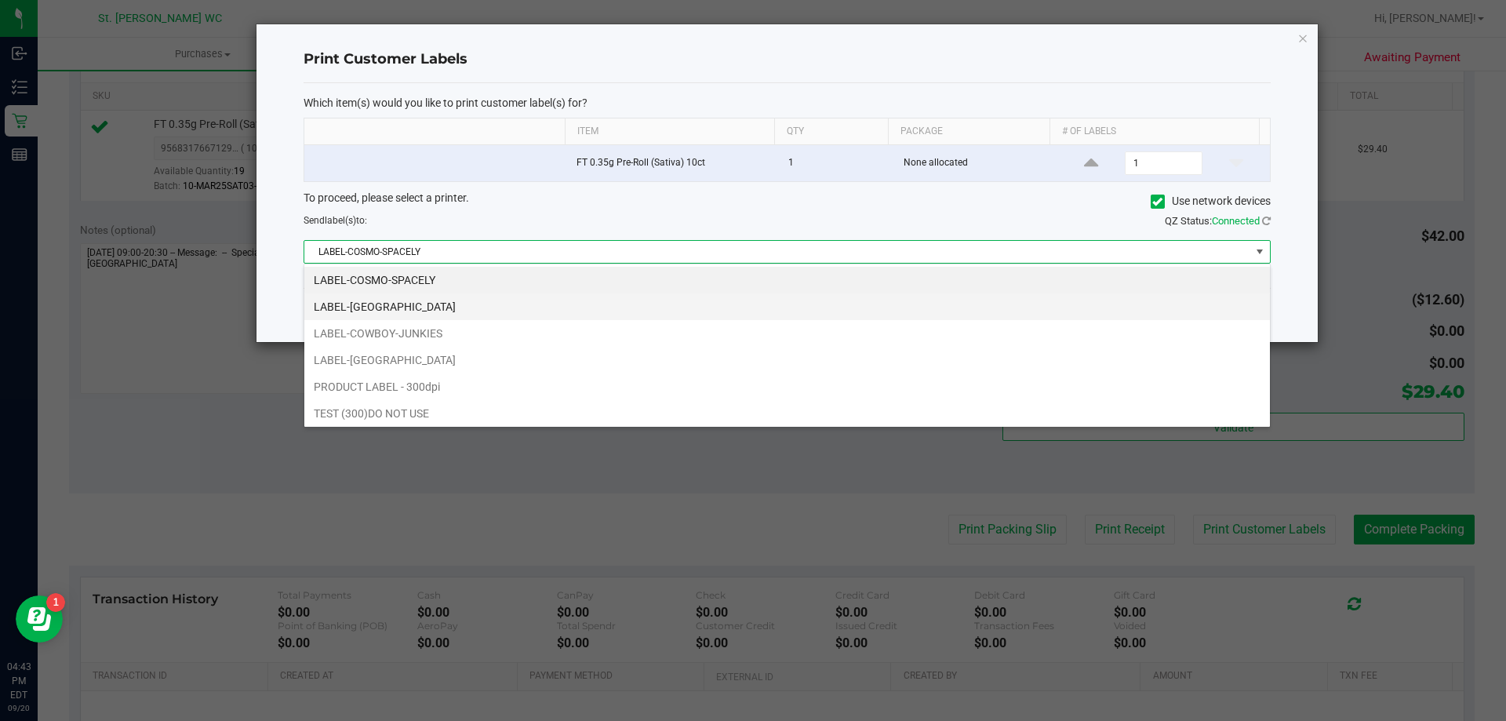
click at [540, 308] on li "LABEL-COSTA-RICA" at bounding box center [787, 306] width 966 height 27
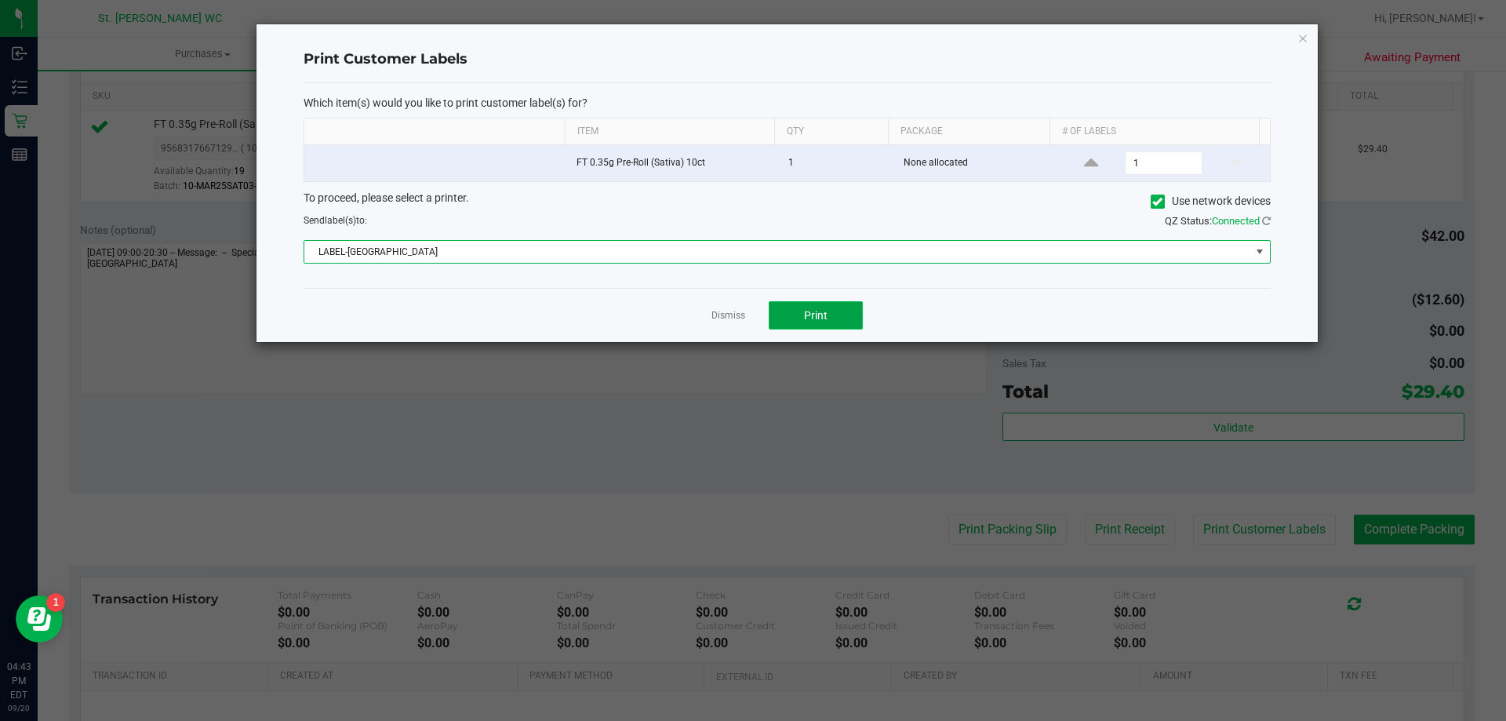
click at [817, 315] on span "Print" at bounding box center [816, 315] width 24 height 13
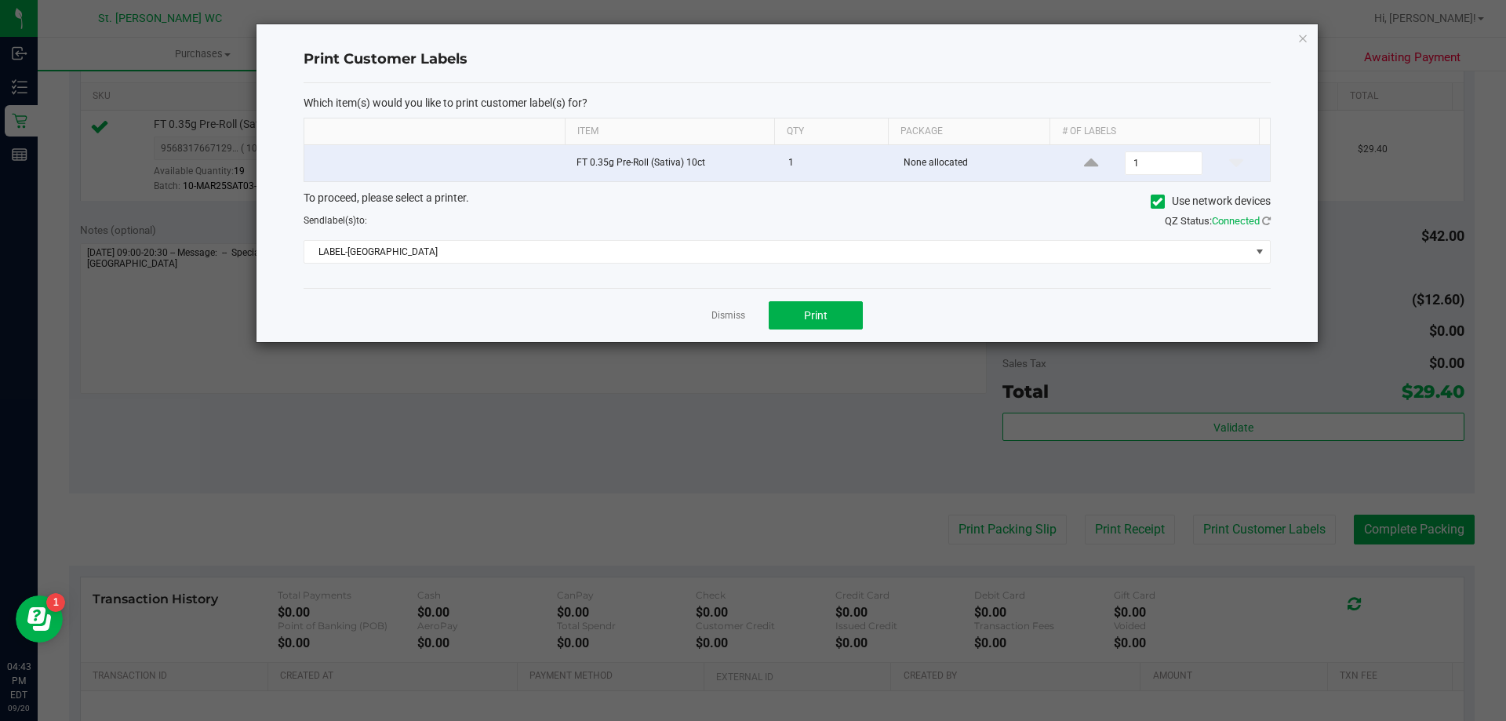
click at [708, 338] on div "Dismiss Print" at bounding box center [787, 315] width 967 height 54
click at [723, 311] on link "Dismiss" at bounding box center [728, 315] width 34 height 13
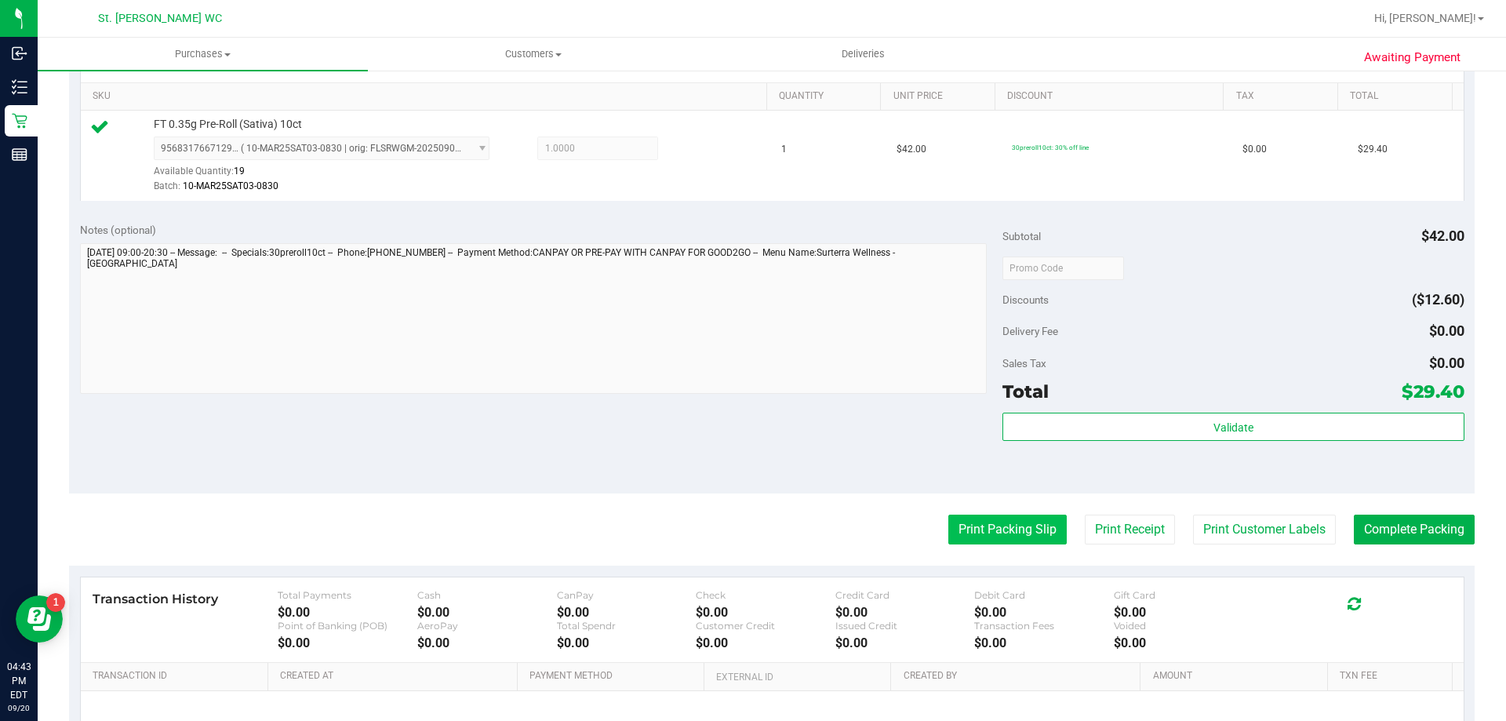
click at [992, 521] on button "Print Packing Slip" at bounding box center [1007, 530] width 118 height 30
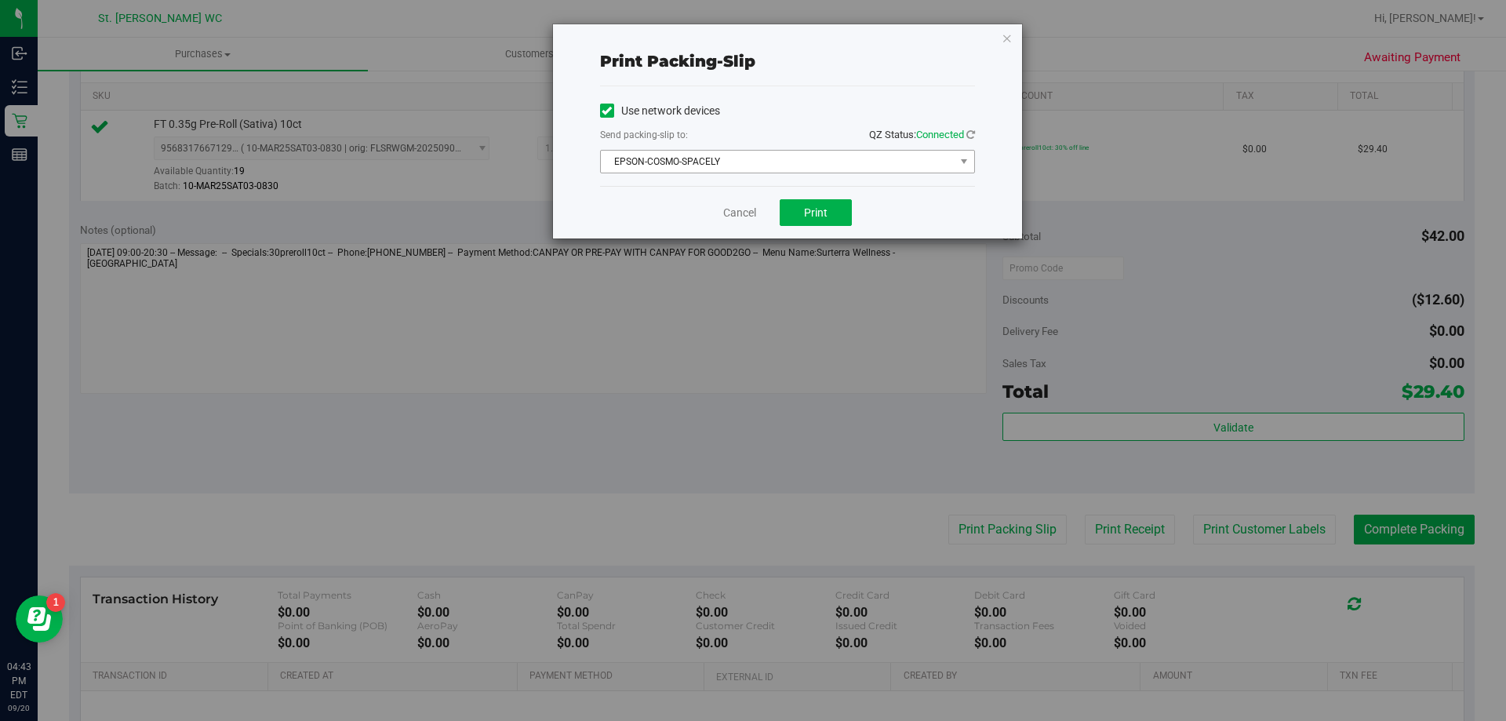
click at [813, 159] on span "EPSON-COSMO-SPACELY" at bounding box center [778, 162] width 354 height 22
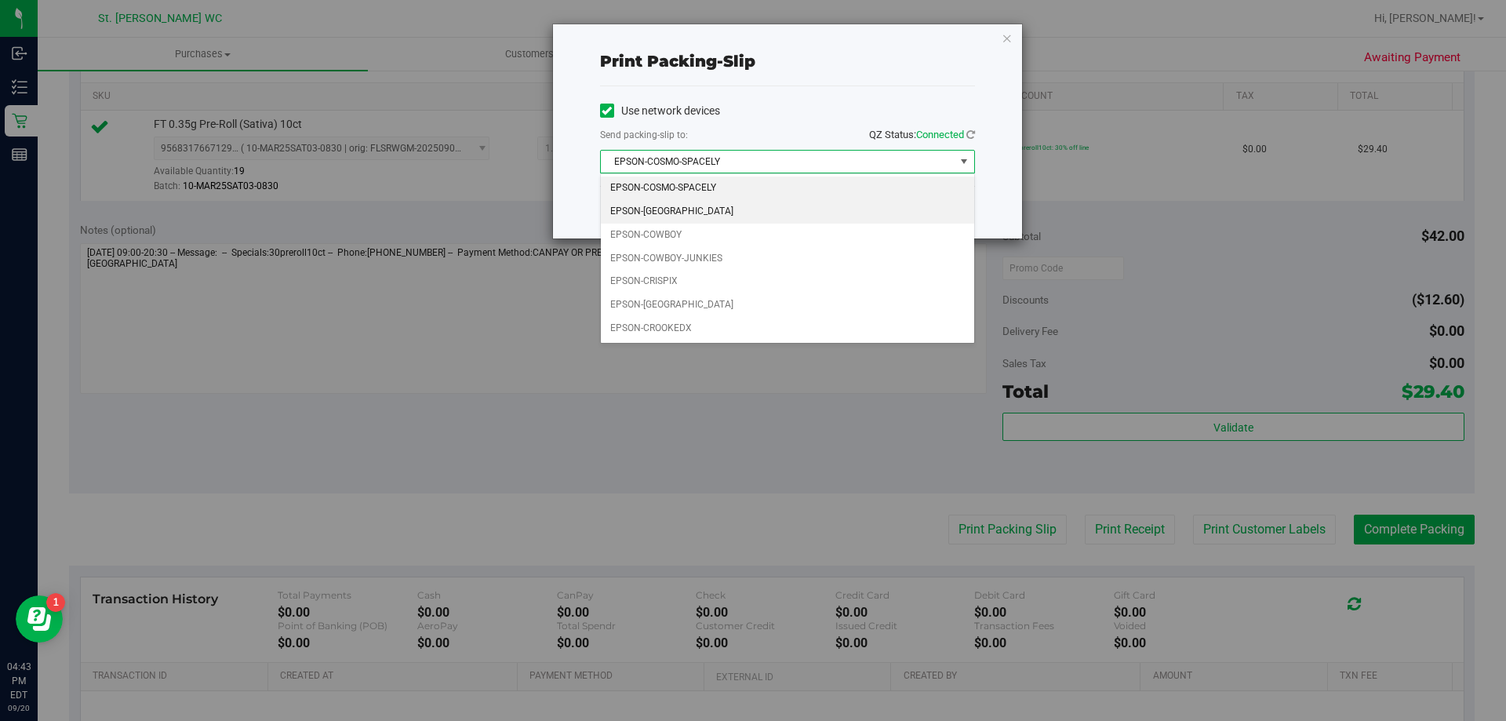
click at [711, 210] on li "EPSON-COSTA-RICA" at bounding box center [787, 212] width 373 height 24
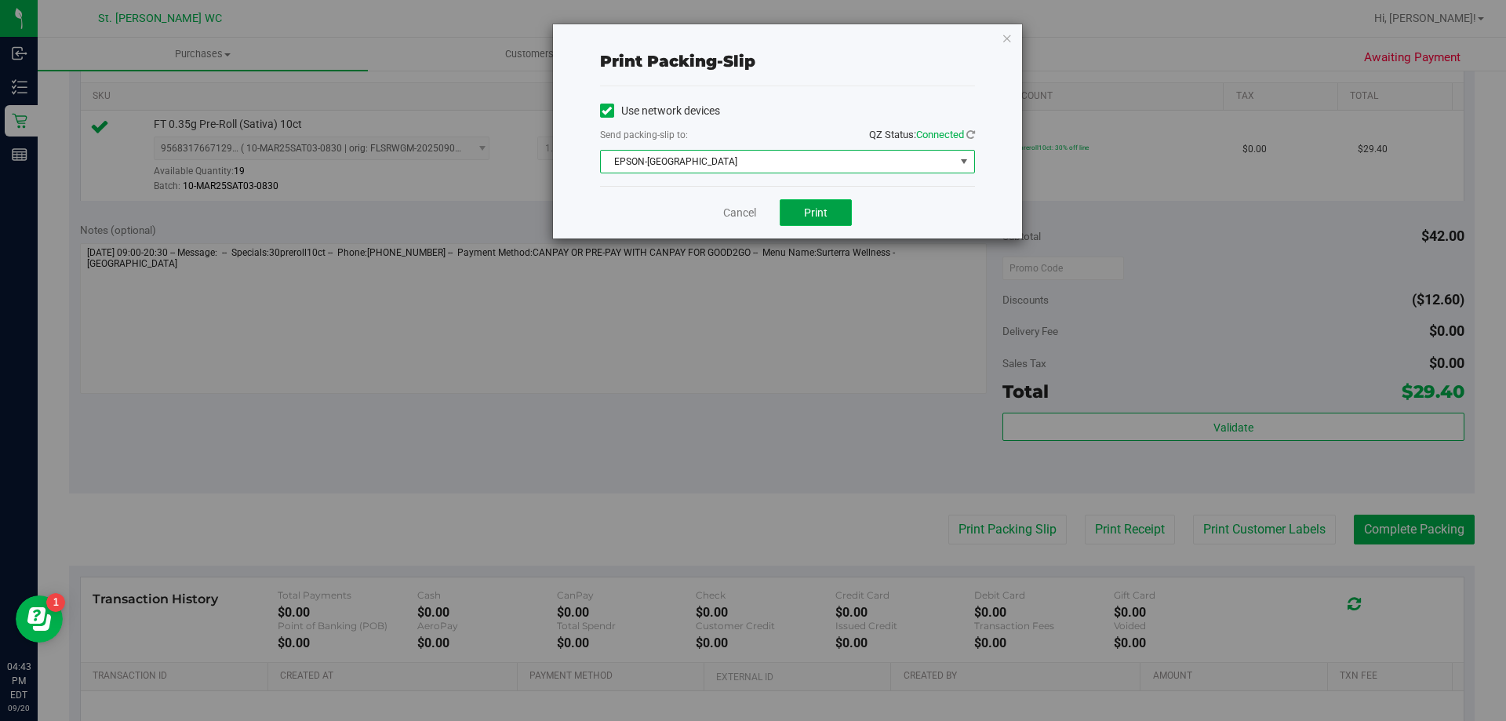
click at [817, 213] on span "Print" at bounding box center [816, 212] width 24 height 13
click at [728, 212] on link "Cancel" at bounding box center [739, 213] width 33 height 16
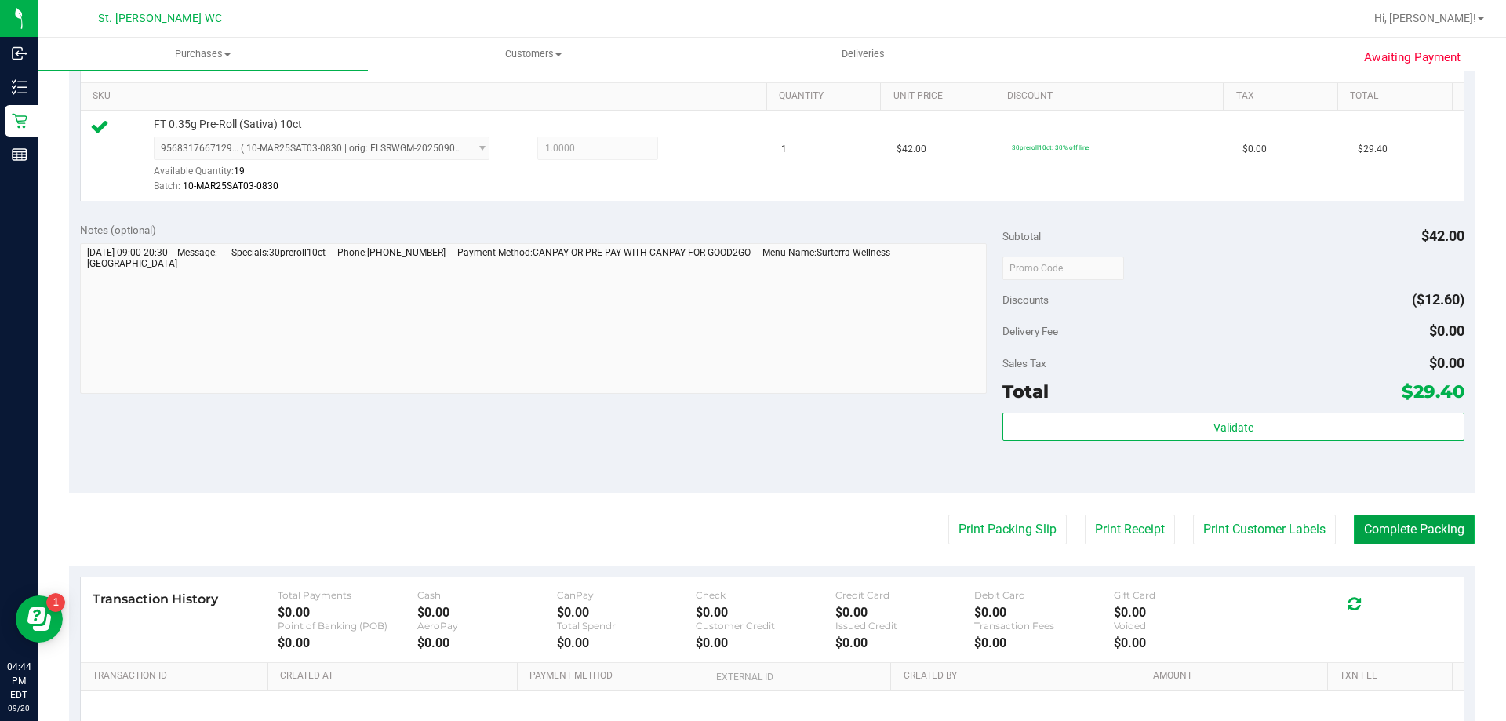
click at [1370, 527] on button "Complete Packing" at bounding box center [1414, 530] width 121 height 30
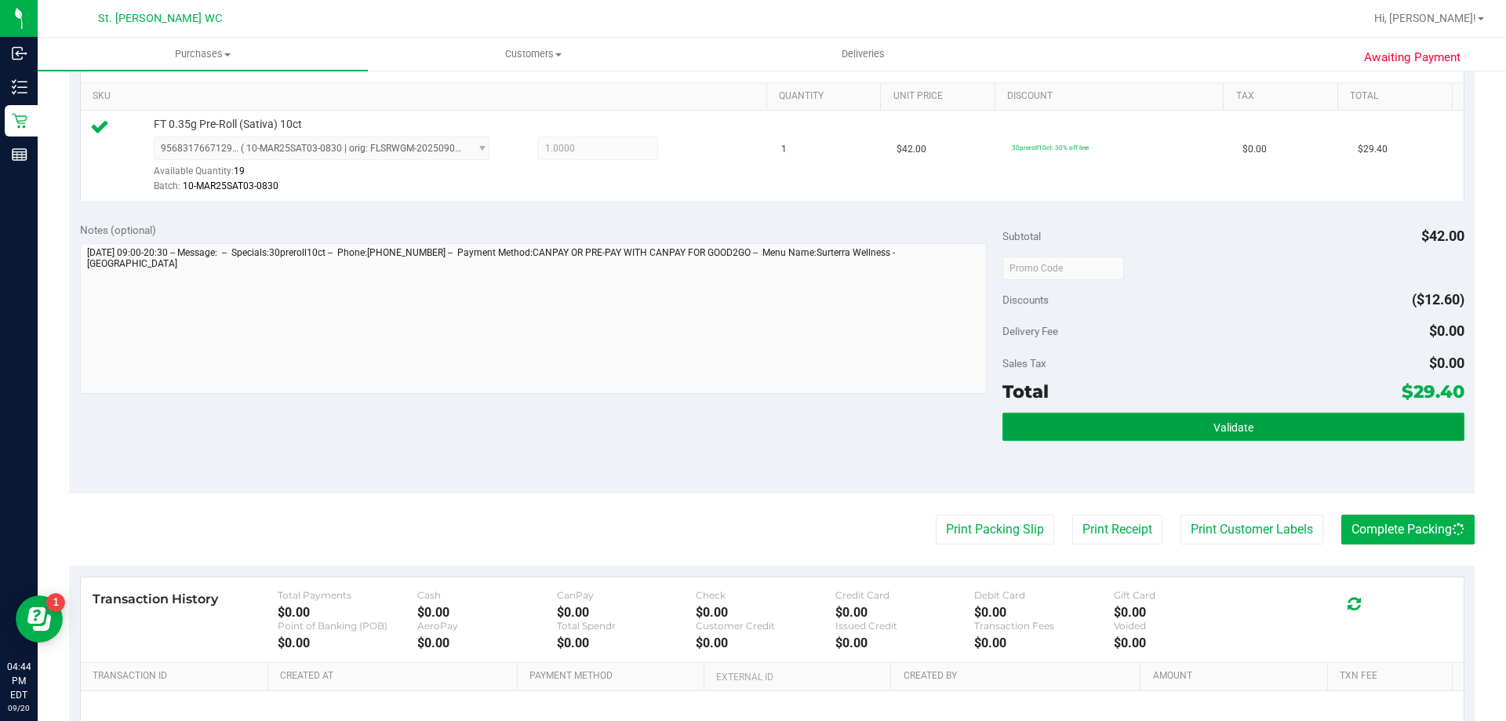
click at [1216, 428] on span "Validate" at bounding box center [1233, 427] width 40 height 13
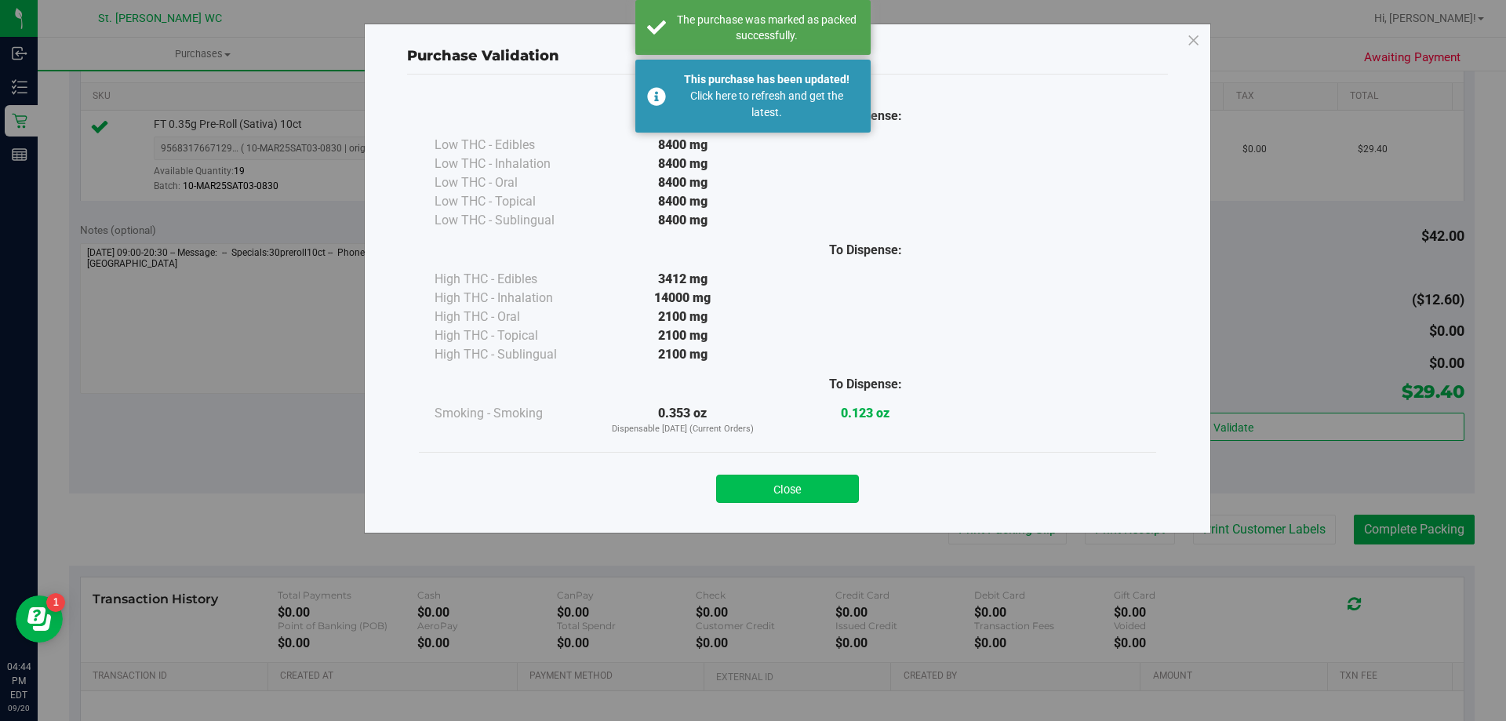
click at [798, 494] on button "Close" at bounding box center [787, 489] width 143 height 28
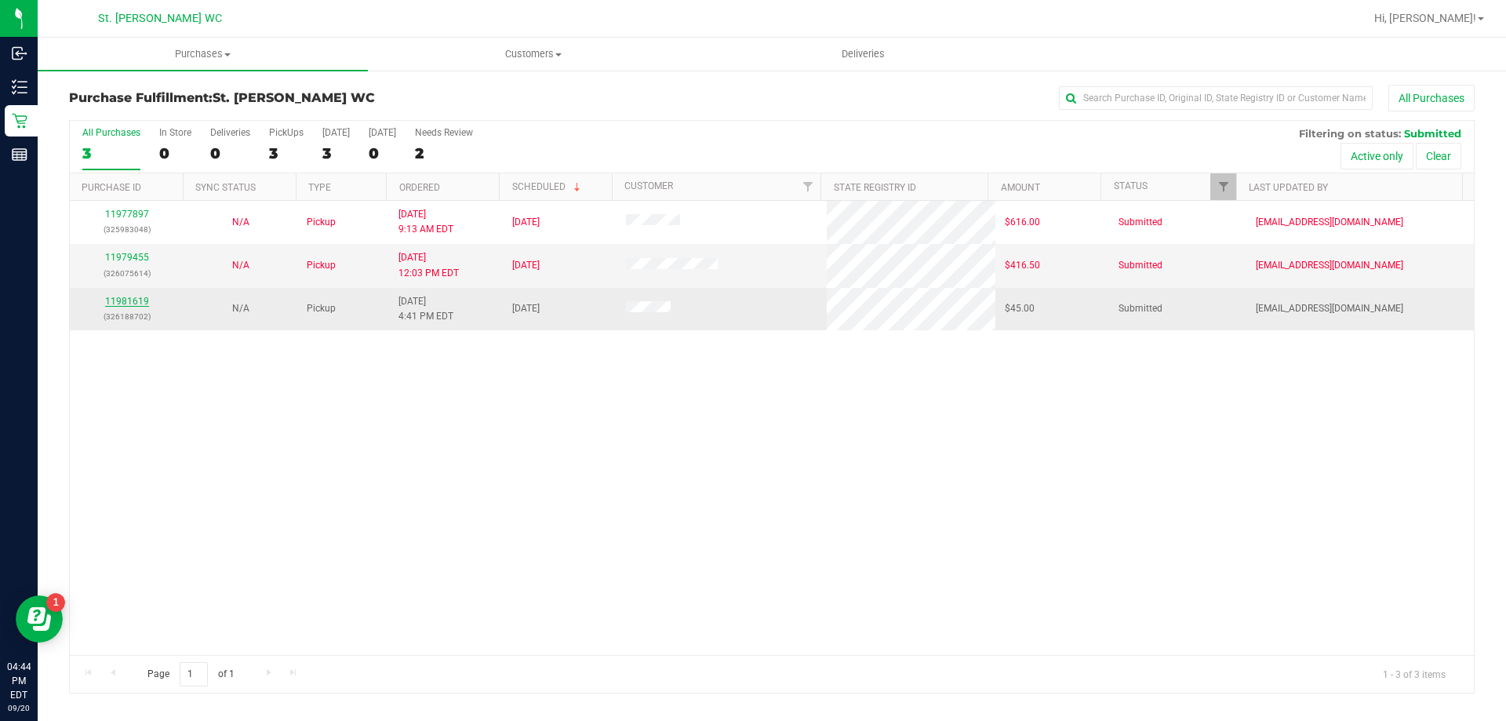
click at [140, 305] on link "11981619" at bounding box center [127, 301] width 44 height 11
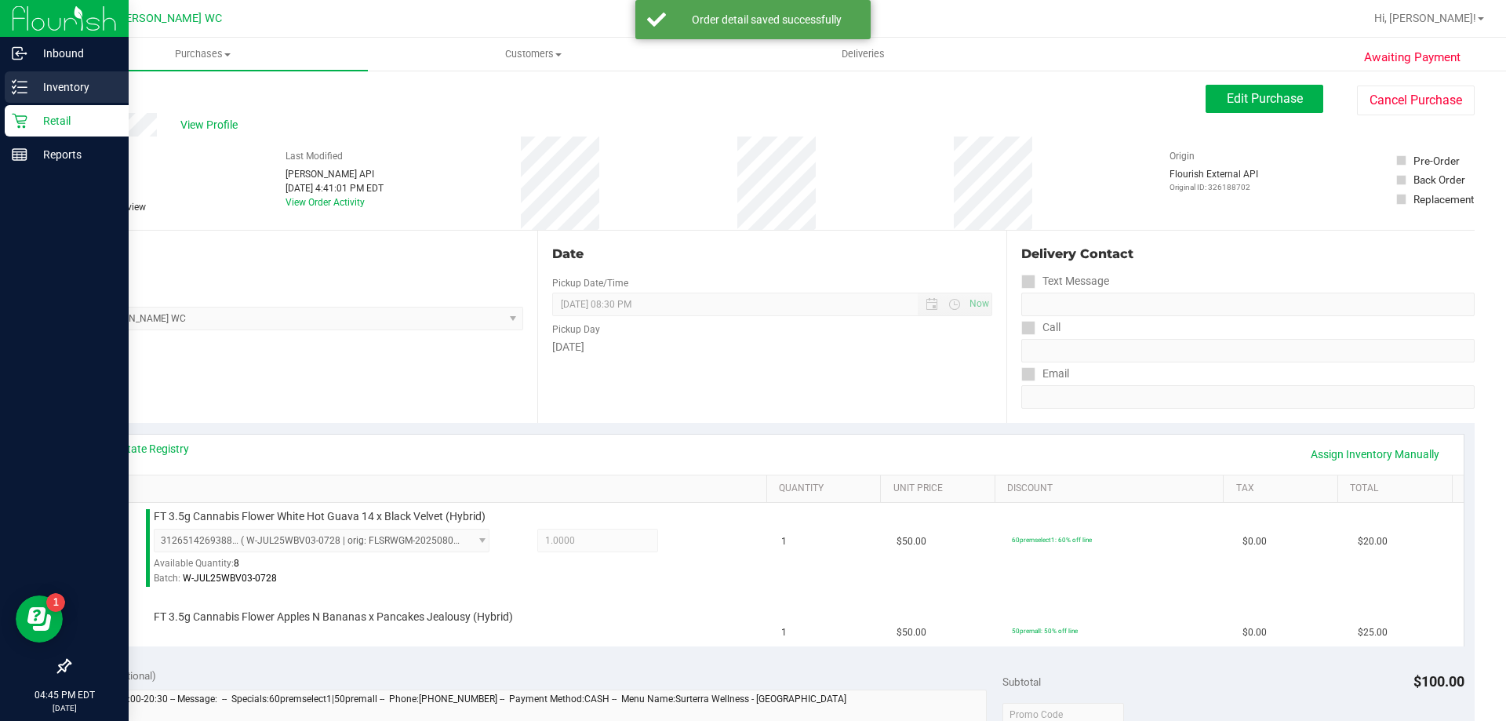
click at [34, 85] on p "Inventory" at bounding box center [74, 87] width 94 height 19
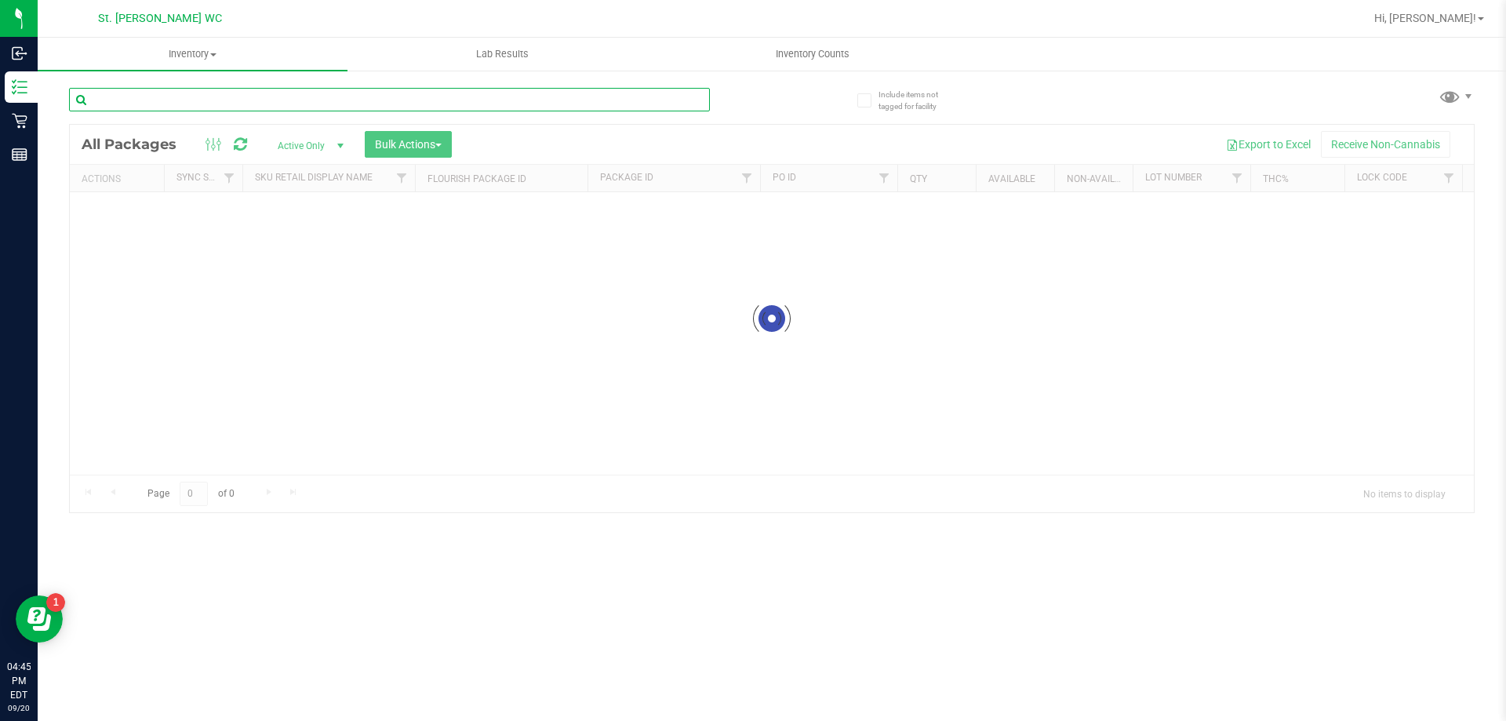
click at [301, 97] on input "text" at bounding box center [389, 100] width 641 height 24
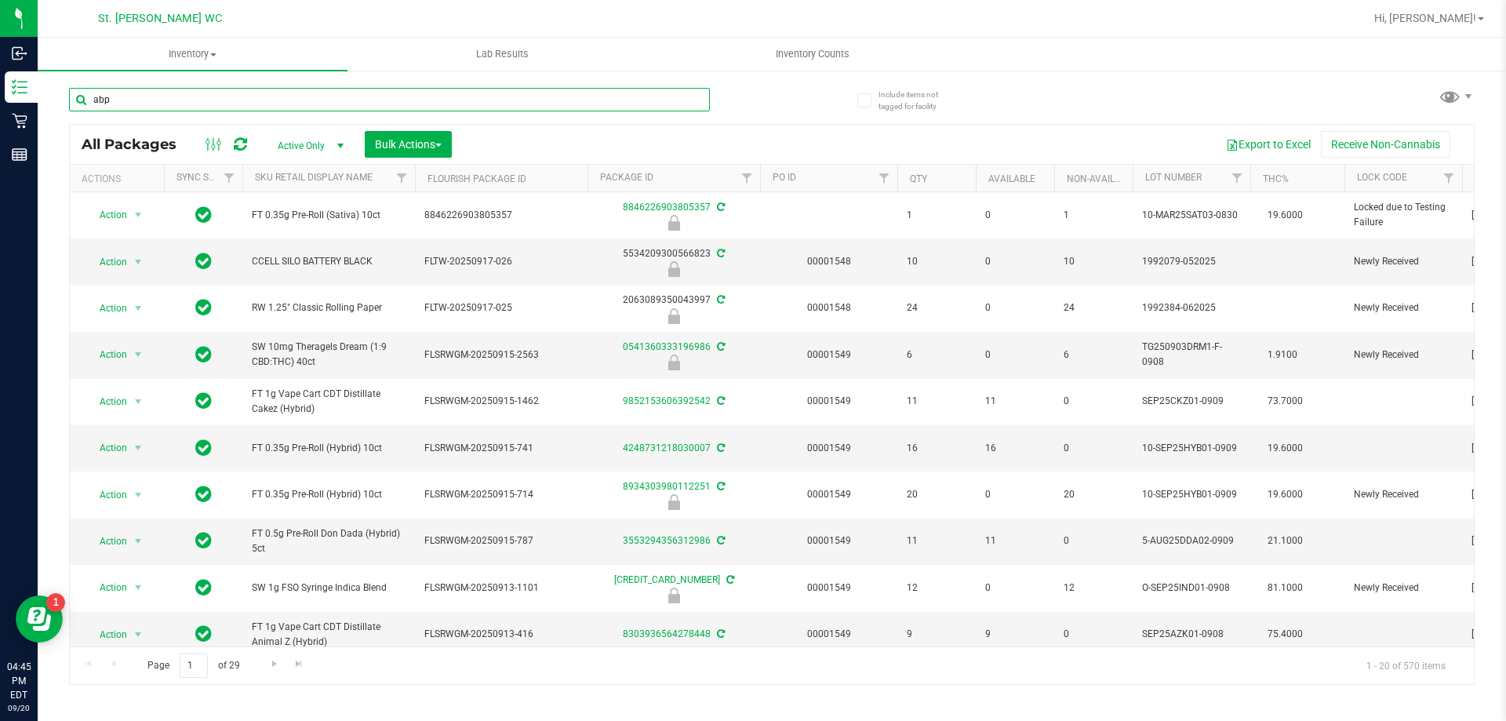
type input "abp"
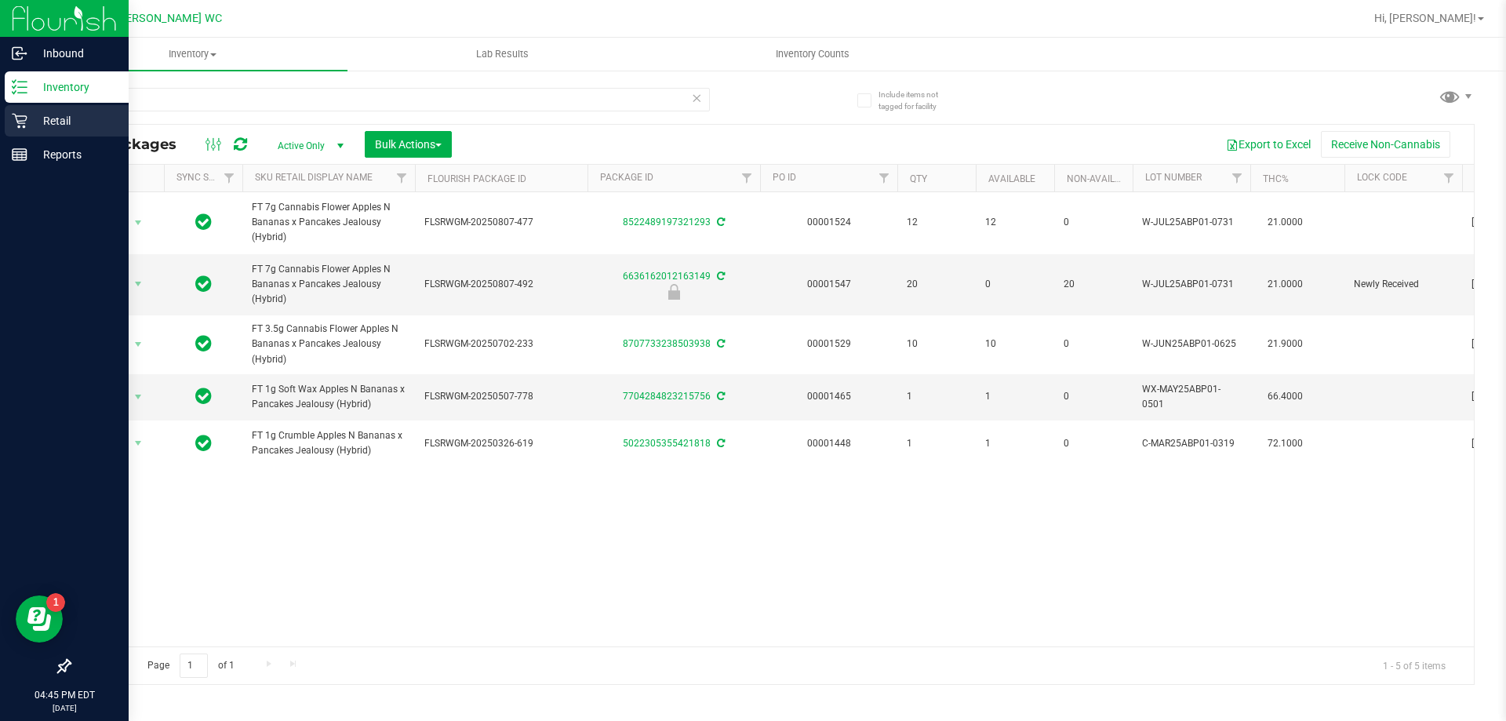
click at [37, 112] on p "Retail" at bounding box center [74, 120] width 94 height 19
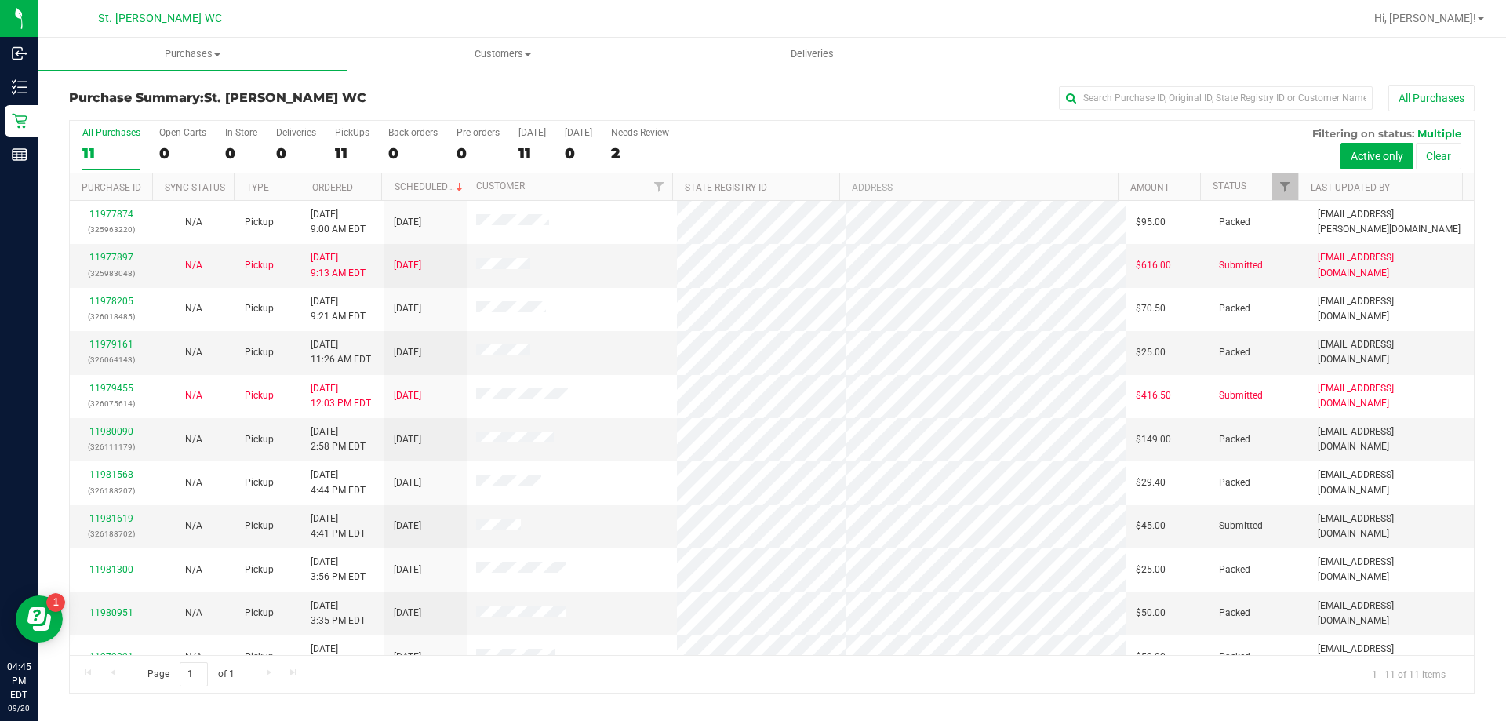
click at [391, 89] on div "Purchase Summary: St. Pete WC All Purchases" at bounding box center [772, 102] width 1406 height 35
click at [115, 522] on link "11981619" at bounding box center [111, 518] width 44 height 11
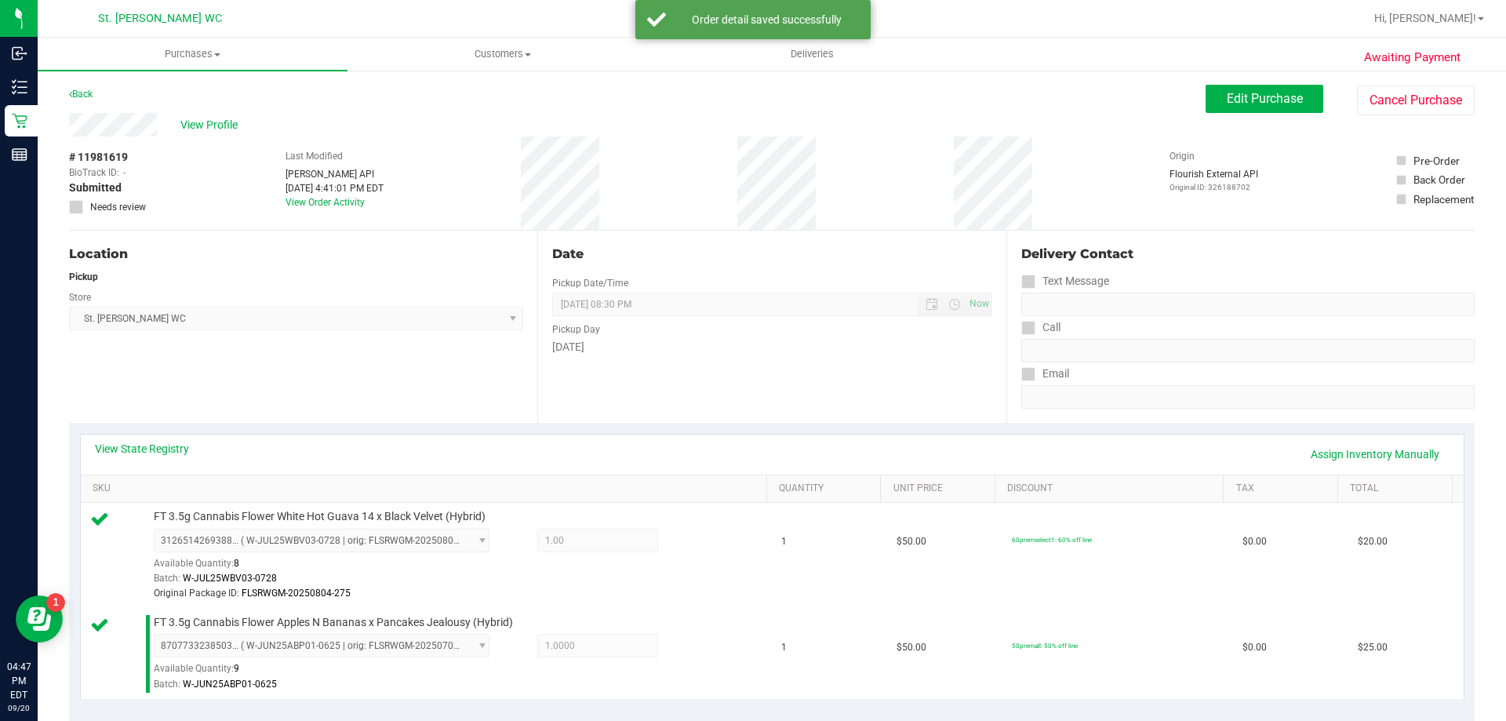
click at [652, 418] on div "Date Pickup Date/Time 09/20/2025 Now 09/20/2025 08:30 PM Now Pickup Day Saturday" at bounding box center [771, 327] width 468 height 192
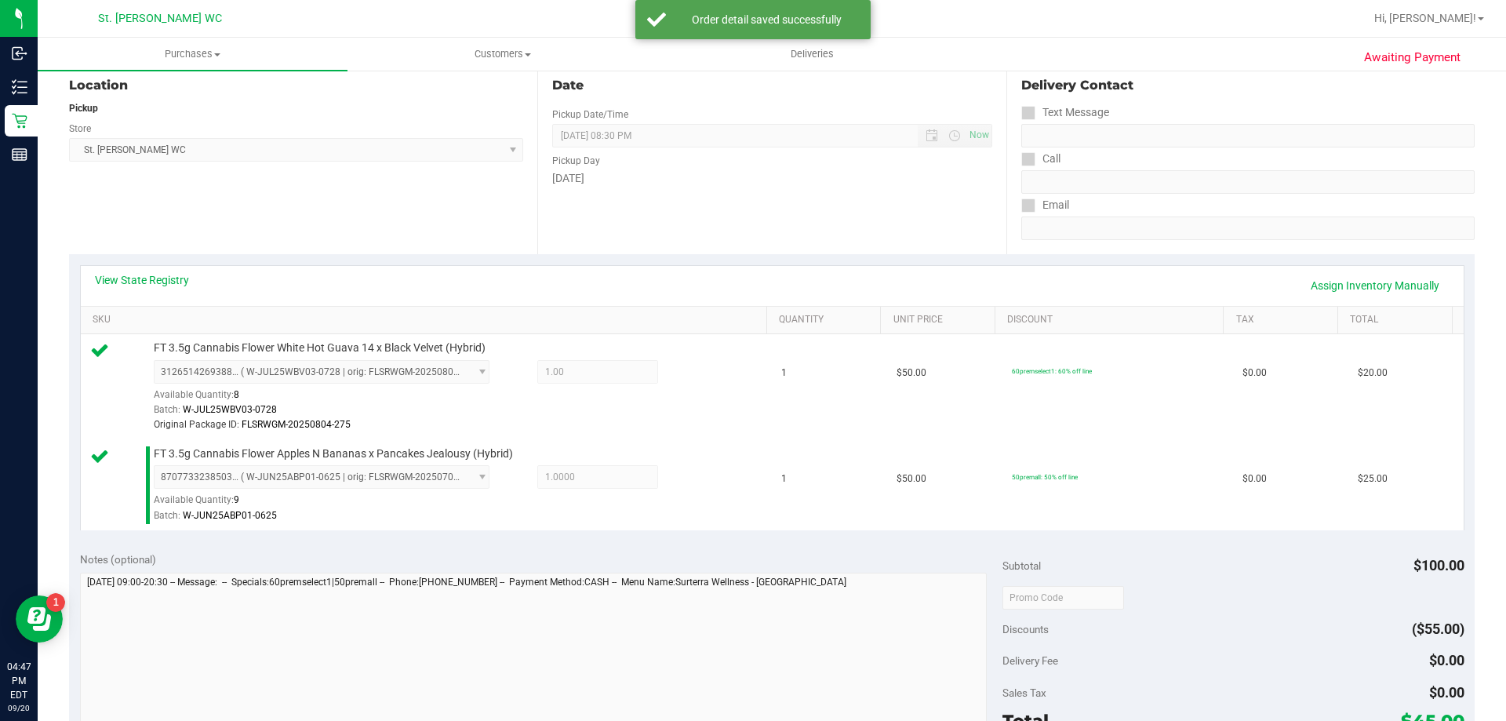
scroll to position [471, 0]
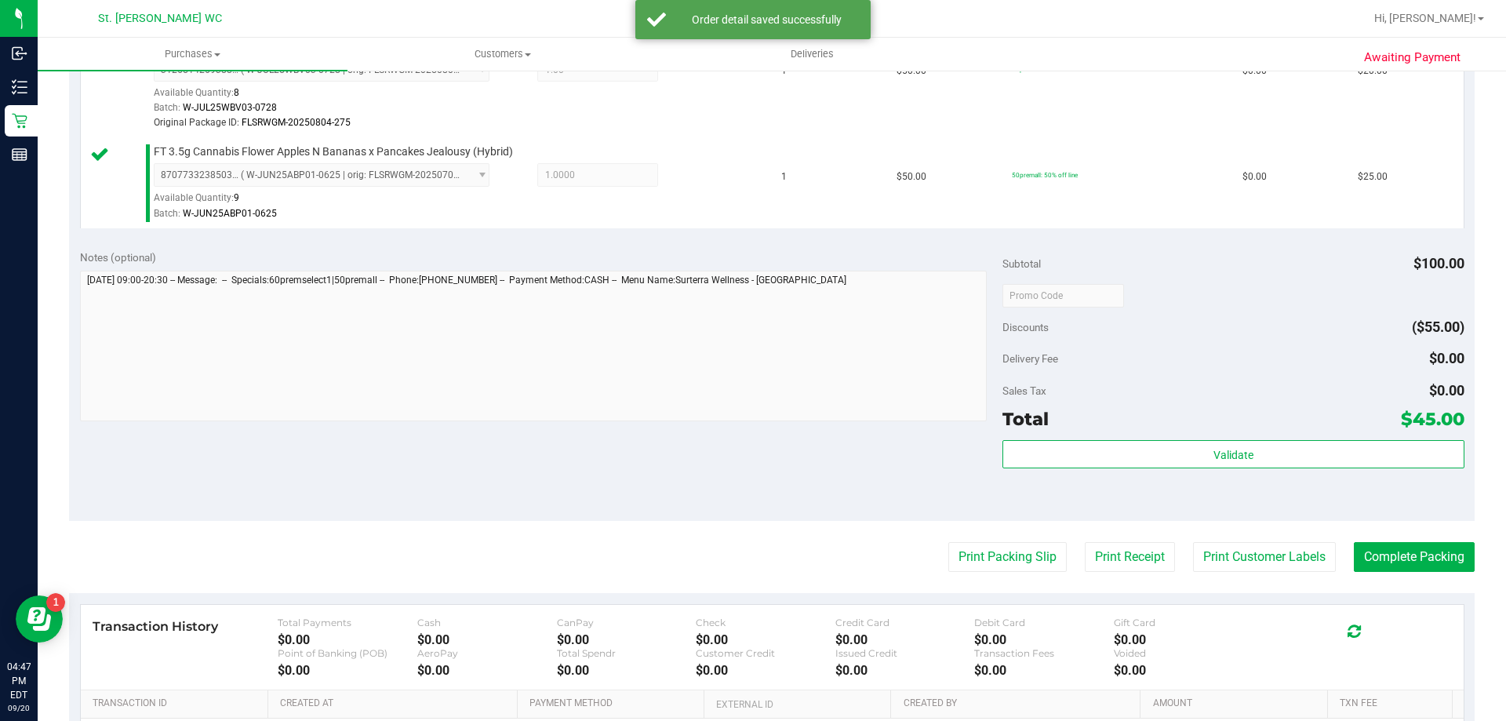
click at [1159, 469] on div "Validate" at bounding box center [1232, 475] width 461 height 71
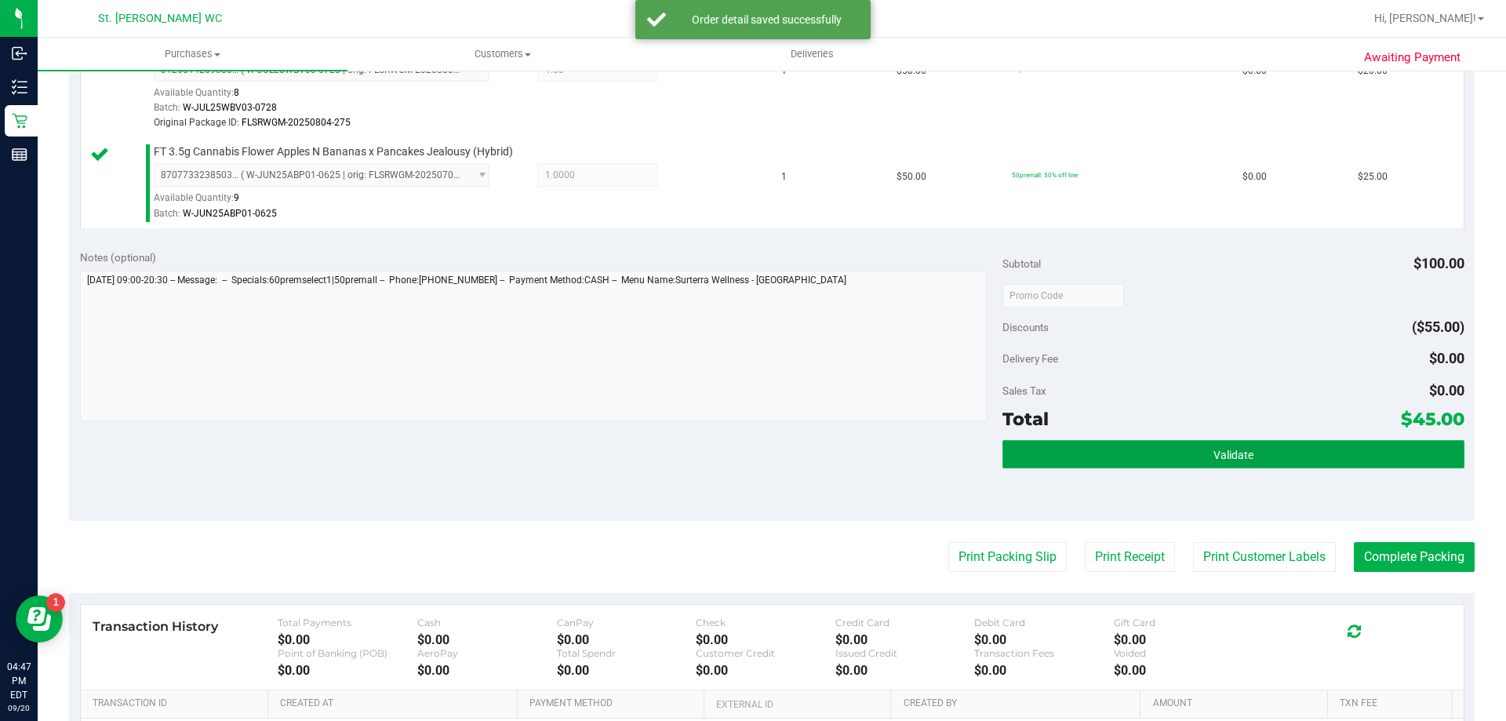
click at [1160, 449] on button "Validate" at bounding box center [1232, 454] width 461 height 28
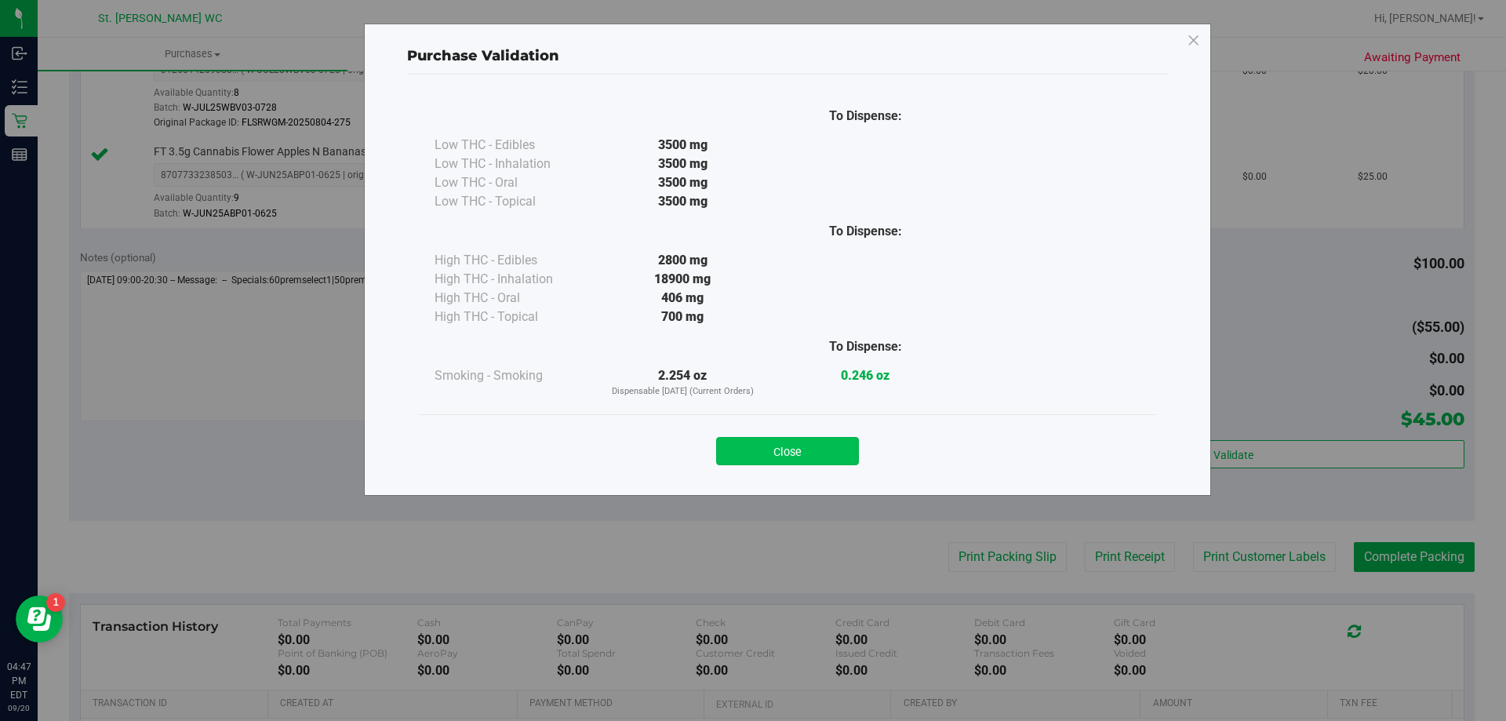
click at [791, 438] on button "Close" at bounding box center [787, 451] width 143 height 28
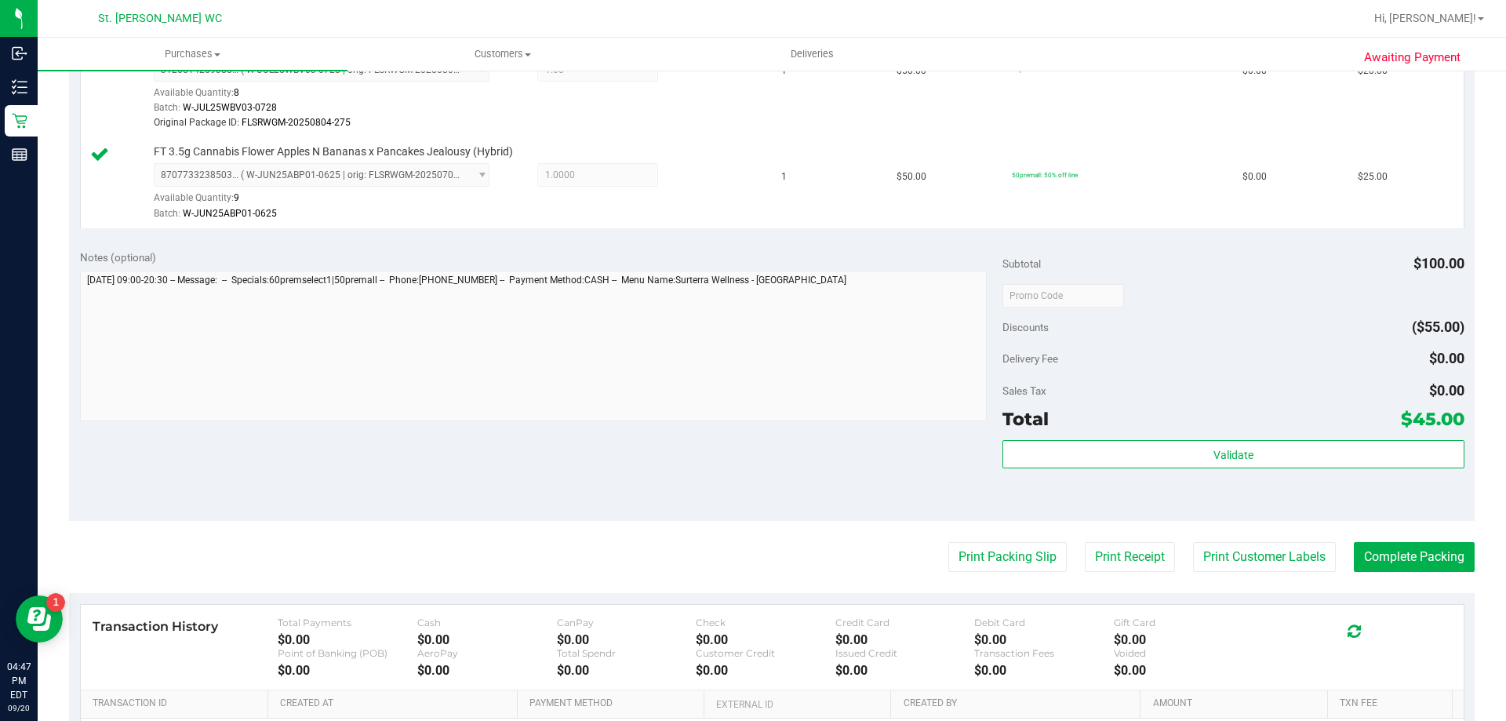
click at [1324, 560] on div "Print Packing Slip Print Receipt Print Customer Labels Complete Packing" at bounding box center [772, 557] width 1406 height 30
click at [1293, 562] on button "Print Customer Labels" at bounding box center [1264, 557] width 143 height 30
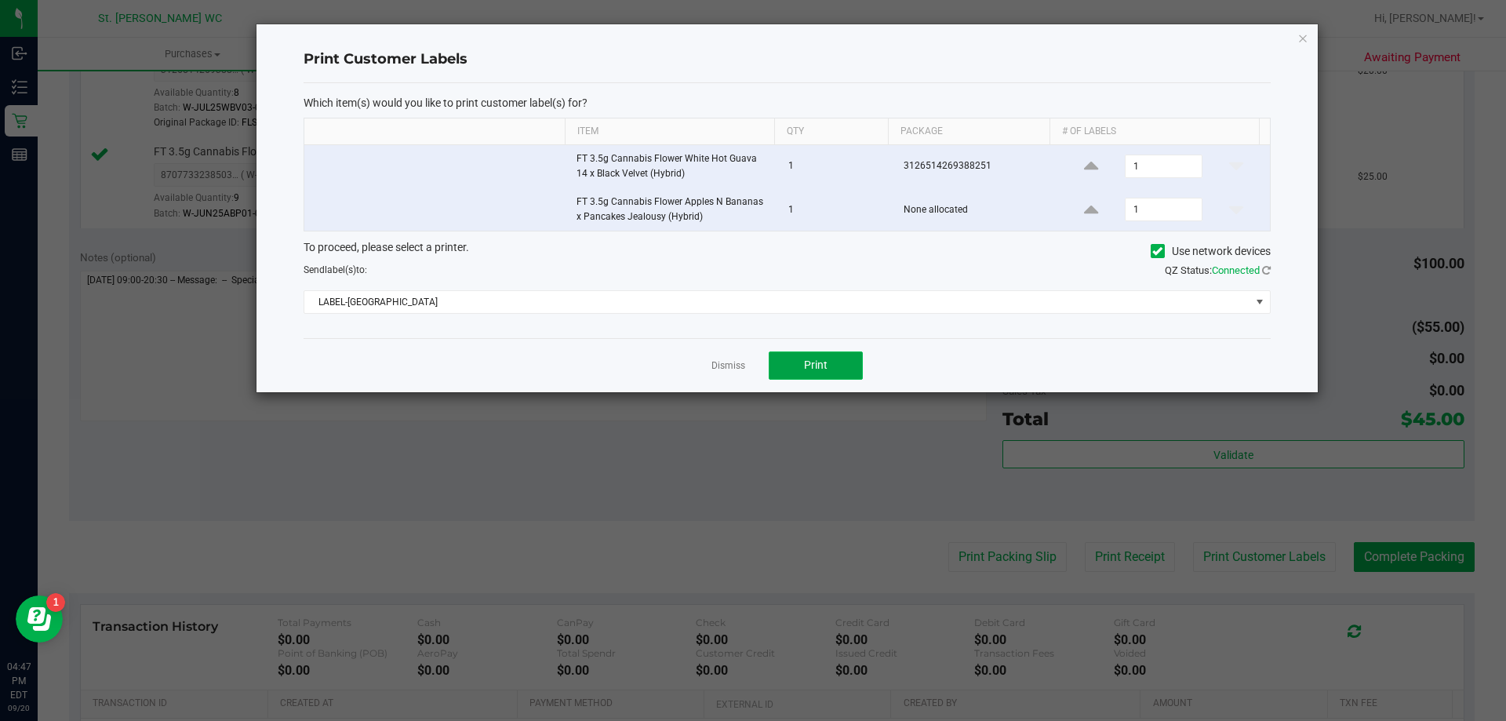
click at [801, 360] on button "Print" at bounding box center [816, 365] width 94 height 28
click at [734, 363] on link "Dismiss" at bounding box center [728, 365] width 34 height 13
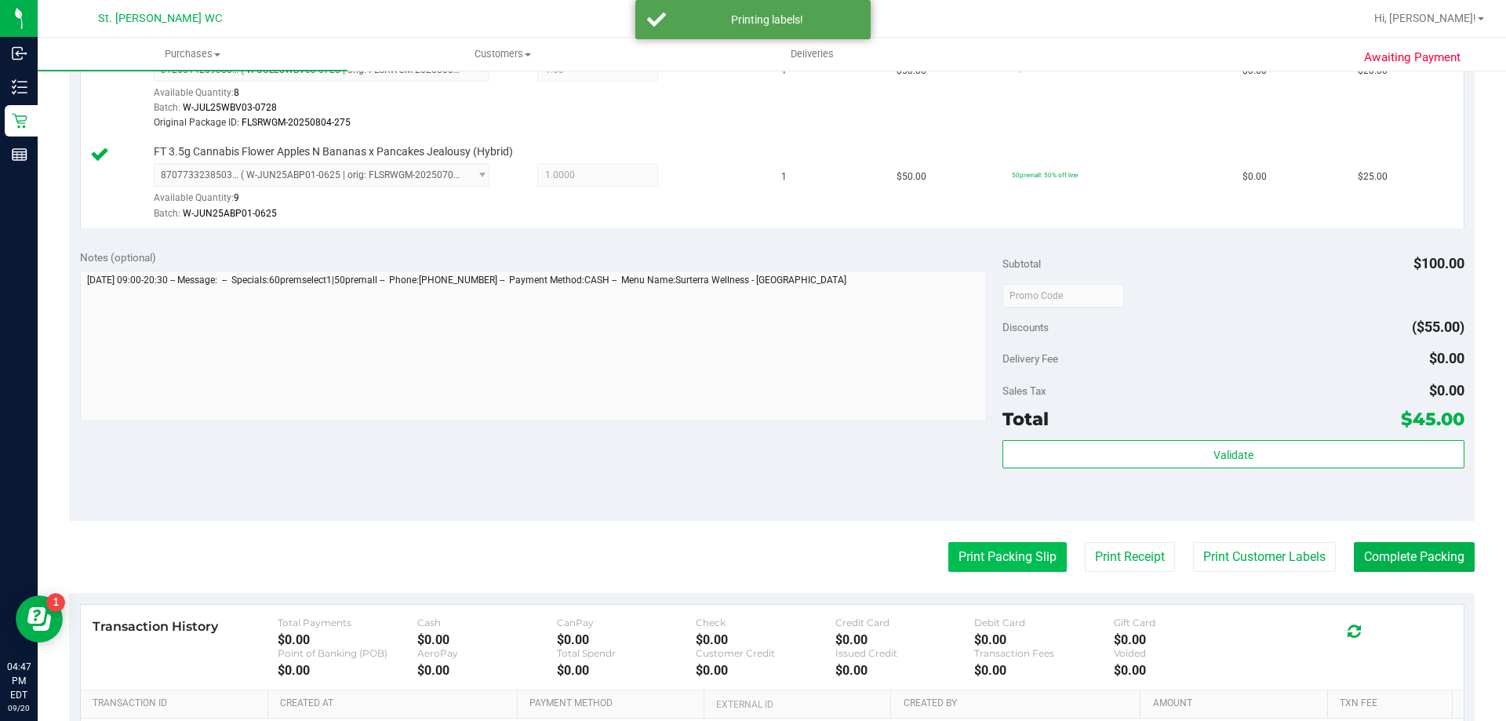
click at [980, 546] on button "Print Packing Slip" at bounding box center [1007, 557] width 118 height 30
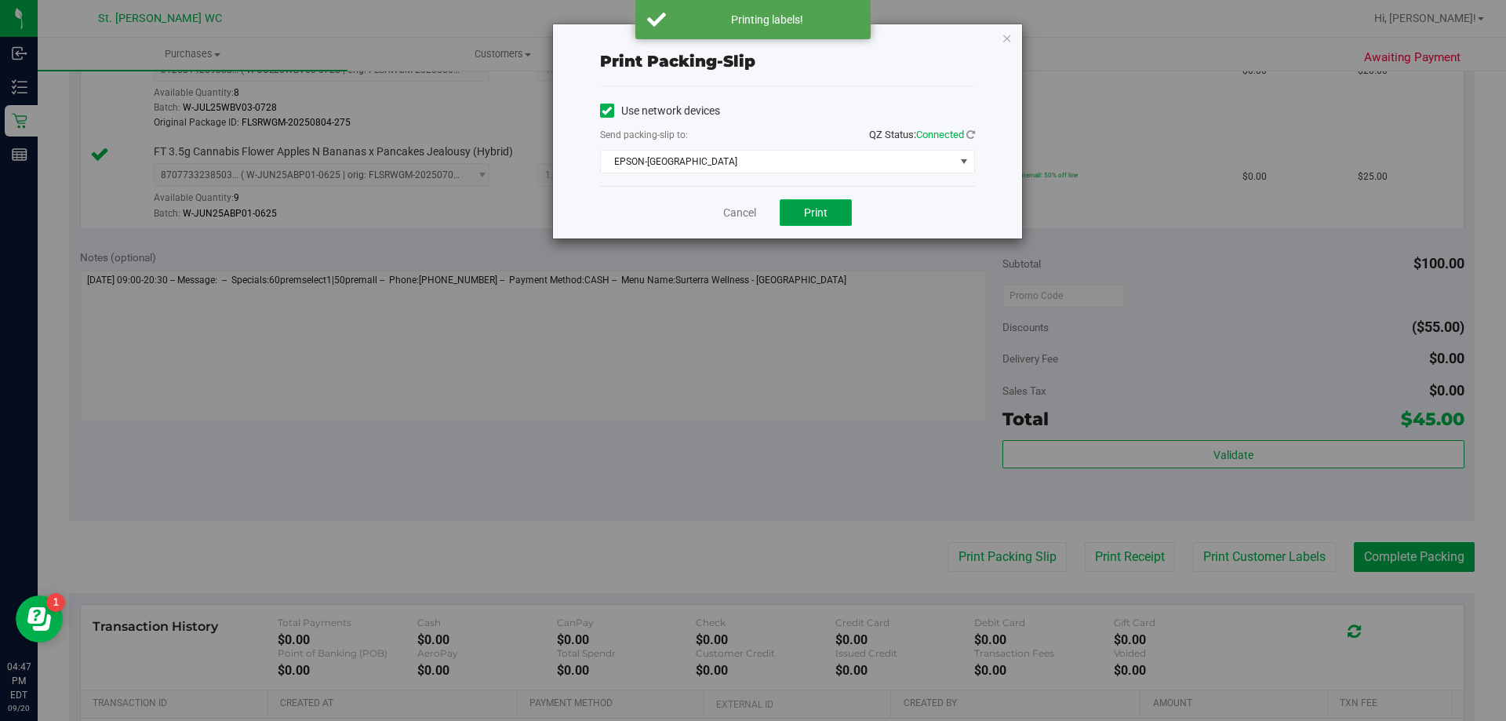
click at [825, 203] on button "Print" at bounding box center [816, 212] width 72 height 27
click at [732, 207] on link "Cancel" at bounding box center [739, 213] width 33 height 16
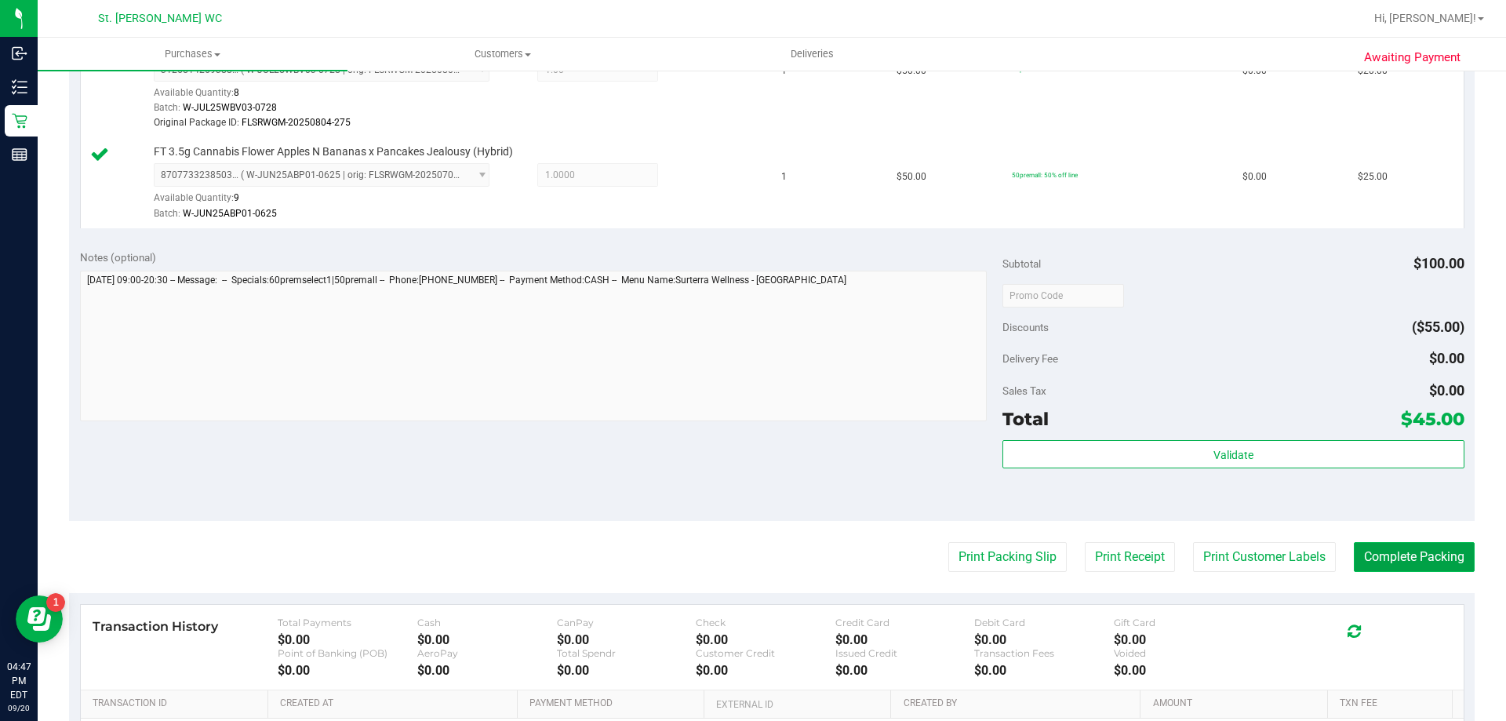
click at [1427, 546] on button "Complete Packing" at bounding box center [1414, 557] width 121 height 30
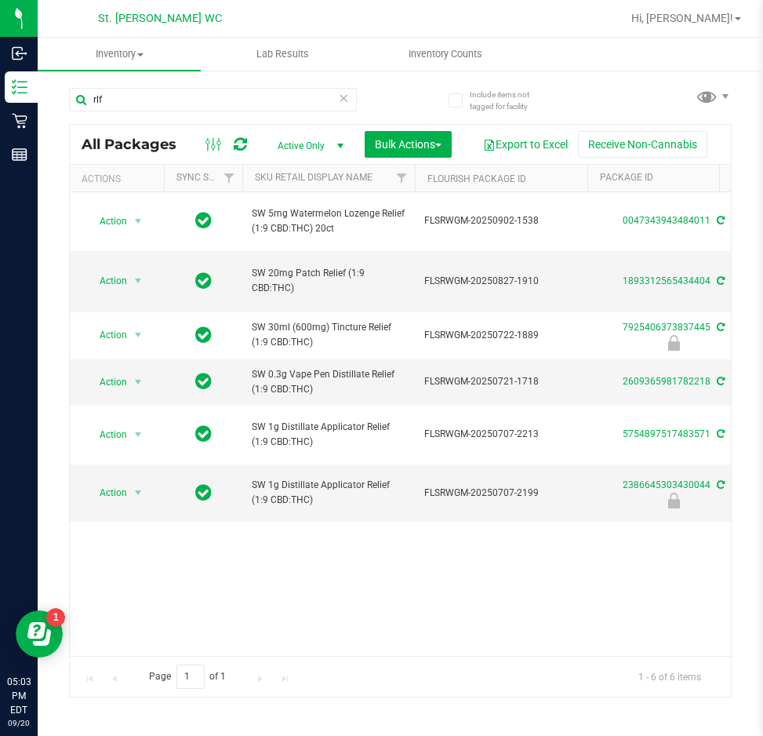
click at [376, 619] on div "Action Action Create package Edit attributes Global inventory Locate package Lo…" at bounding box center [400, 424] width 661 height 464
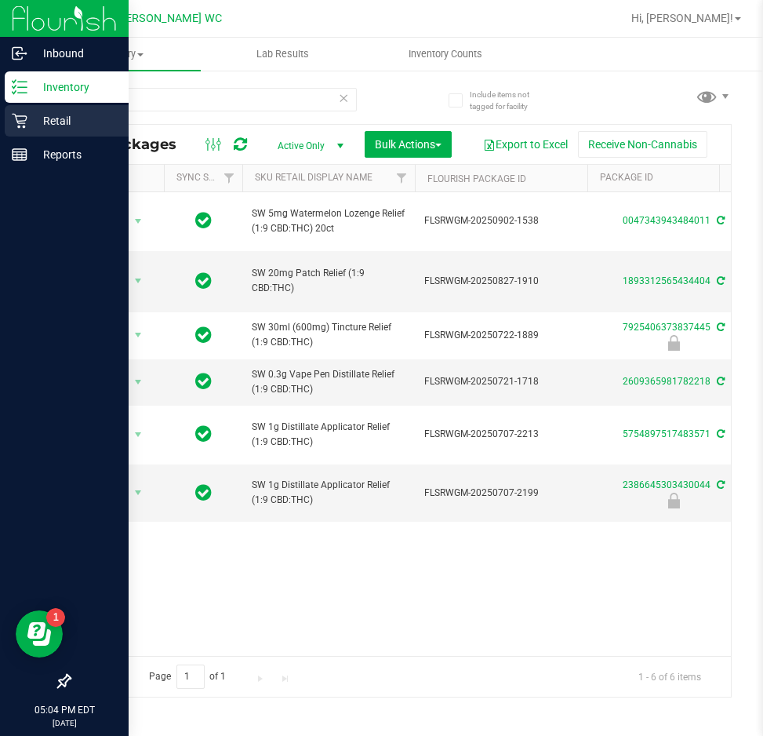
click at [28, 131] on div "Retail" at bounding box center [67, 120] width 124 height 31
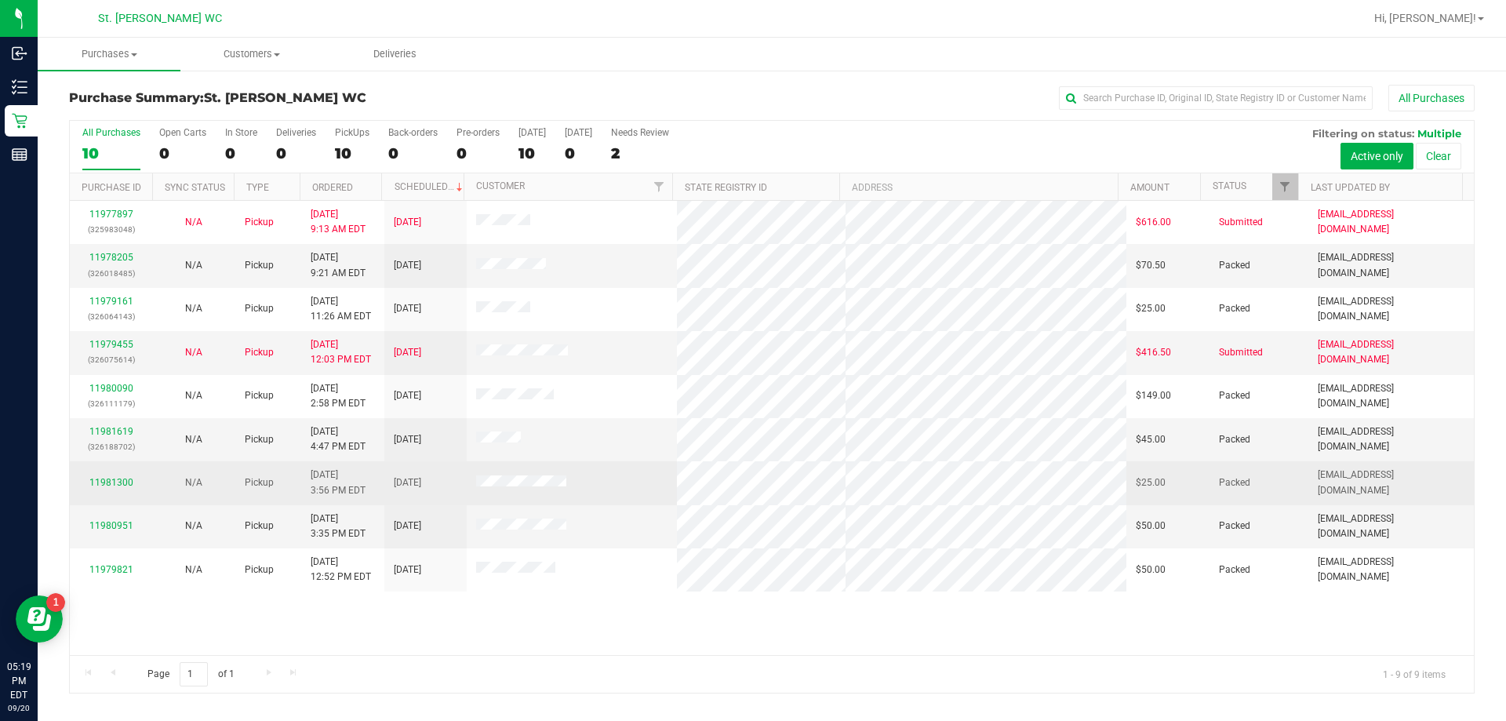
click at [515, 488] on span at bounding box center [521, 483] width 90 height 16
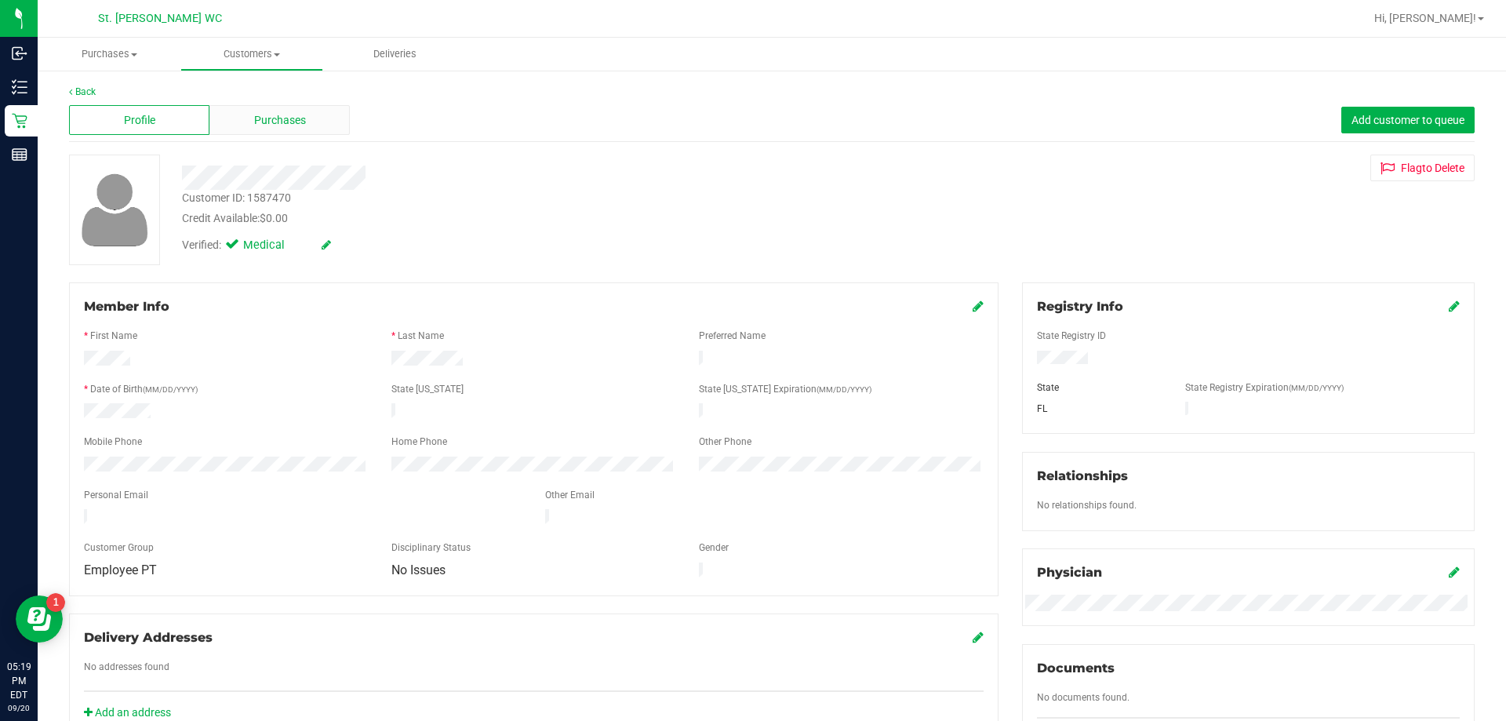
click at [325, 118] on div "Purchases" at bounding box center [279, 120] width 140 height 30
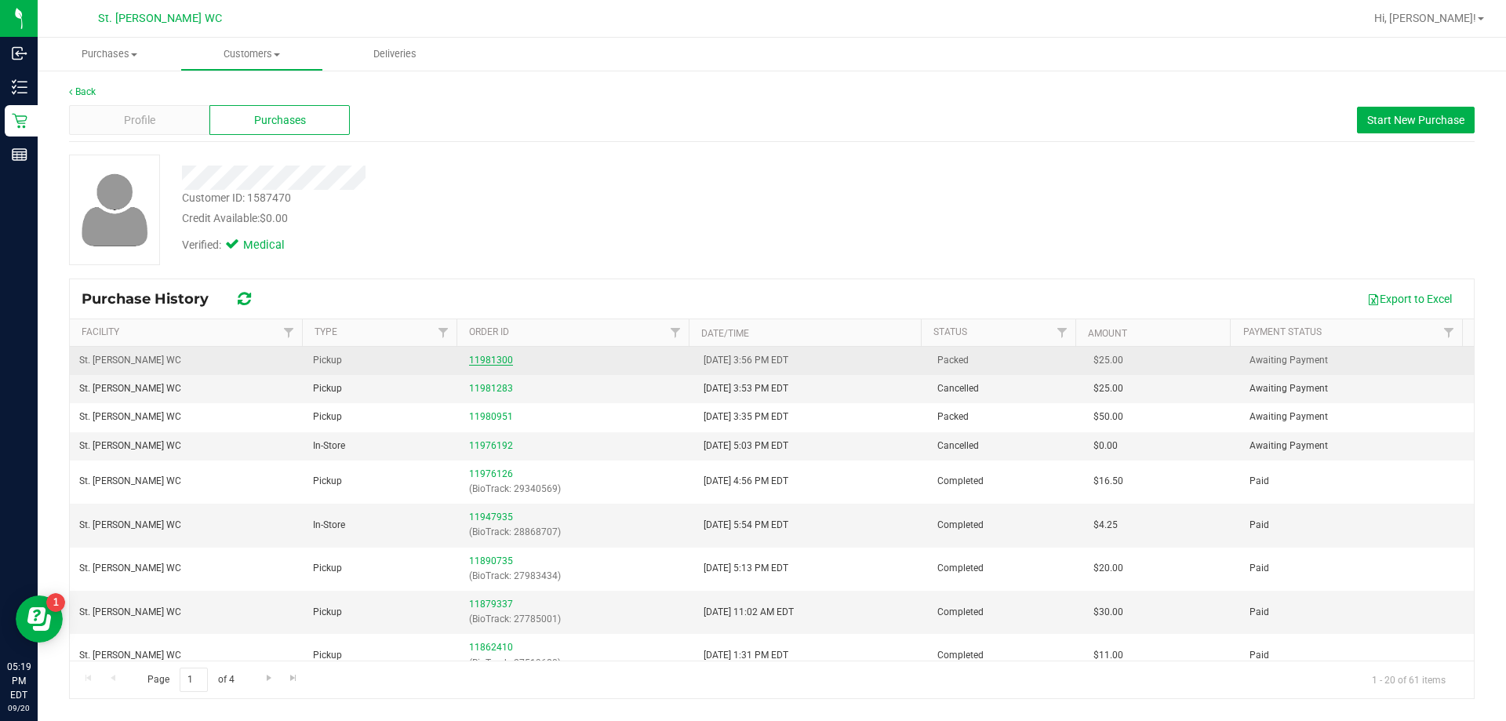
click at [474, 357] on link "11981300" at bounding box center [491, 360] width 44 height 11
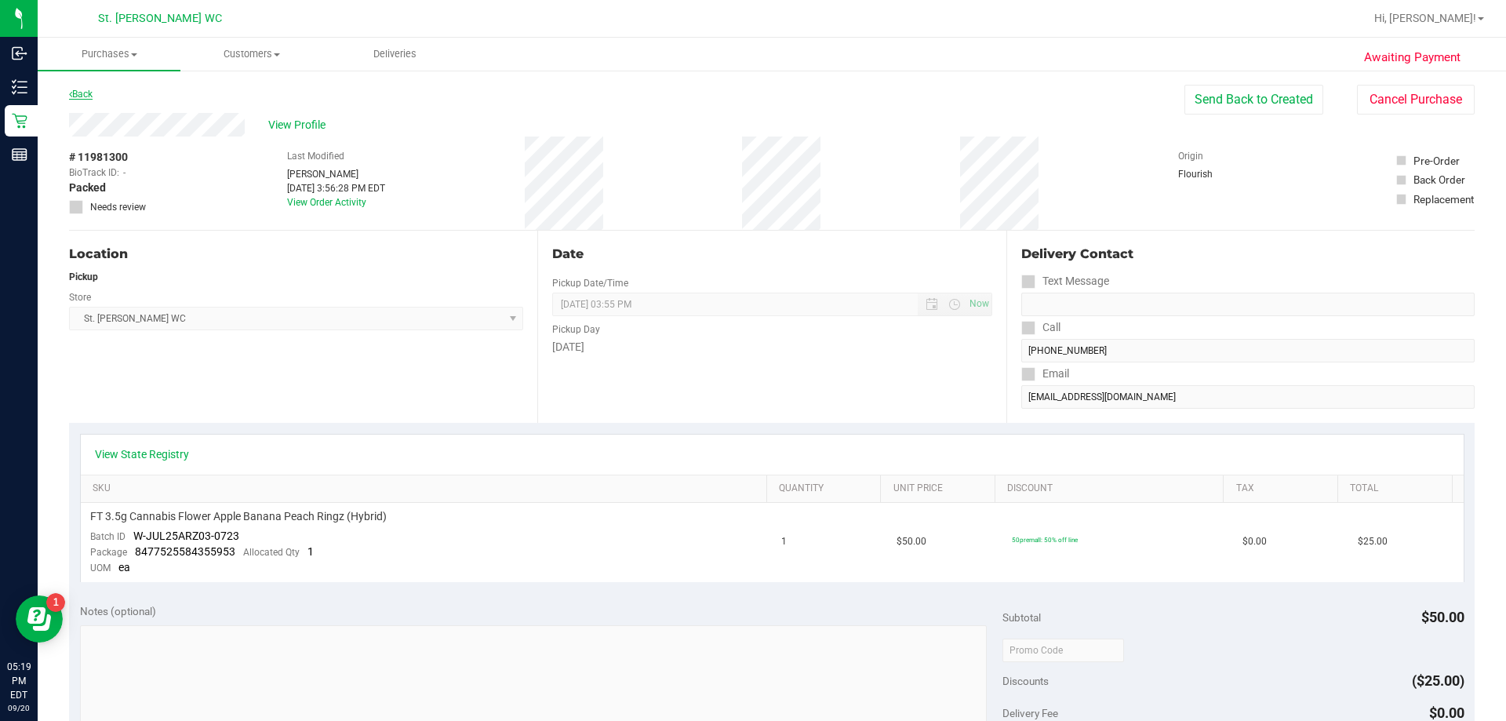
click at [89, 95] on link "Back" at bounding box center [81, 94] width 24 height 11
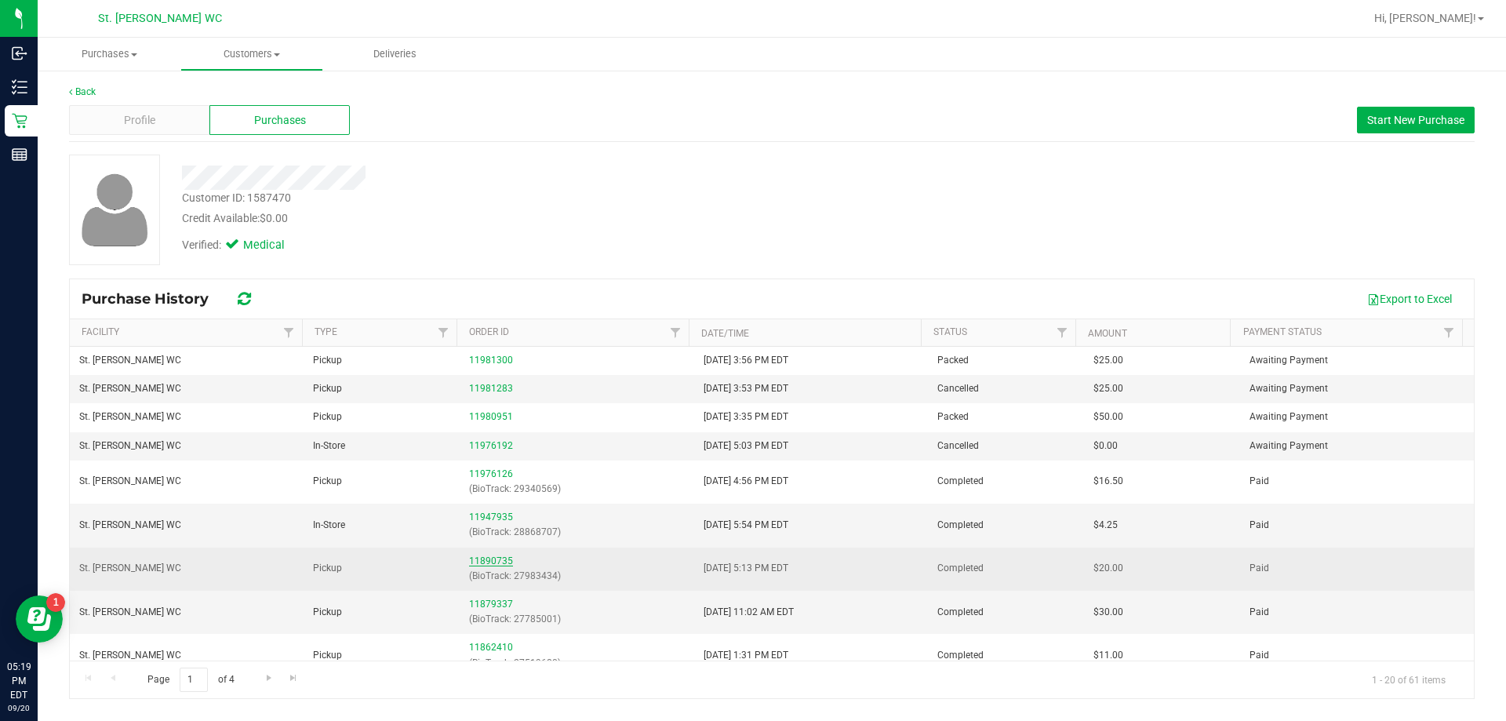
click at [497, 563] on link "11890735" at bounding box center [491, 560] width 44 height 11
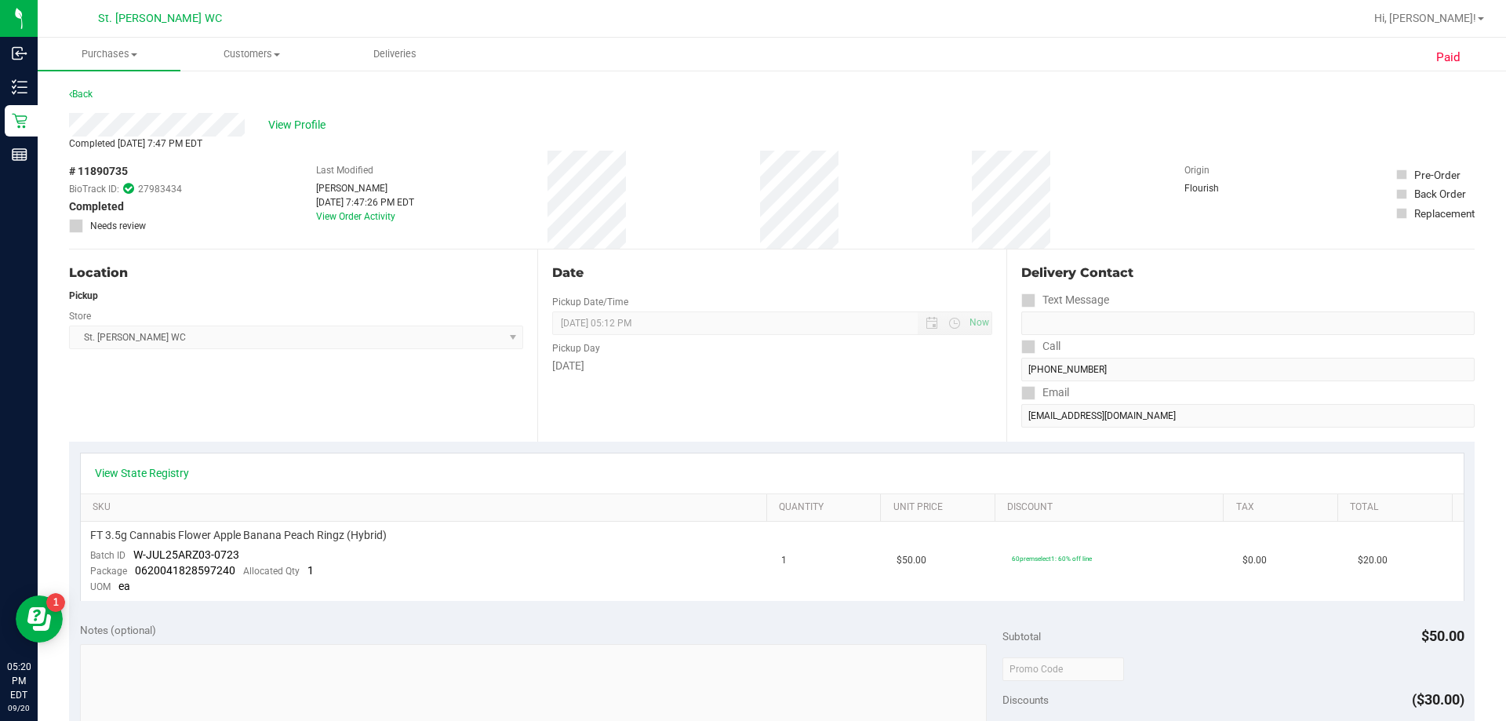
click at [98, 90] on div "Back" at bounding box center [772, 99] width 1406 height 28
click at [93, 88] on div "Back" at bounding box center [81, 94] width 24 height 19
click at [93, 96] on link "Back" at bounding box center [81, 94] width 24 height 11
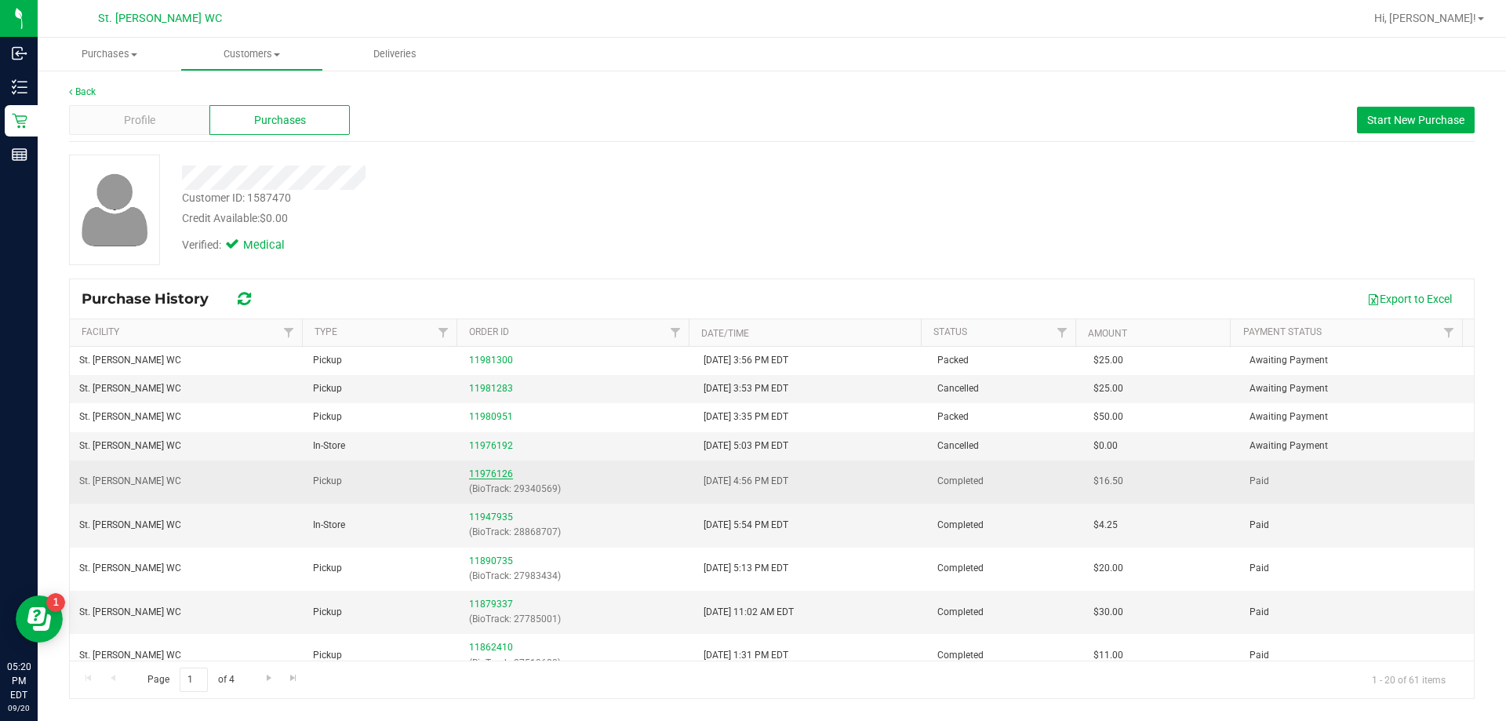
click at [477, 478] on link "11976126" at bounding box center [491, 473] width 44 height 11
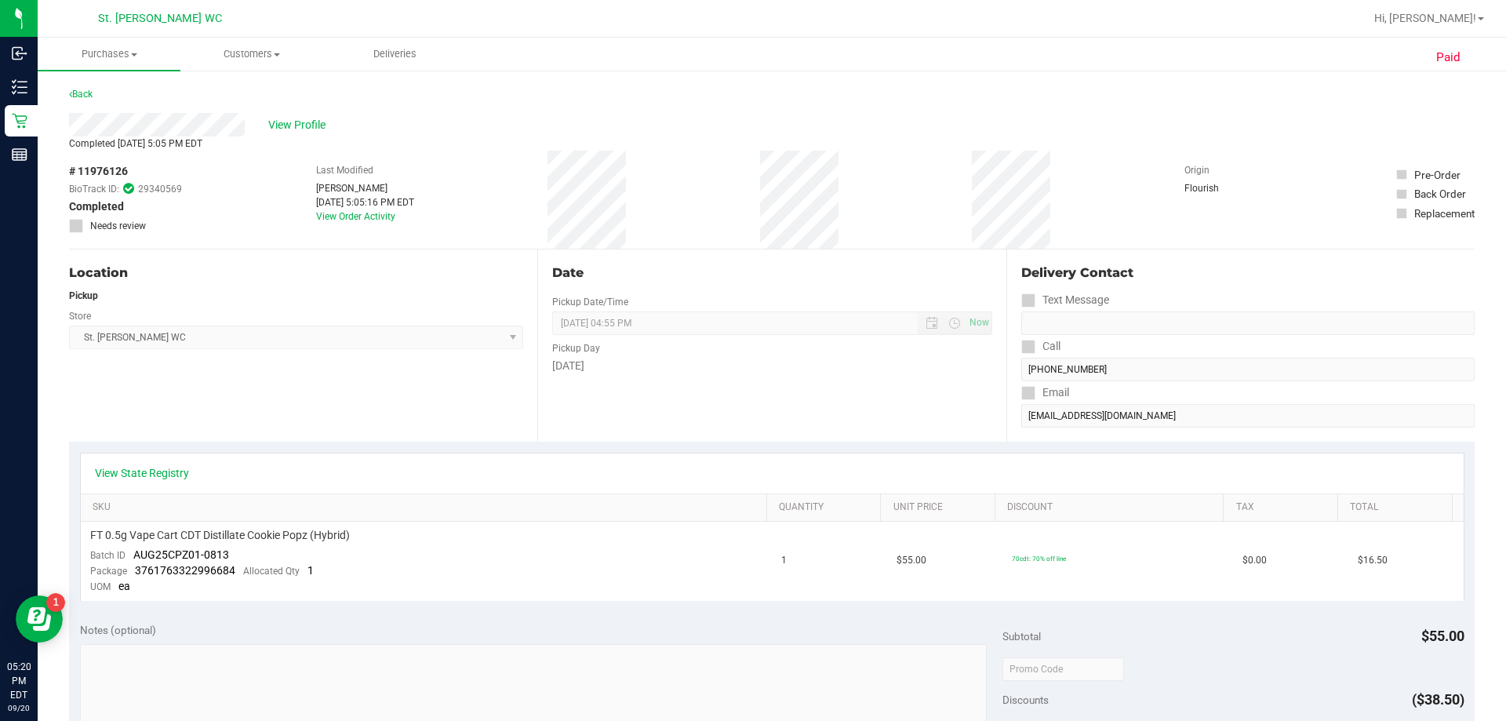
click at [97, 89] on div "Back" at bounding box center [772, 99] width 1406 height 28
click at [90, 94] on link "Back" at bounding box center [81, 94] width 24 height 11
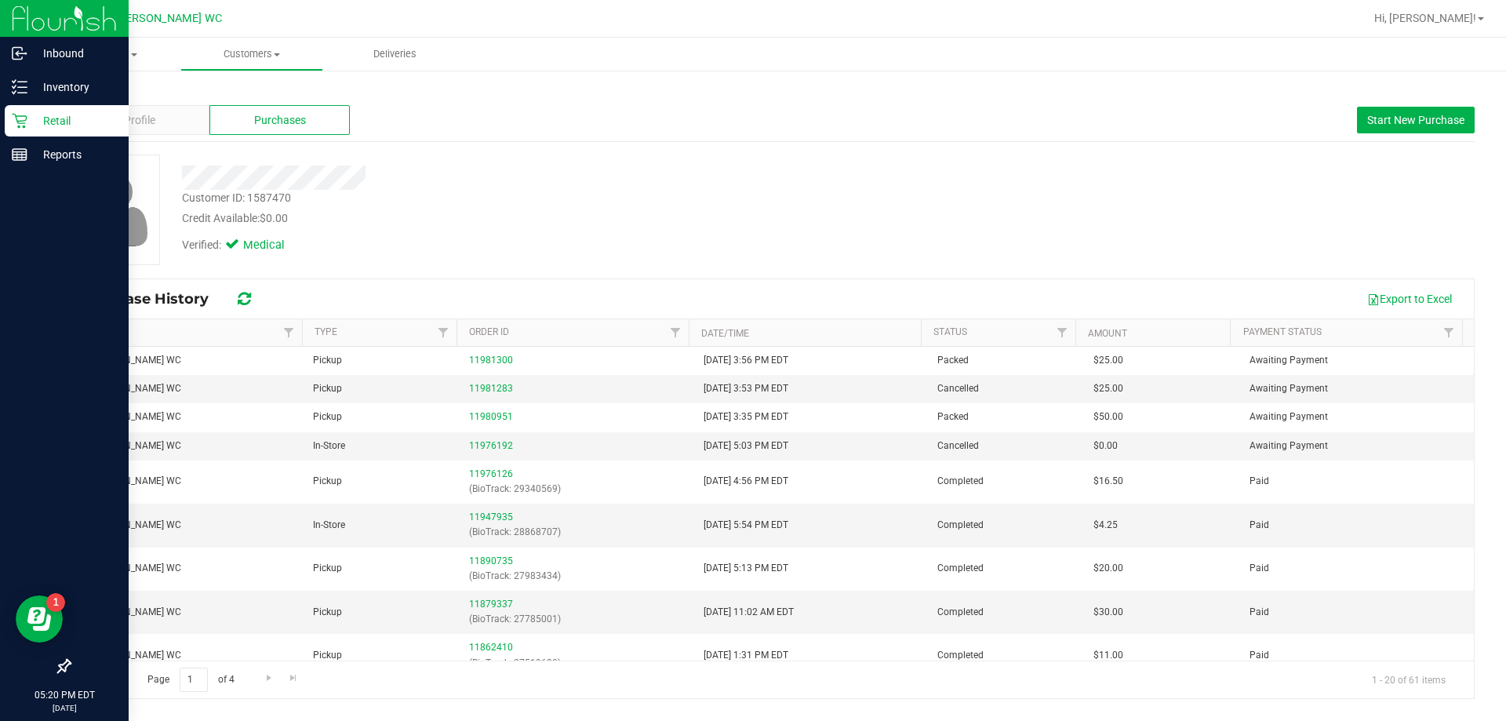
click at [34, 112] on p "Retail" at bounding box center [74, 120] width 94 height 19
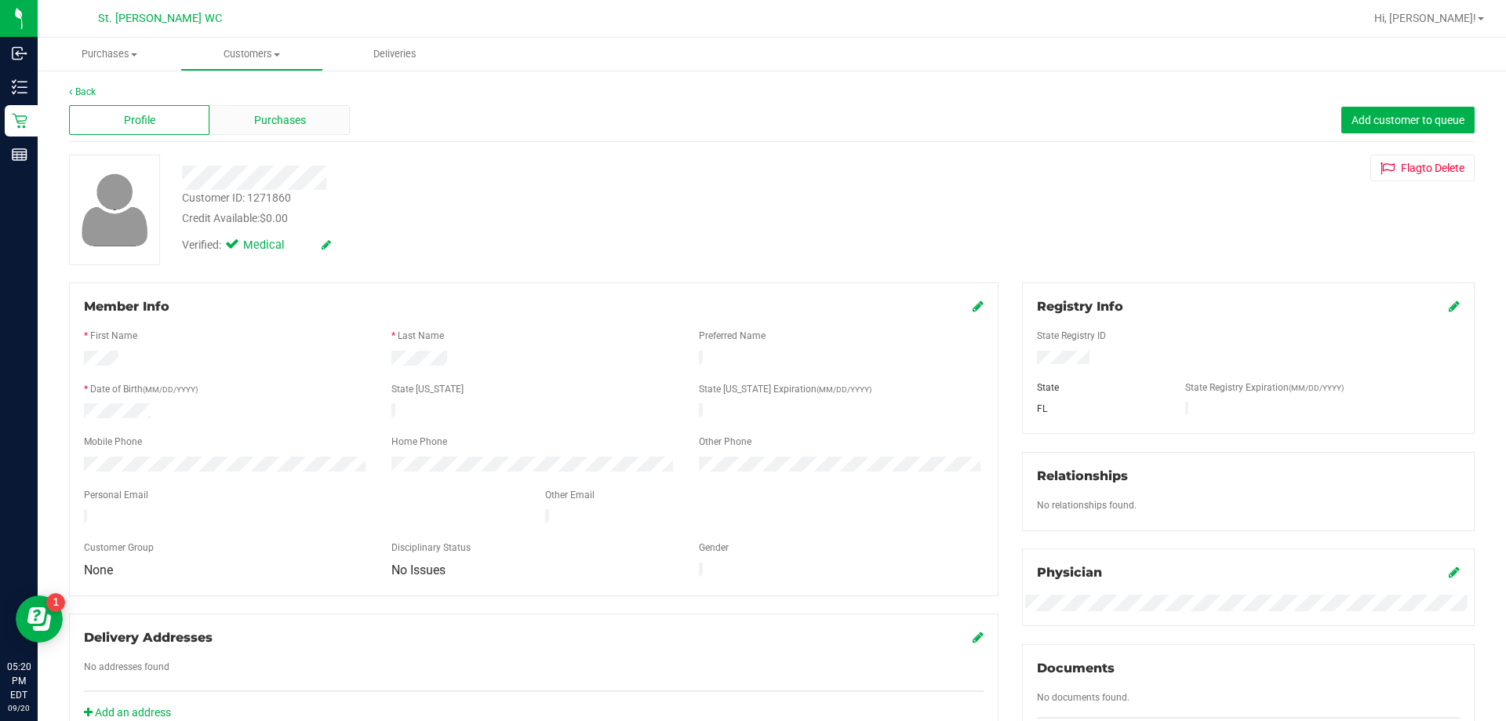
click at [277, 126] on span "Purchases" at bounding box center [280, 120] width 52 height 16
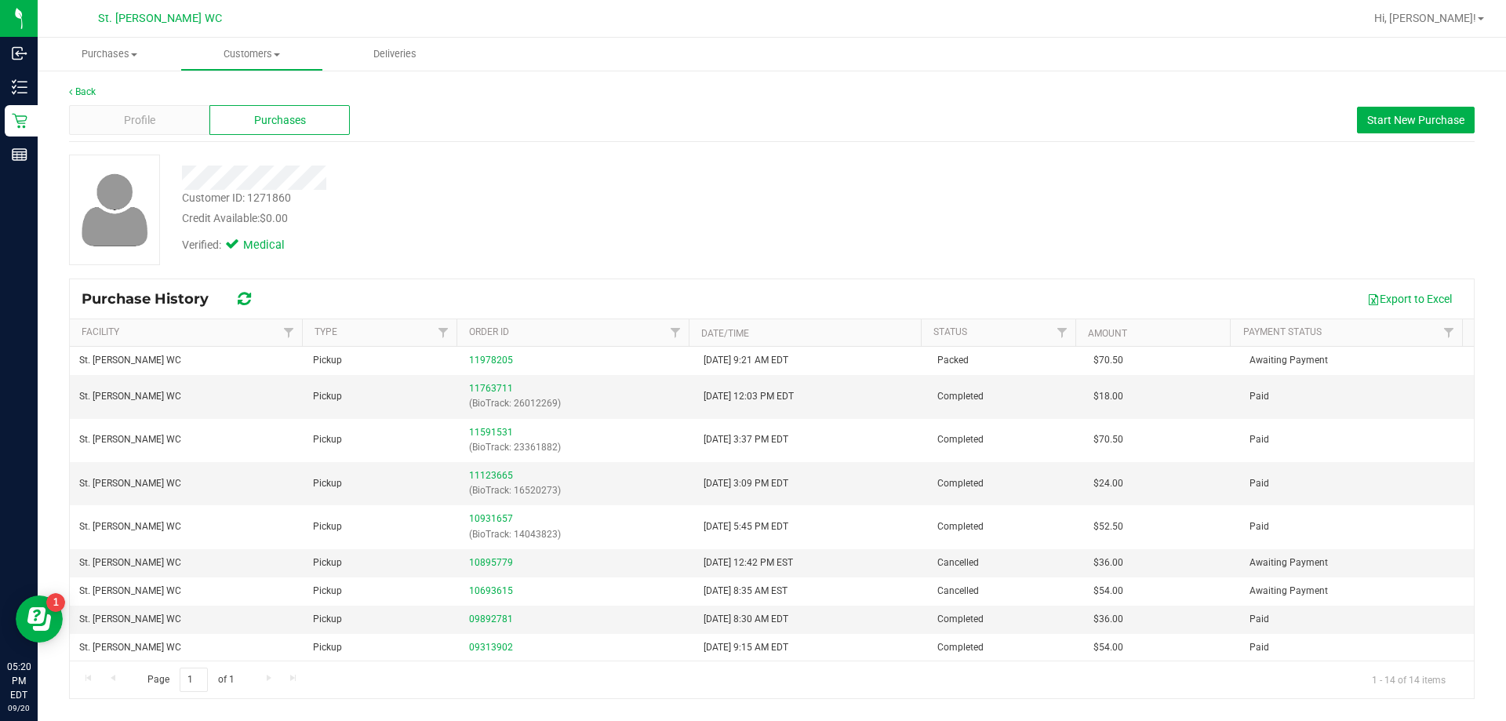
click at [82, 83] on div "Back Profile Purchases Start New Purchase Customer ID: 1271860 Credit Available…" at bounding box center [772, 392] width 1468 height 646
click at [85, 89] on link "Back" at bounding box center [82, 91] width 27 height 11
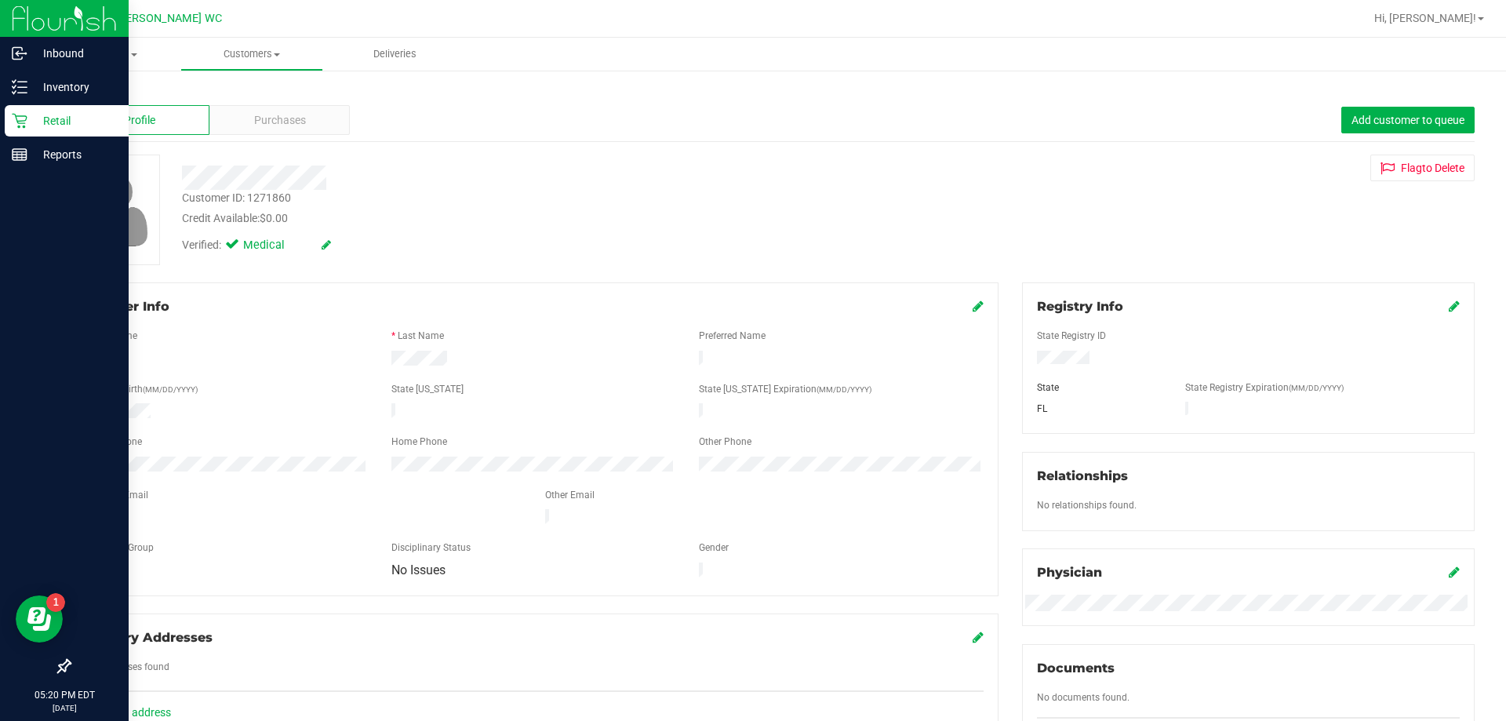
click at [28, 120] on p "Retail" at bounding box center [74, 120] width 94 height 19
